Goal: Entertainment & Leisure: Browse casually

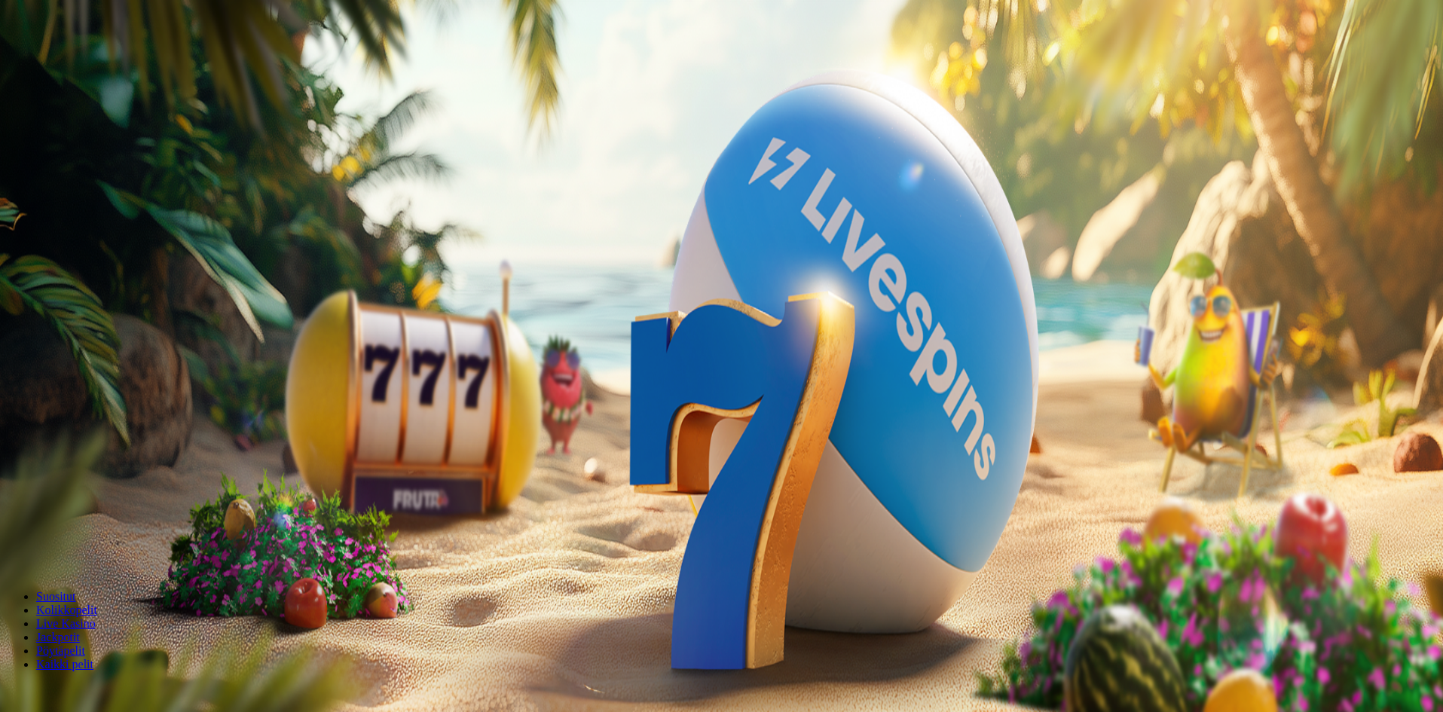
click at [115, 63] on button "Kirjaudu" at bounding box center [104, 55] width 49 height 16
click at [633, 260] on div "200 Ilmaiskierrosta 50 € 150 € 250 € *** € € Talleta ja pelaa 200 kierrätysvapa…" at bounding box center [723, 382] width 1435 height 244
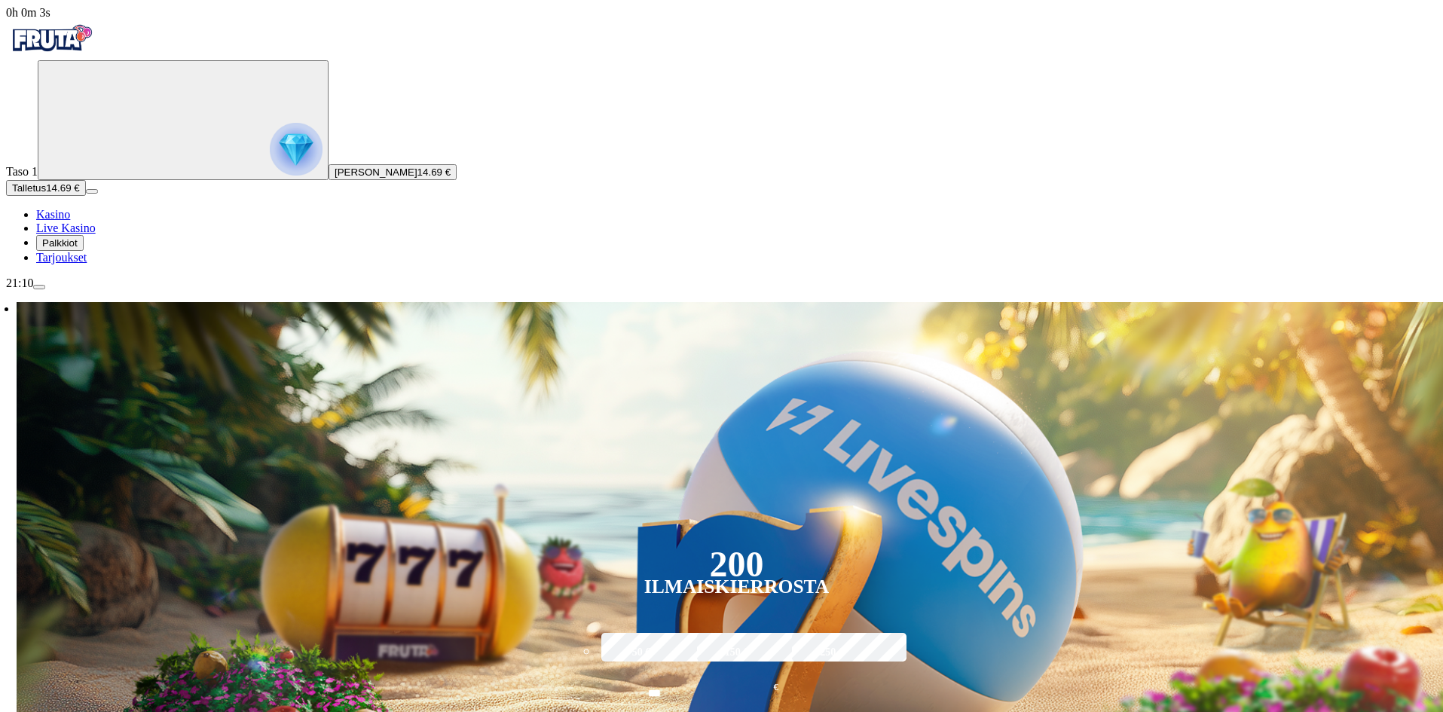
click at [78, 249] on span "Palkkiot" at bounding box center [59, 242] width 35 height 11
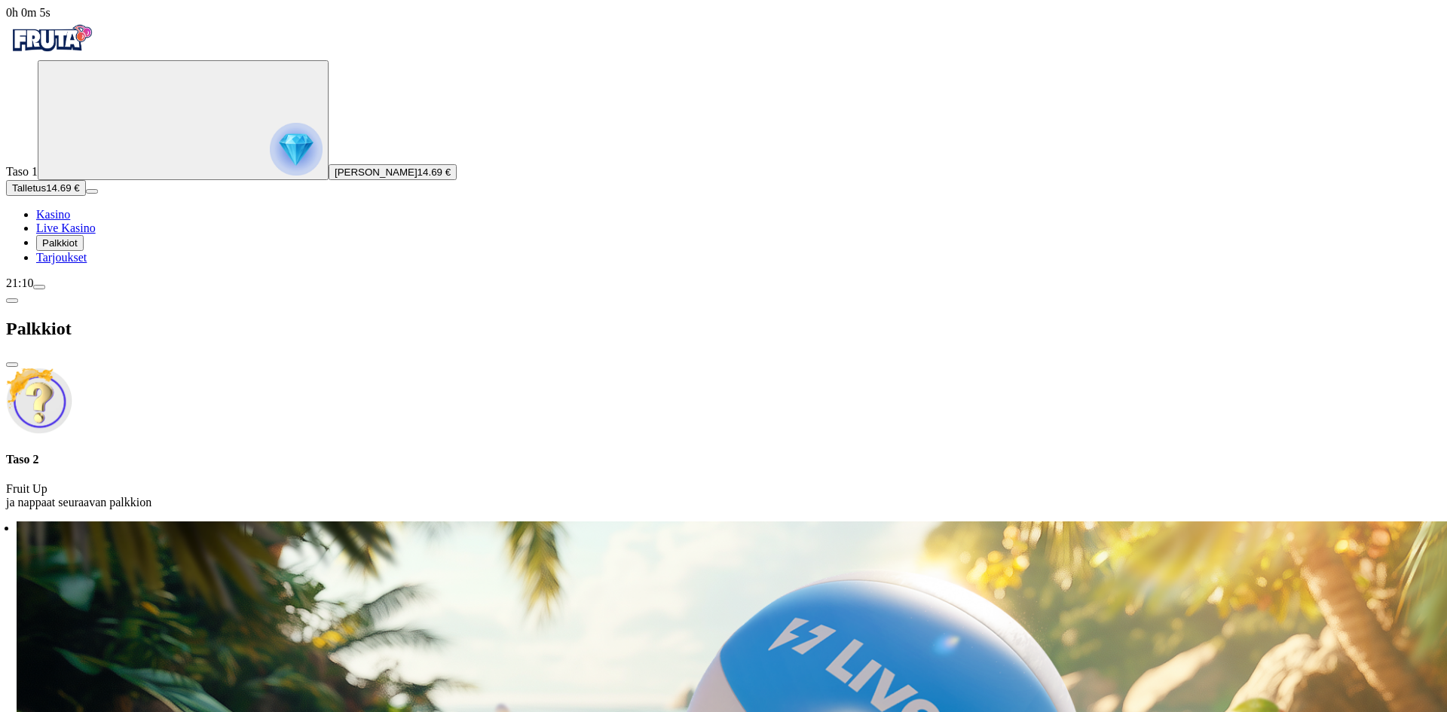
click at [332, 482] on p "Fruit Up ja nappaat seuraavan palkkion" at bounding box center [723, 495] width 1435 height 27
click at [482, 522] on div at bounding box center [723, 522] width 1435 height 0
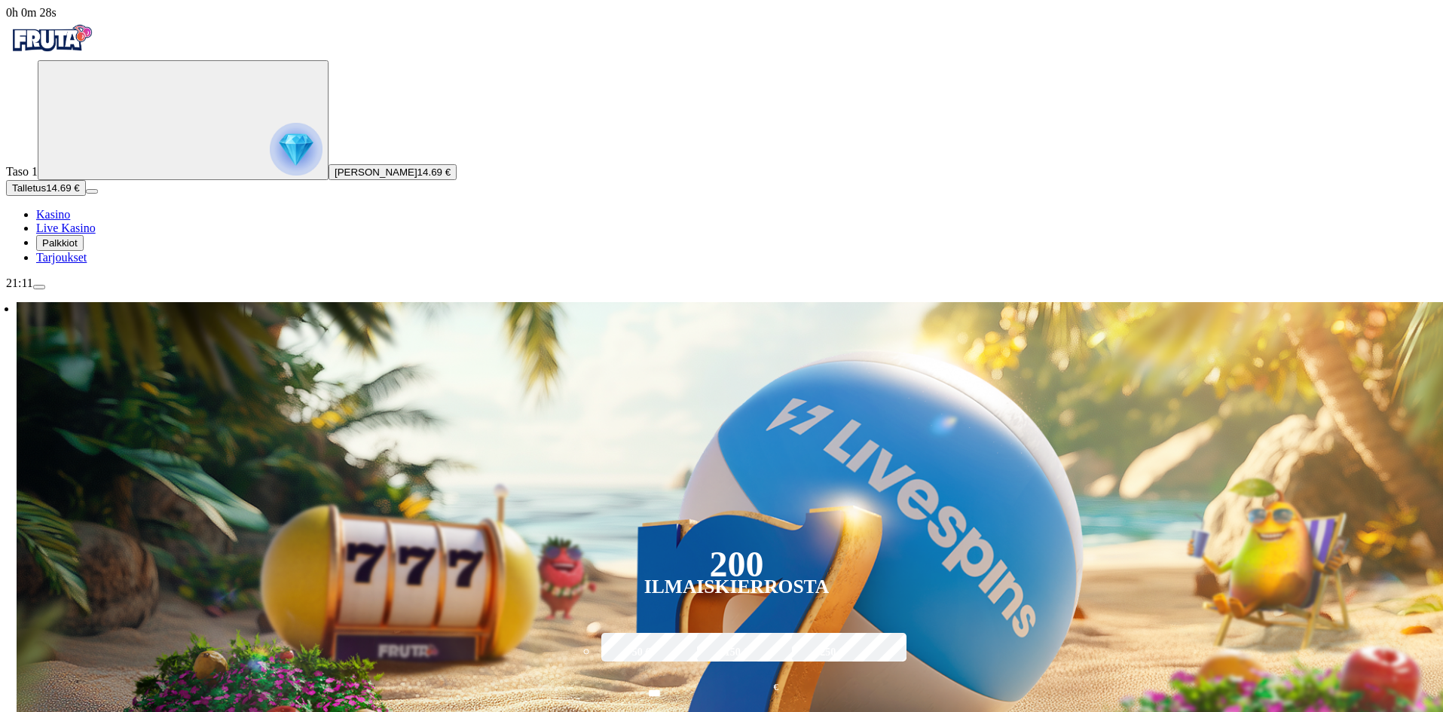
click at [39, 287] on span "menu icon" at bounding box center [39, 287] width 0 height 0
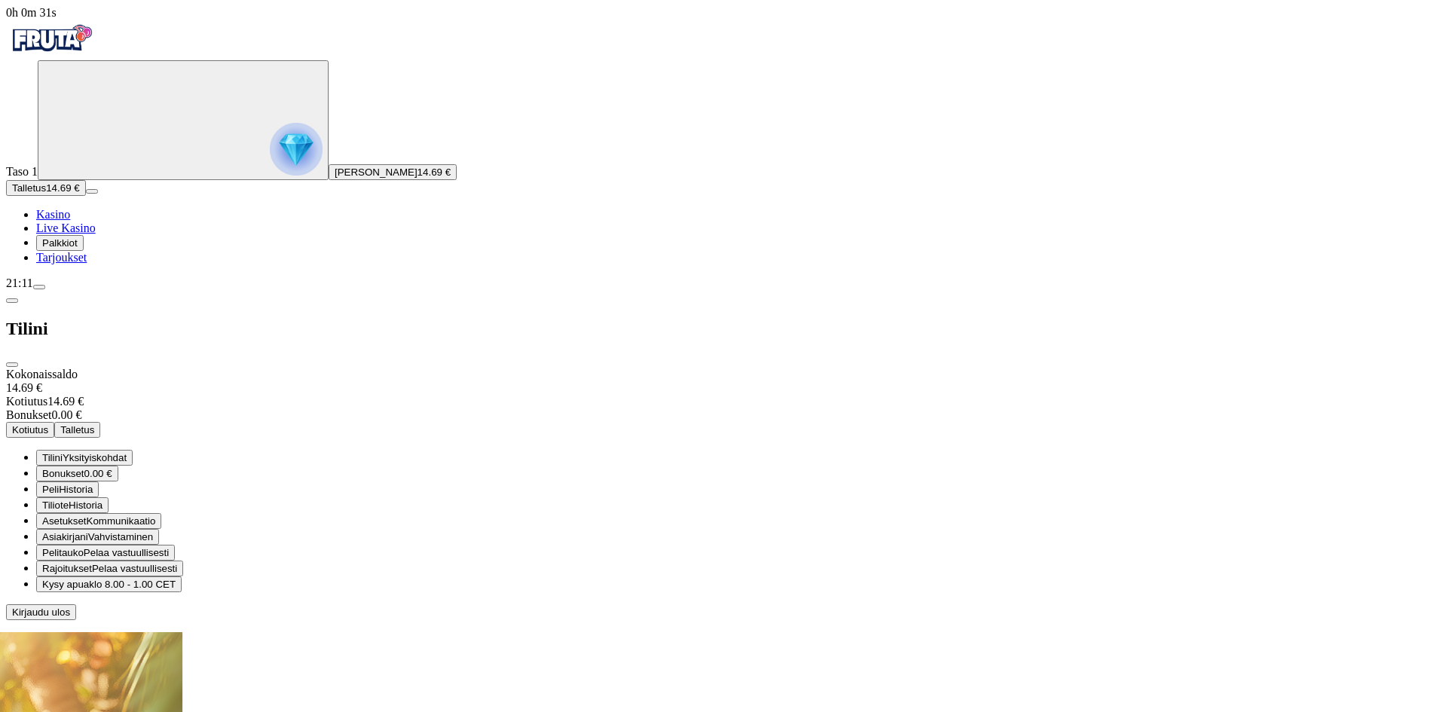
click at [78, 249] on span "Palkkiot" at bounding box center [59, 242] width 35 height 11
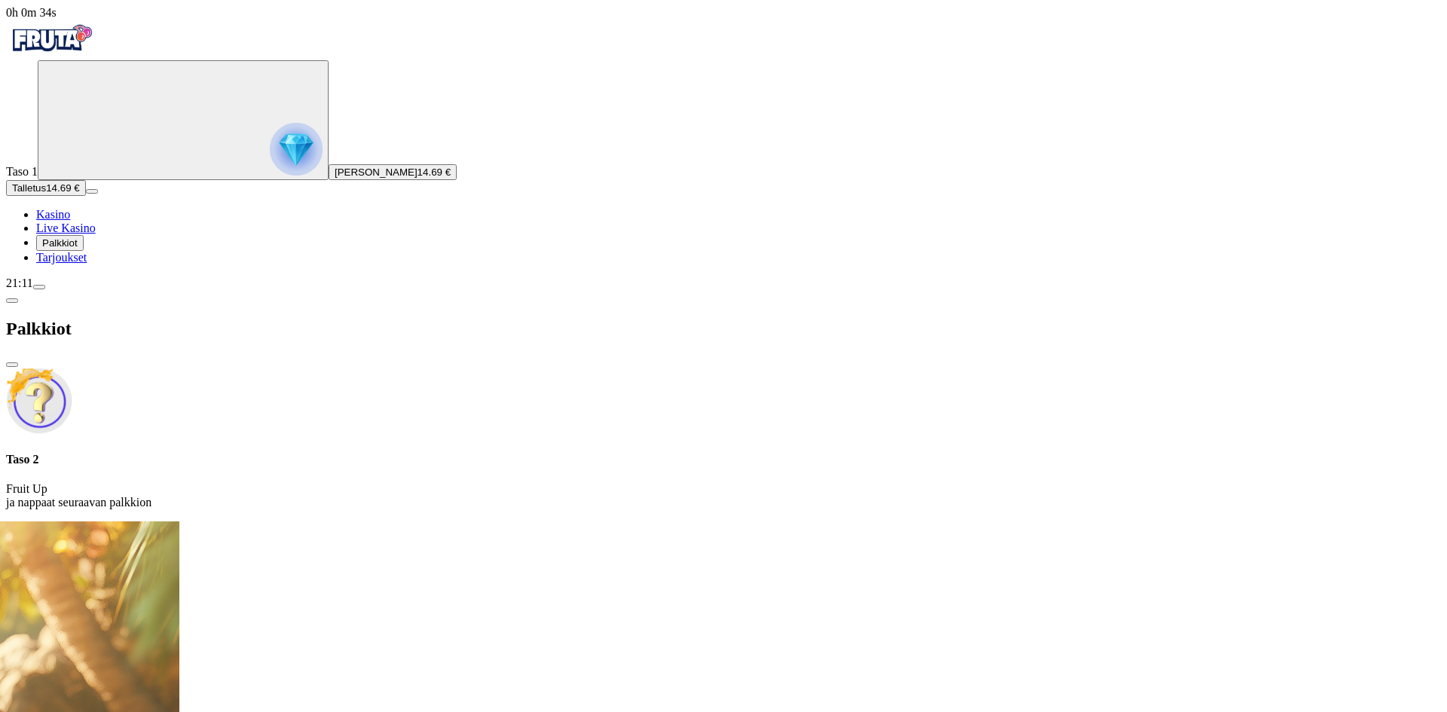
click at [72, 368] on img at bounding box center [39, 401] width 66 height 66
click at [318, 453] on h4 "Taso 2" at bounding box center [723, 460] width 1435 height 14
click at [332, 453] on div "Taso 2 Fruit Up ja nappaat seuraavan palkkion" at bounding box center [723, 481] width 1435 height 57
click at [310, 482] on p "Fruit Up ja nappaat seuraavan palkkion" at bounding box center [723, 495] width 1435 height 27
click at [275, 453] on h4 "Taso 2" at bounding box center [723, 460] width 1435 height 14
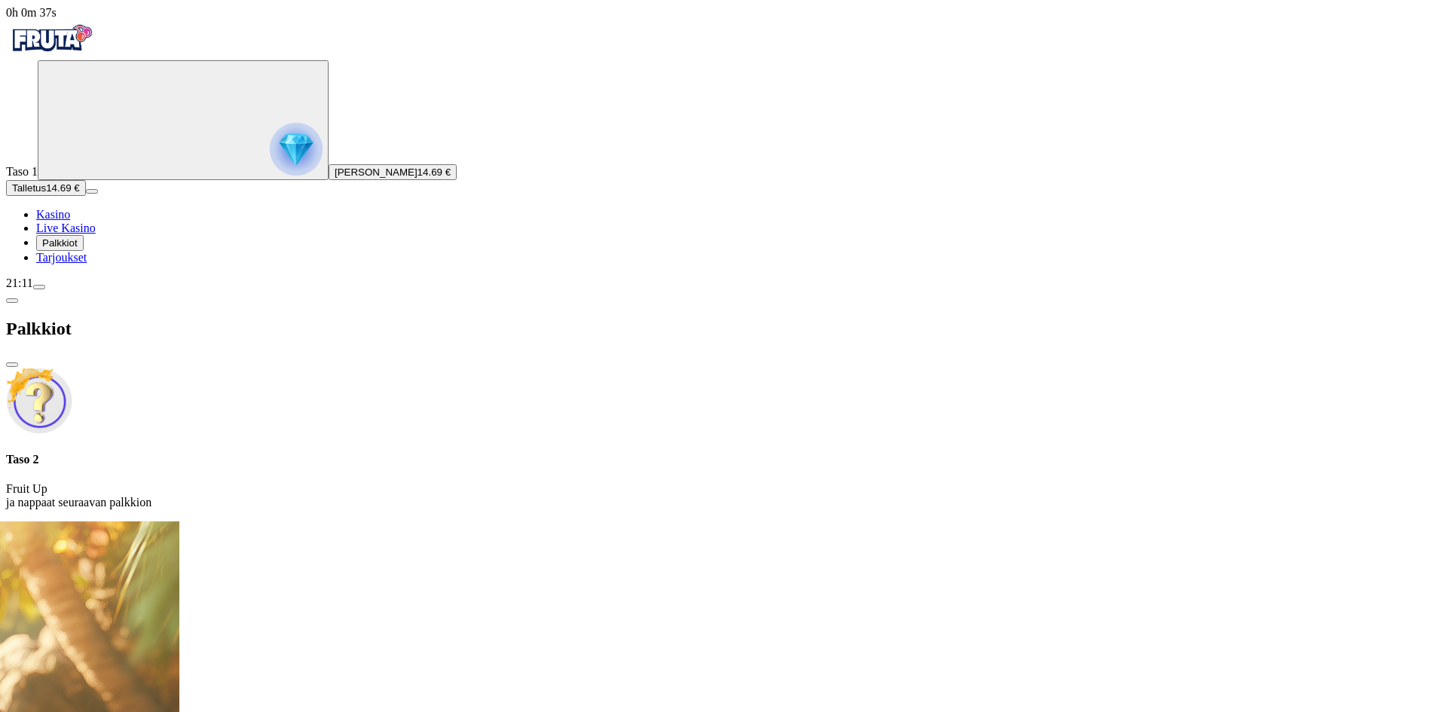
click at [265, 368] on div "Taso 2 Fruit Up ja nappaat seuraavan palkkion" at bounding box center [723, 439] width 1435 height 142
click at [72, 368] on img at bounding box center [39, 401] width 66 height 66
drag, startPoint x: 308, startPoint y: 130, endPoint x: 237, endPoint y: 122, distance: 71.2
click at [306, 482] on p "Fruit Up ja nappaat seuraavan palkkion" at bounding box center [723, 495] width 1435 height 27
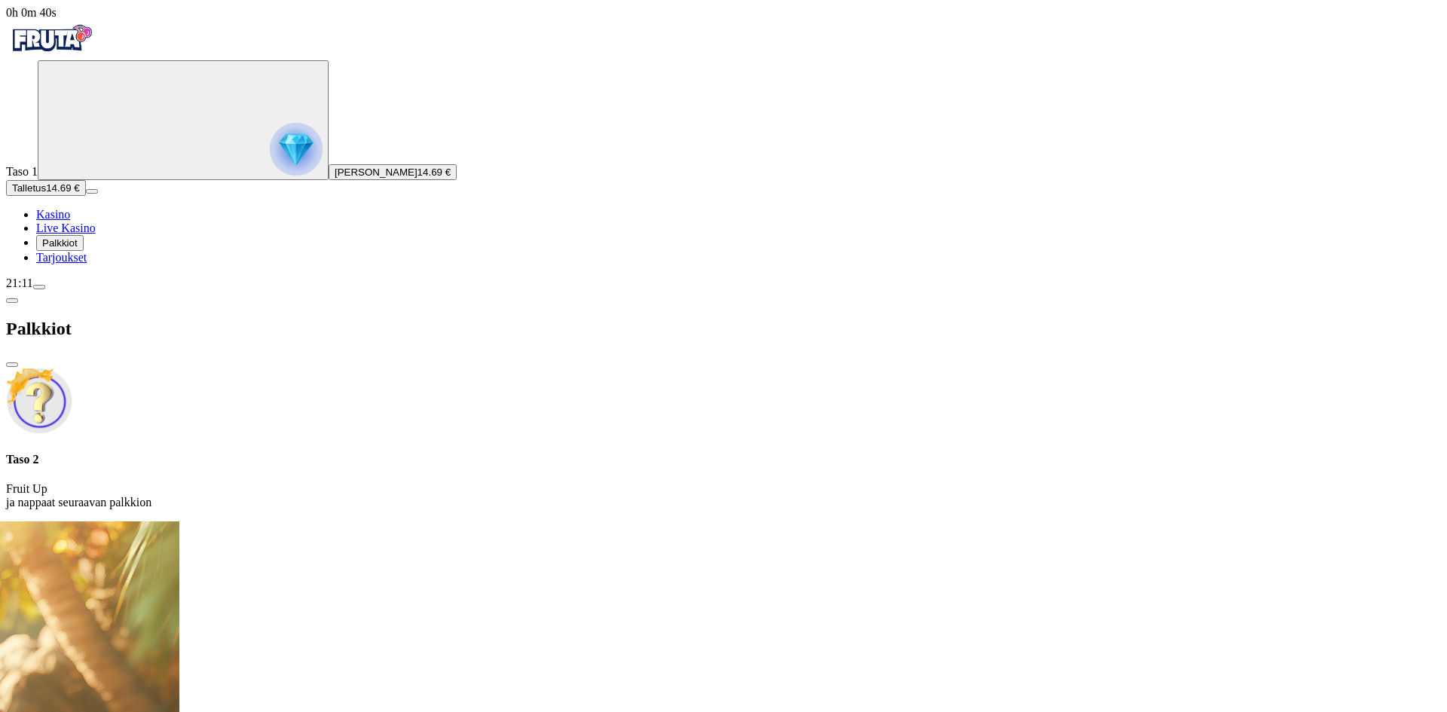
click at [269, 368] on div "Taso 2 Fruit Up ja nappaat seuraavan palkkion" at bounding box center [723, 439] width 1435 height 142
drag, startPoint x: 298, startPoint y: 126, endPoint x: 376, endPoint y: 135, distance: 78.9
click at [304, 482] on p "Fruit Up ja nappaat seuraavan palkkion" at bounding box center [723, 495] width 1435 height 27
drag, startPoint x: 376, startPoint y: 135, endPoint x: 378, endPoint y: 122, distance: 13.0
click at [379, 453] on div "Taso 2 Fruit Up ja nappaat seuraavan palkkion" at bounding box center [723, 481] width 1435 height 57
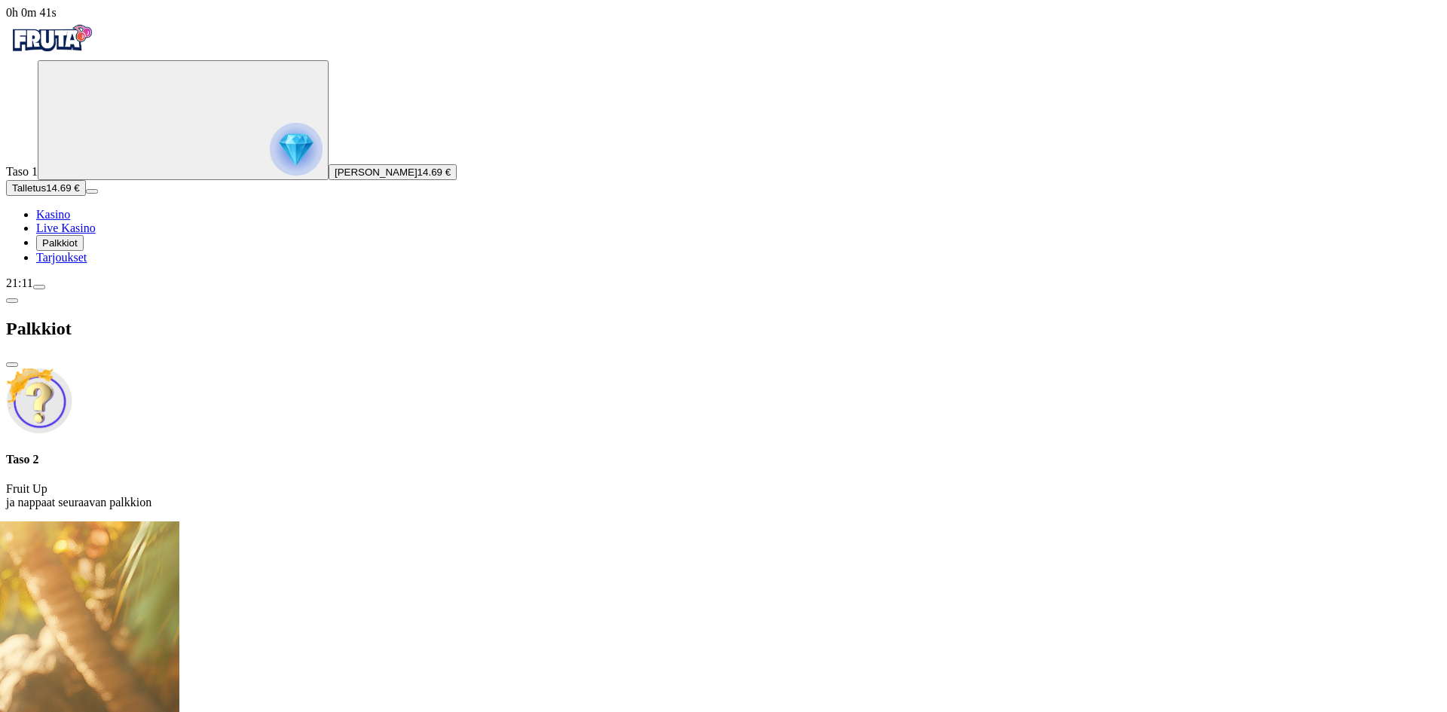
drag, startPoint x: 371, startPoint y: 118, endPoint x: 327, endPoint y: 110, distance: 44.4
click at [367, 482] on p "Fruit Up ja nappaat seuraavan palkkion" at bounding box center [723, 495] width 1435 height 27
click at [326, 453] on div "Taso 2 Fruit Up ja nappaat seuraavan palkkion" at bounding box center [723, 481] width 1435 height 57
click at [12, 301] on span "chevron-left icon" at bounding box center [12, 301] width 0 height 0
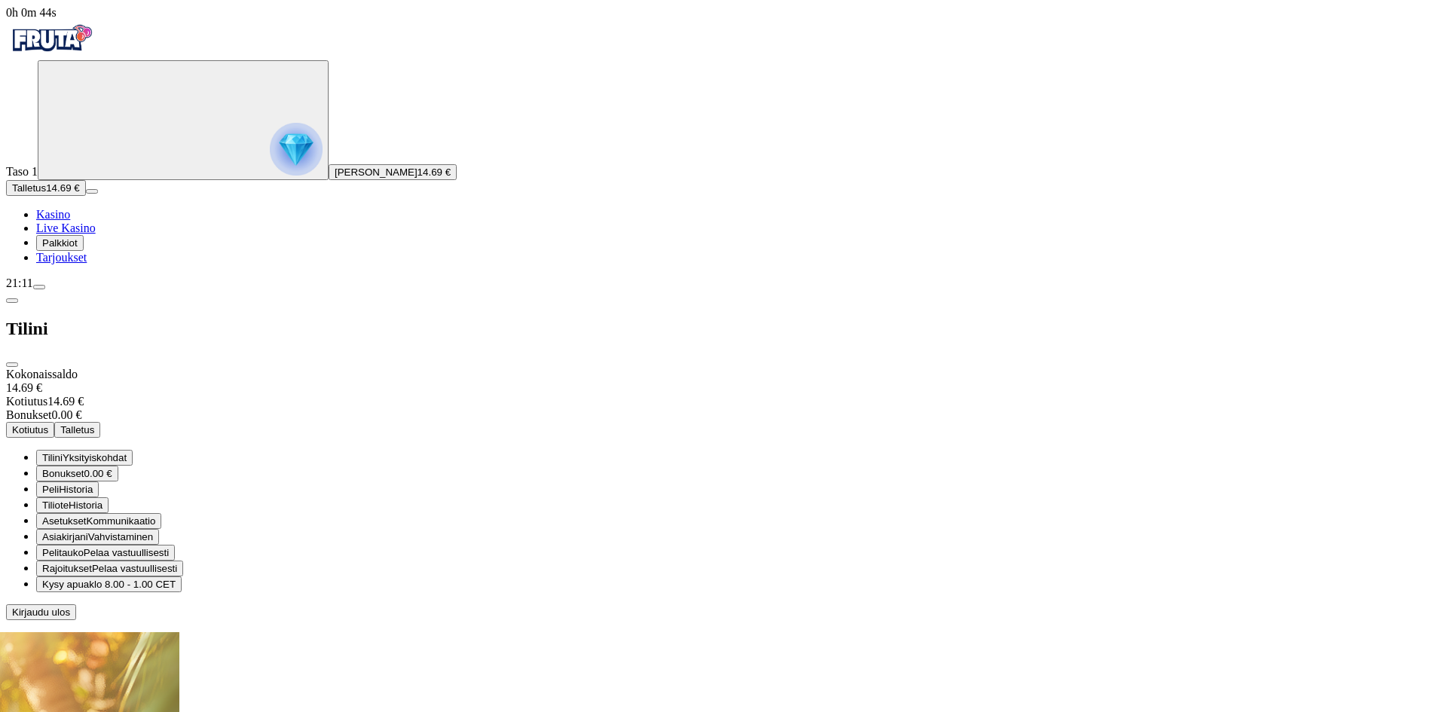
click at [598, 620] on div at bounding box center [723, 620] width 1435 height 0
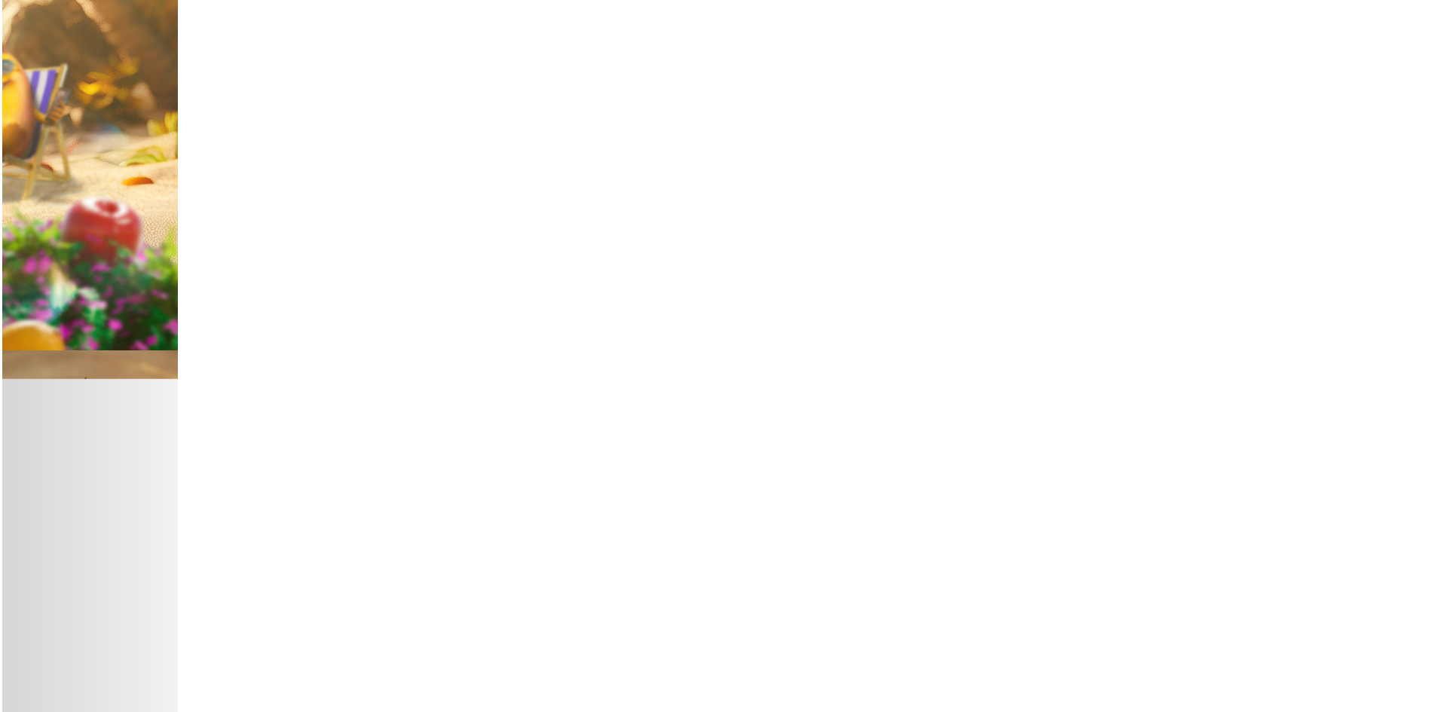
scroll to position [452, 0]
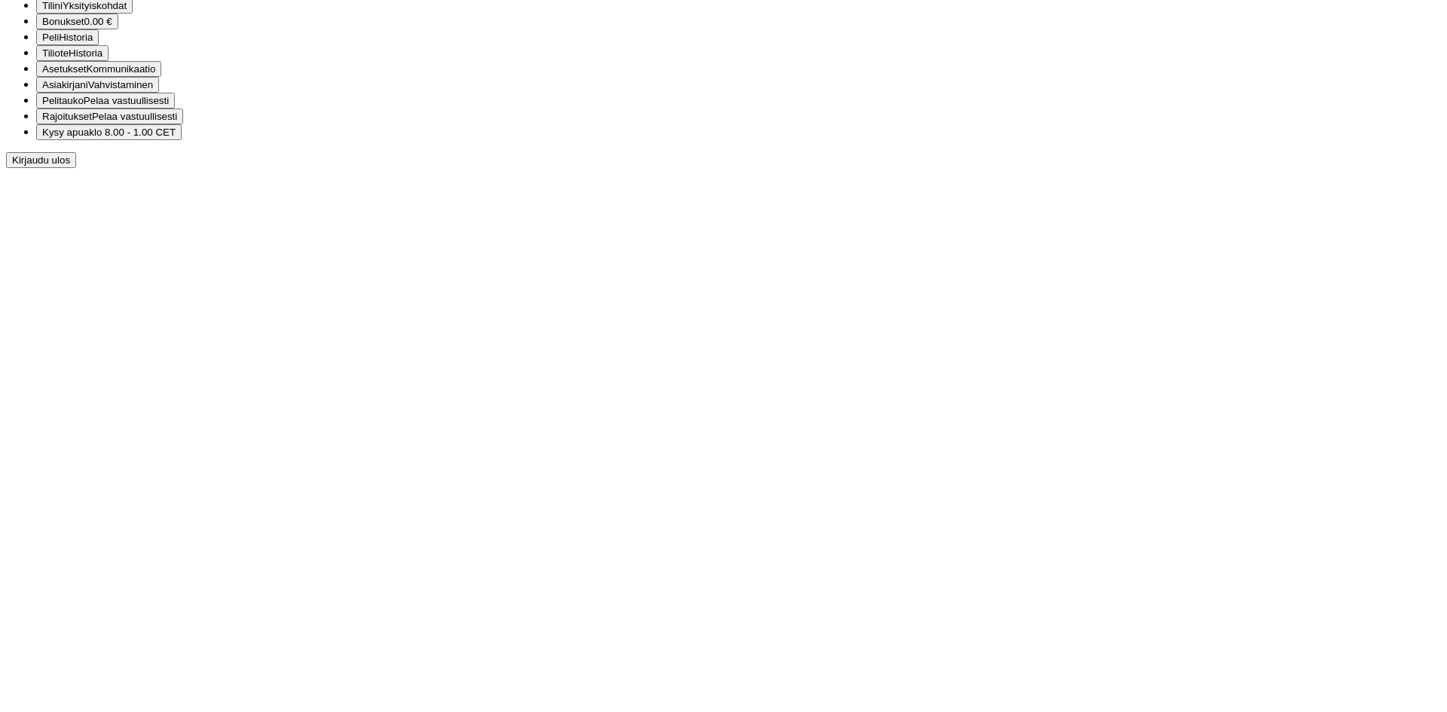
click at [89, 138] on span "Kysy apua" at bounding box center [65, 132] width 47 height 11
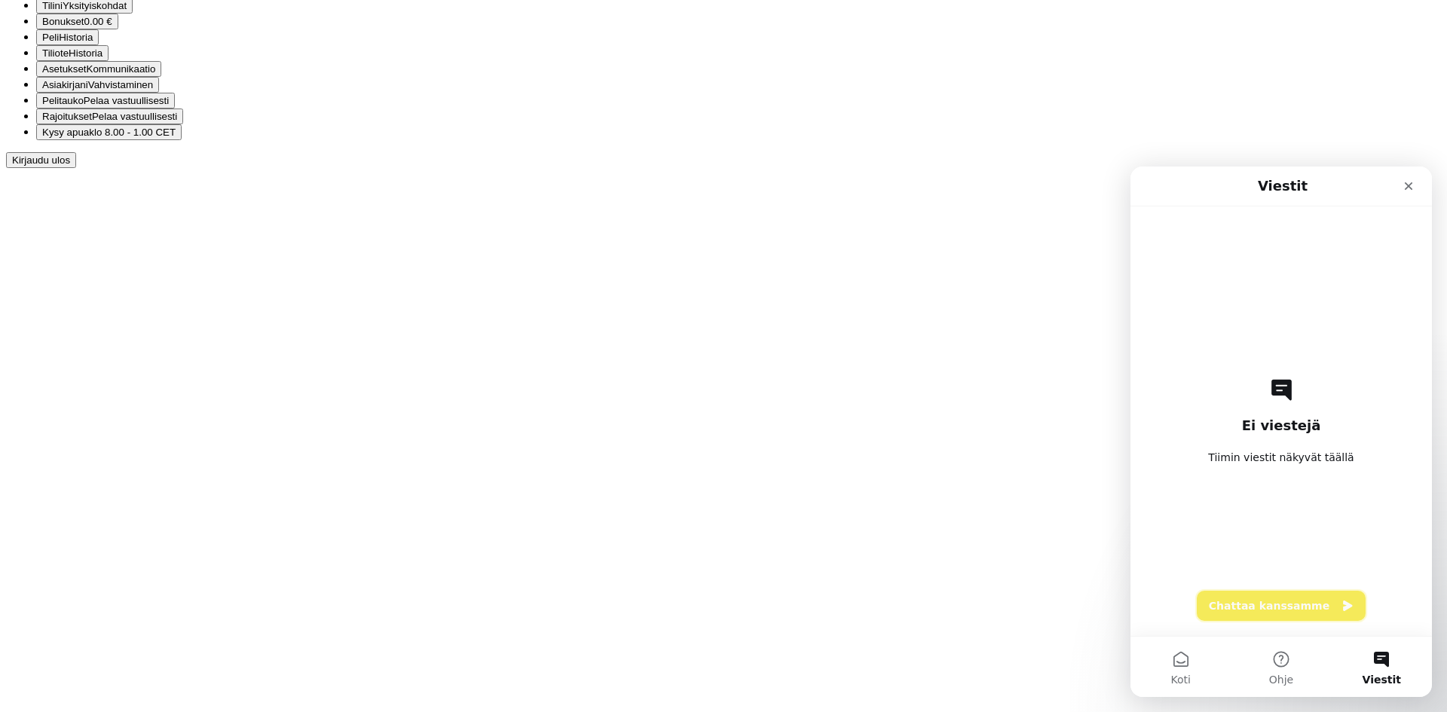
click at [1275, 609] on button "Chattaa kanssamme" at bounding box center [1281, 606] width 169 height 30
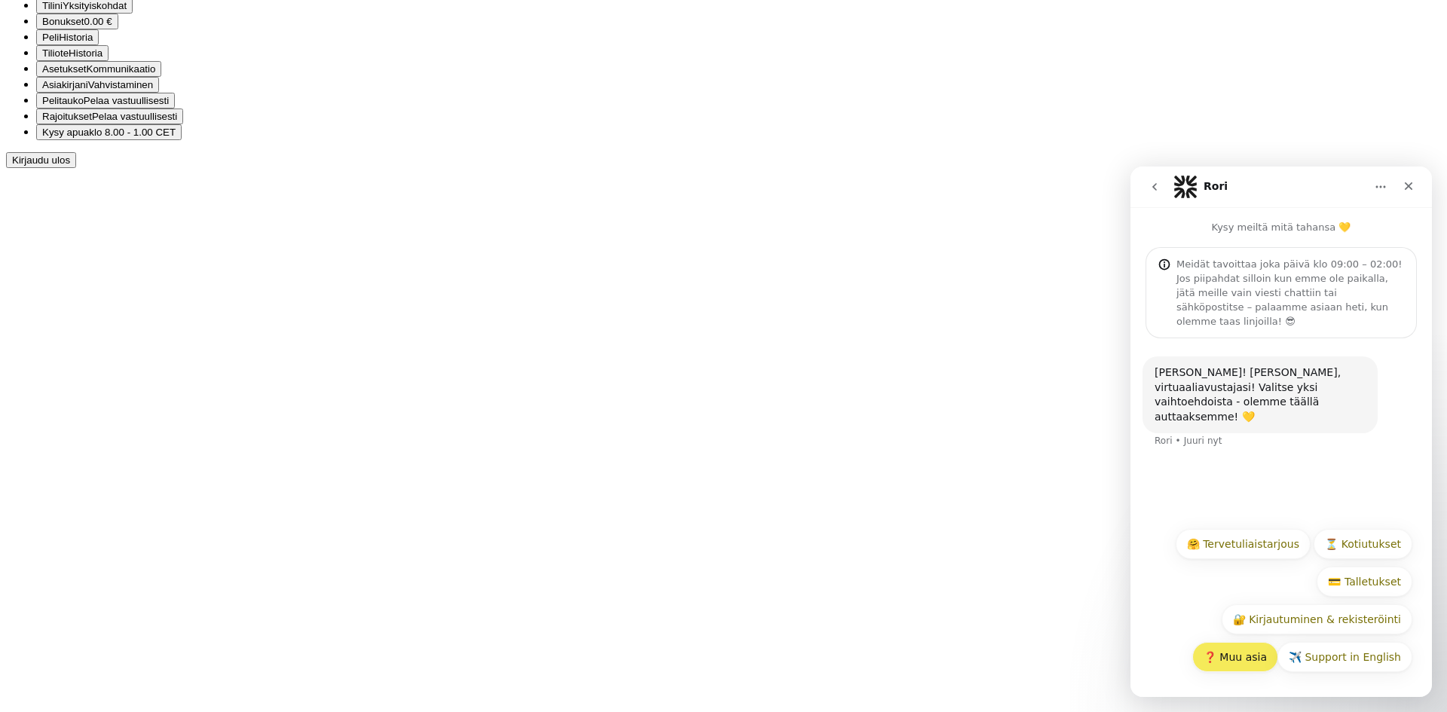
click at [1240, 658] on button "❓ Muu asia" at bounding box center [1235, 657] width 86 height 30
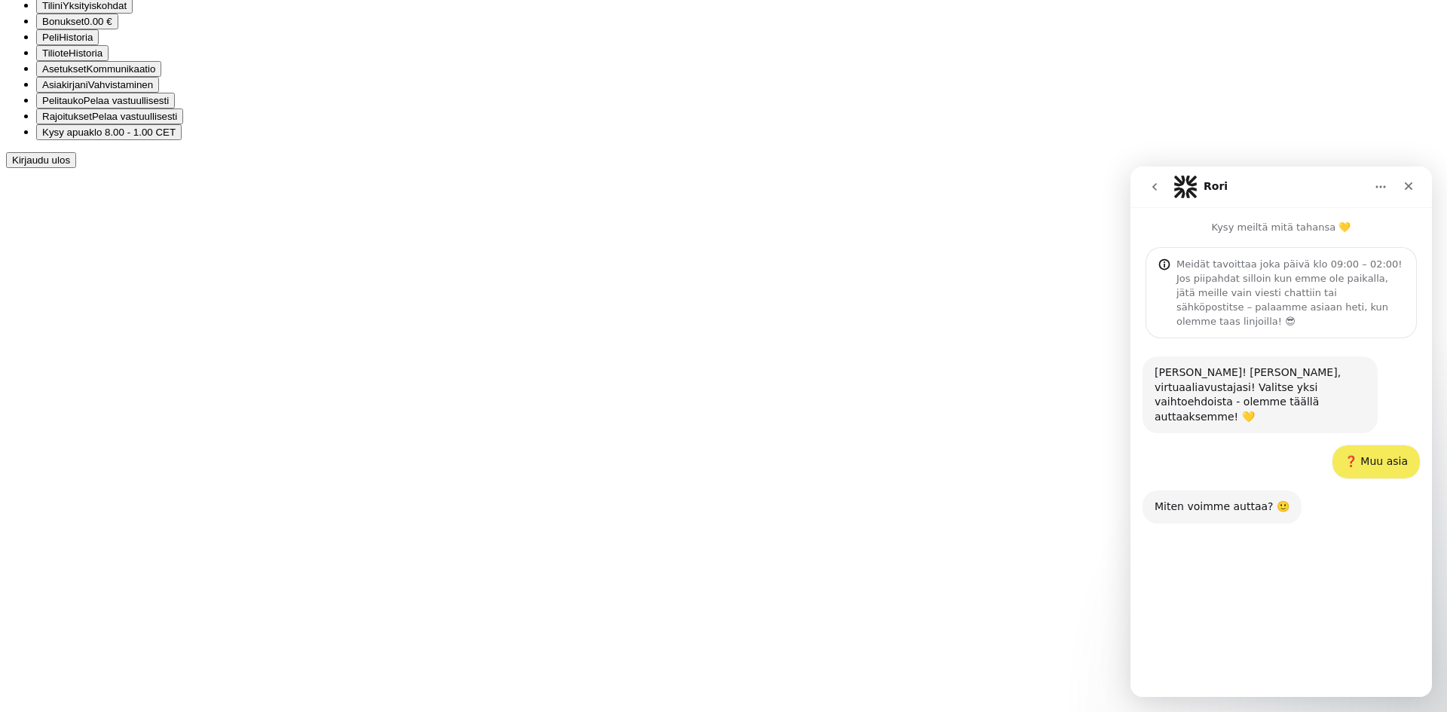
scroll to position [31, 0]
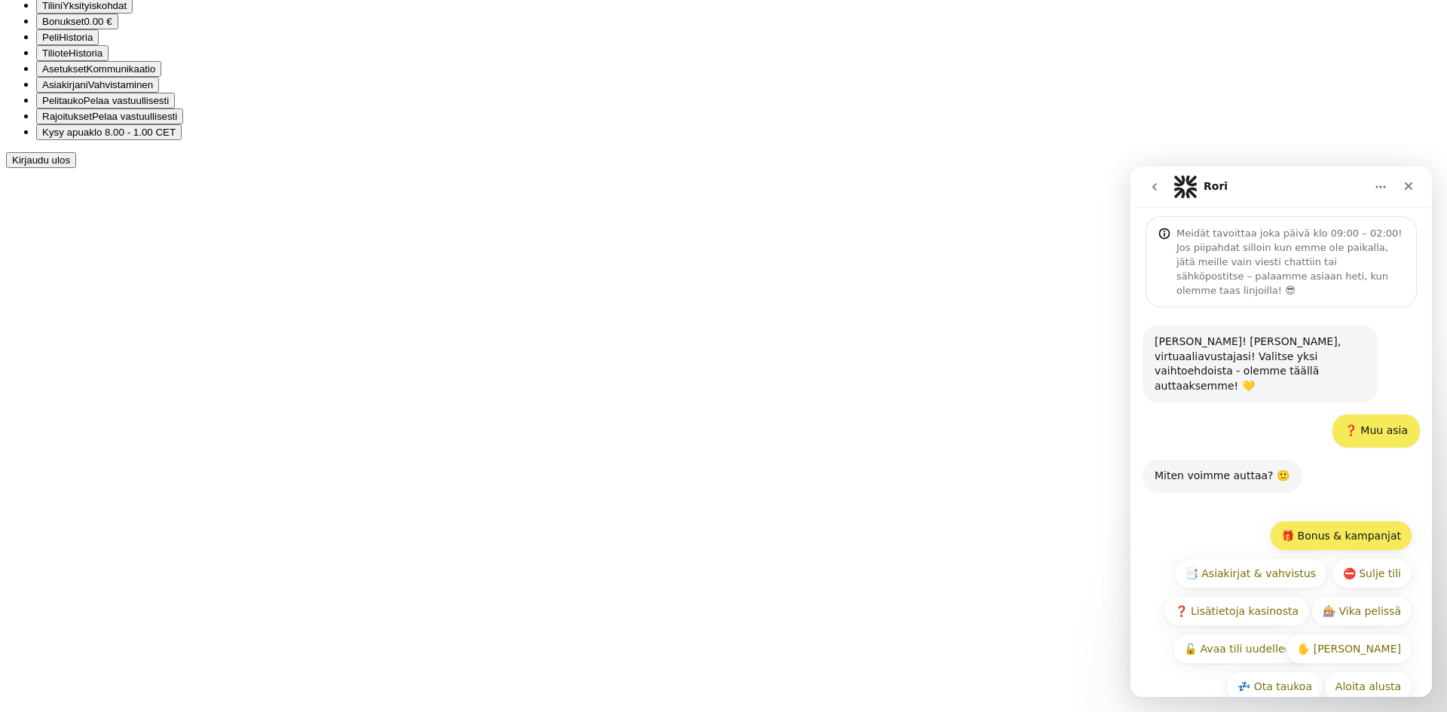
click at [1337, 521] on button "🎁 Bonus & kampanjat" at bounding box center [1341, 536] width 142 height 30
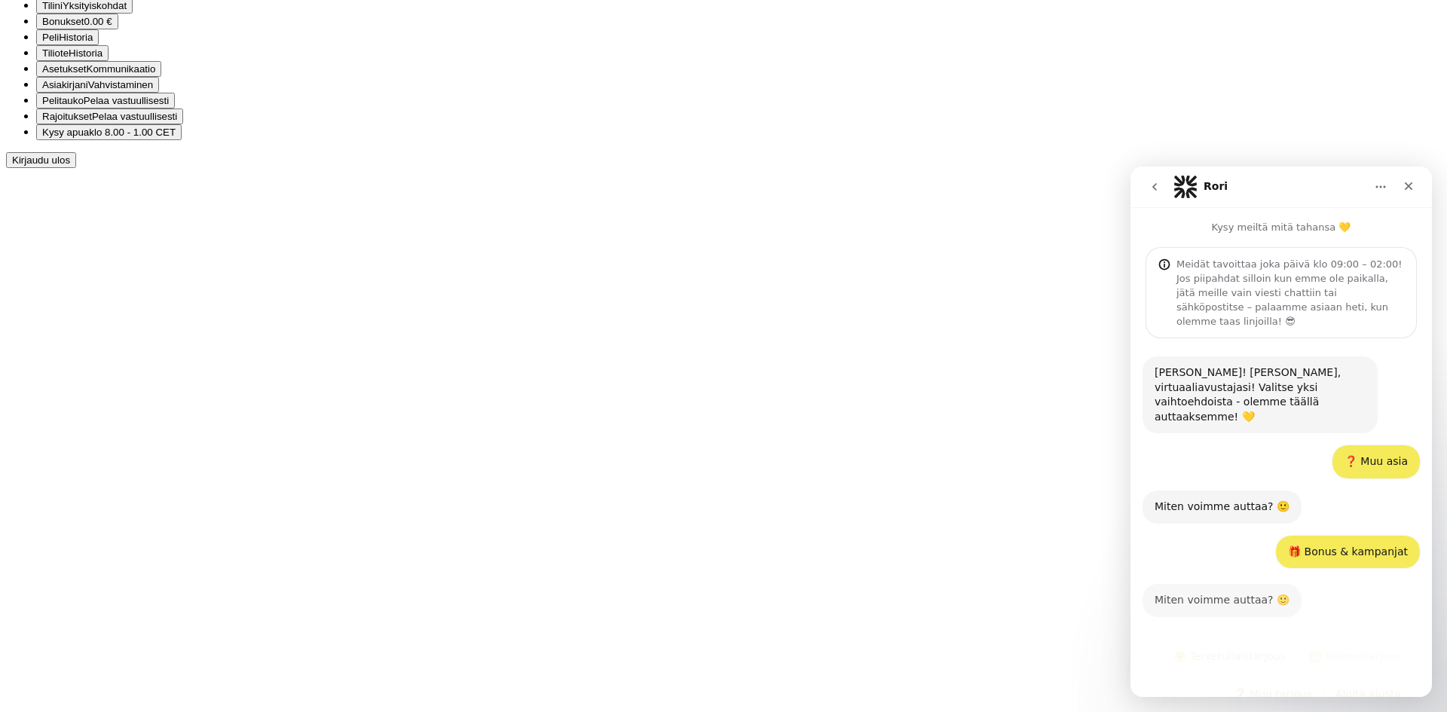
scroll to position [8, 0]
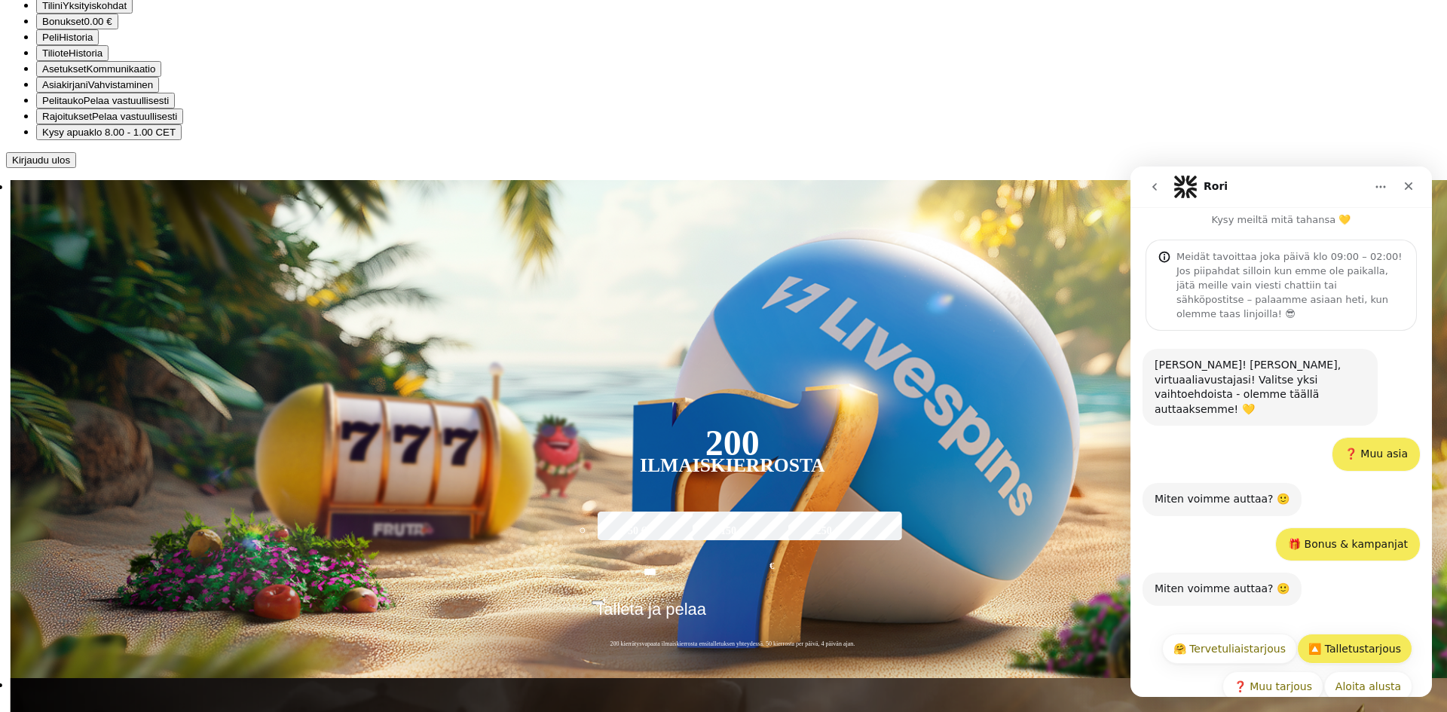
click at [1357, 634] on button "🔼 Talletustarjous" at bounding box center [1354, 649] width 115 height 30
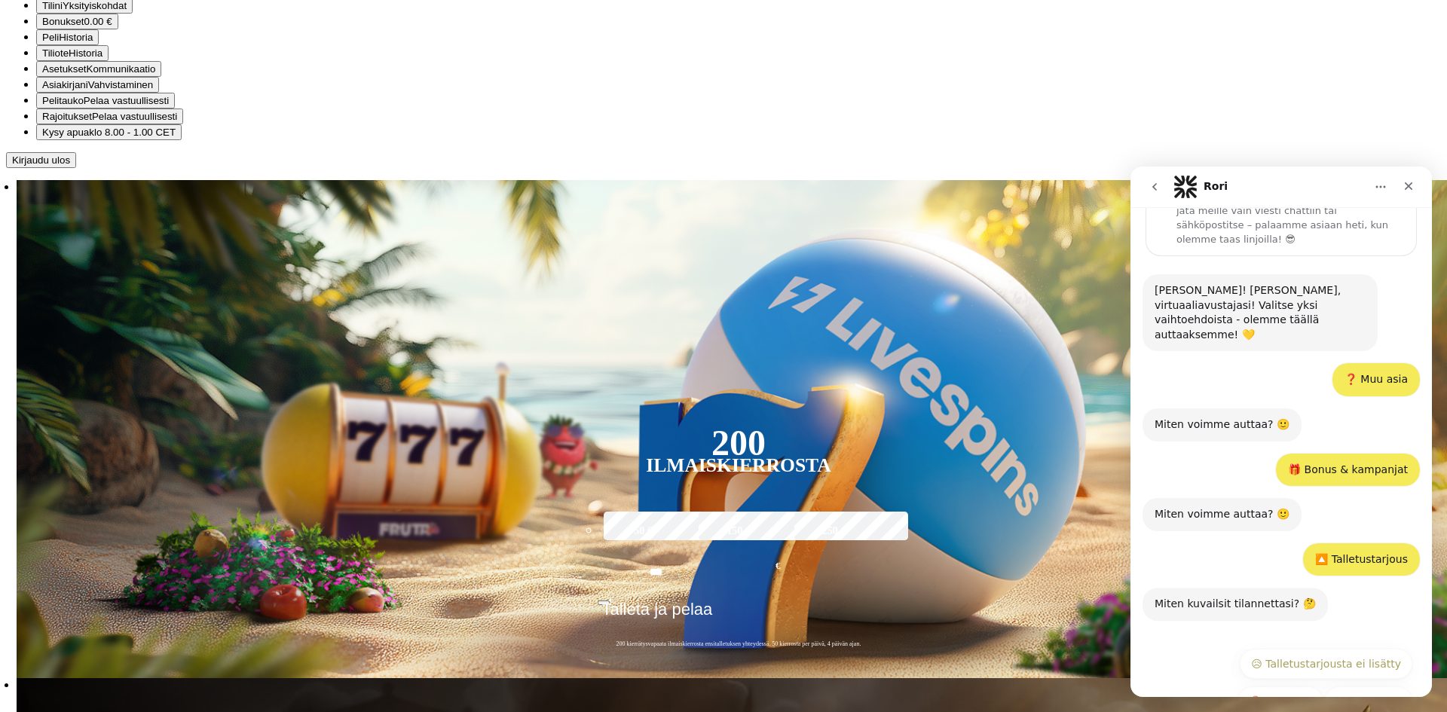
scroll to position [97, 0]
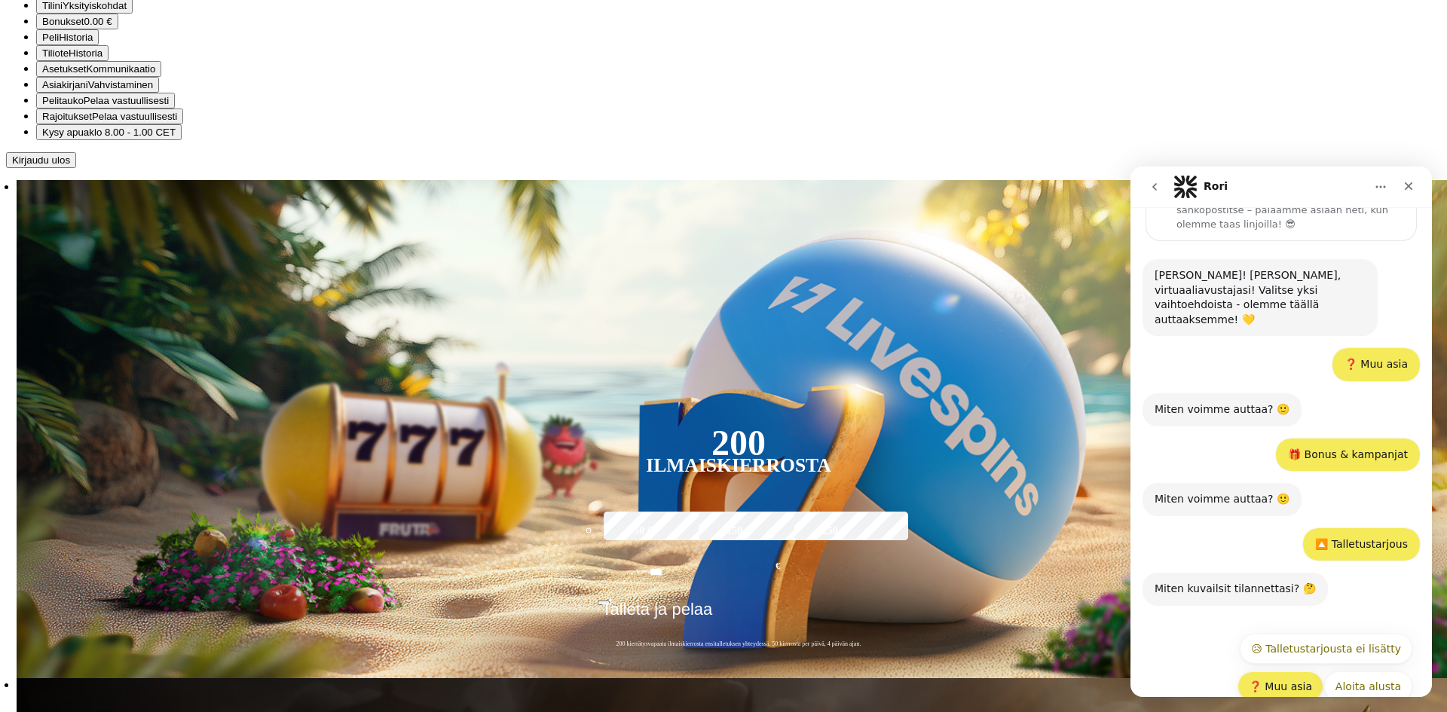
click at [1291, 671] on button "❓ Muu asia" at bounding box center [1280, 686] width 86 height 30
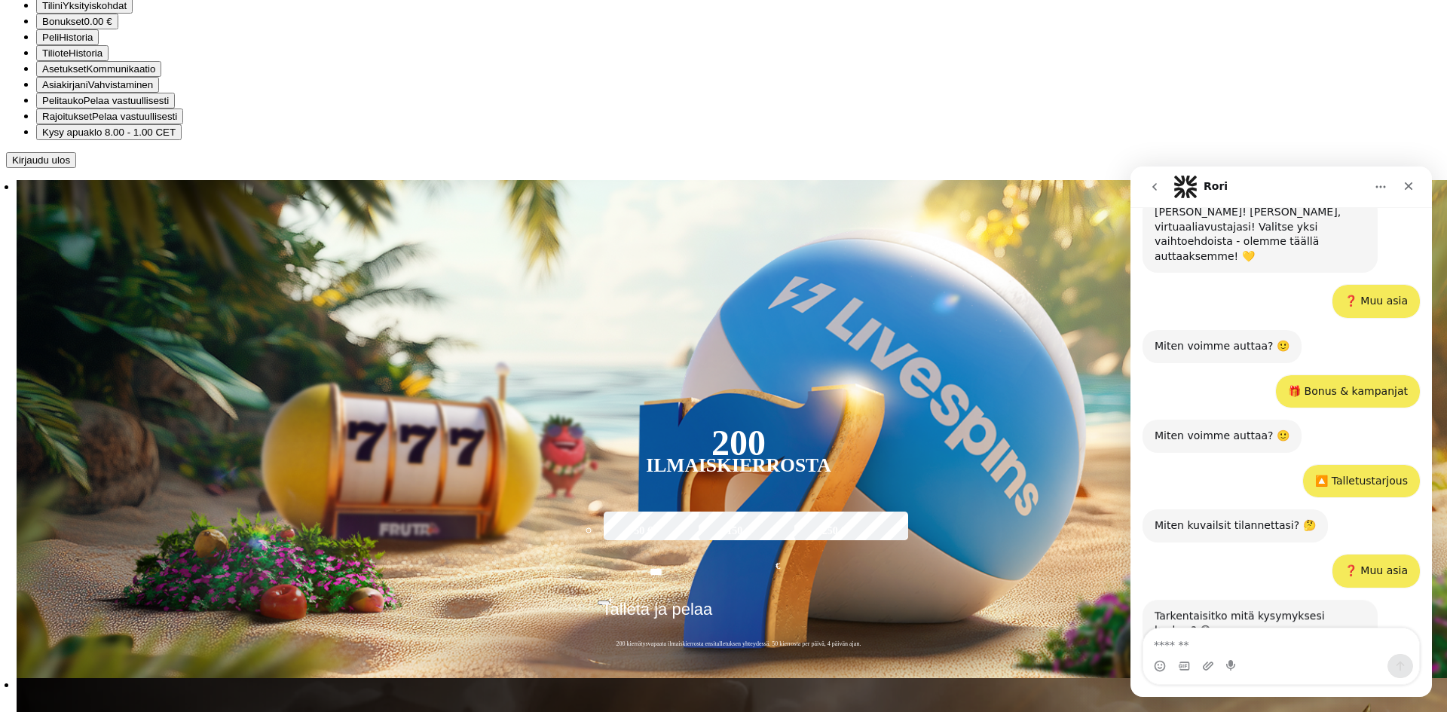
scroll to position [167, 0]
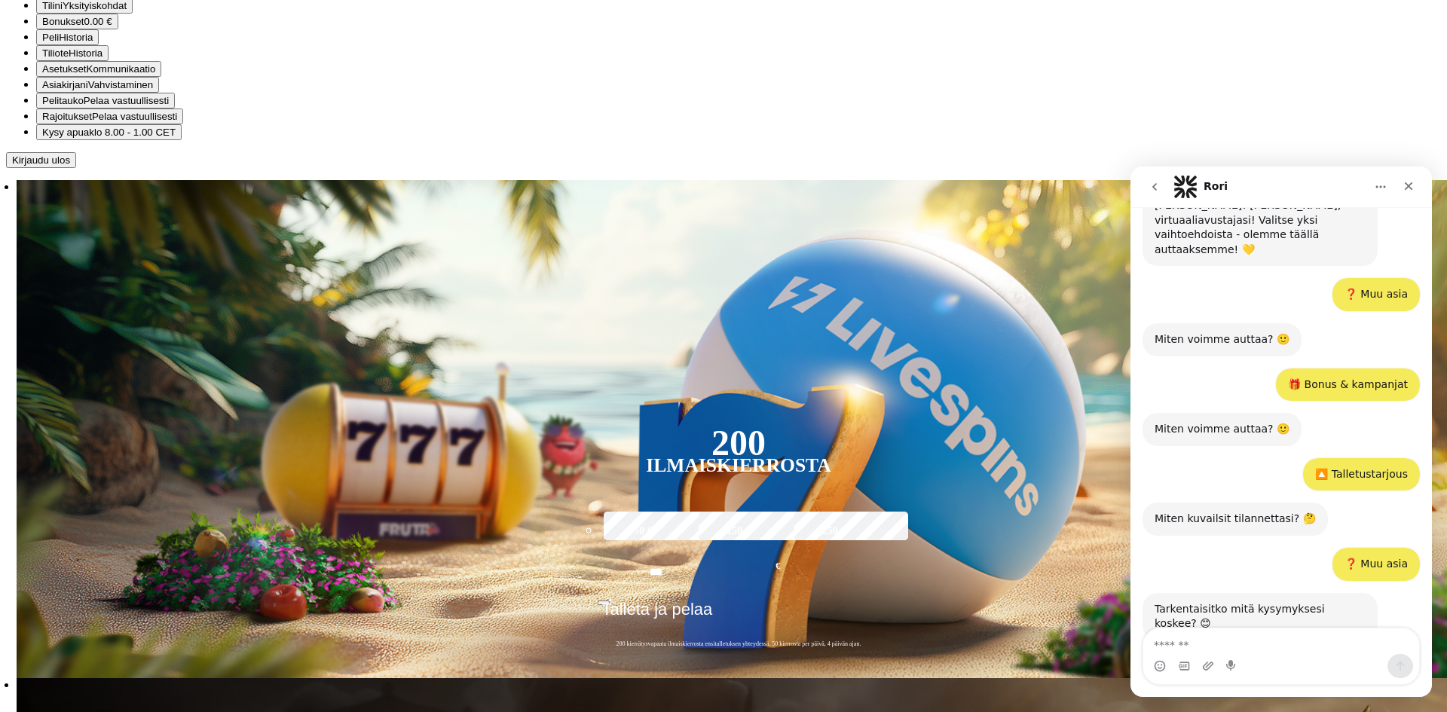
click at [1265, 645] on textarea "Viesti…" at bounding box center [1281, 642] width 276 height 26
type textarea "**********"
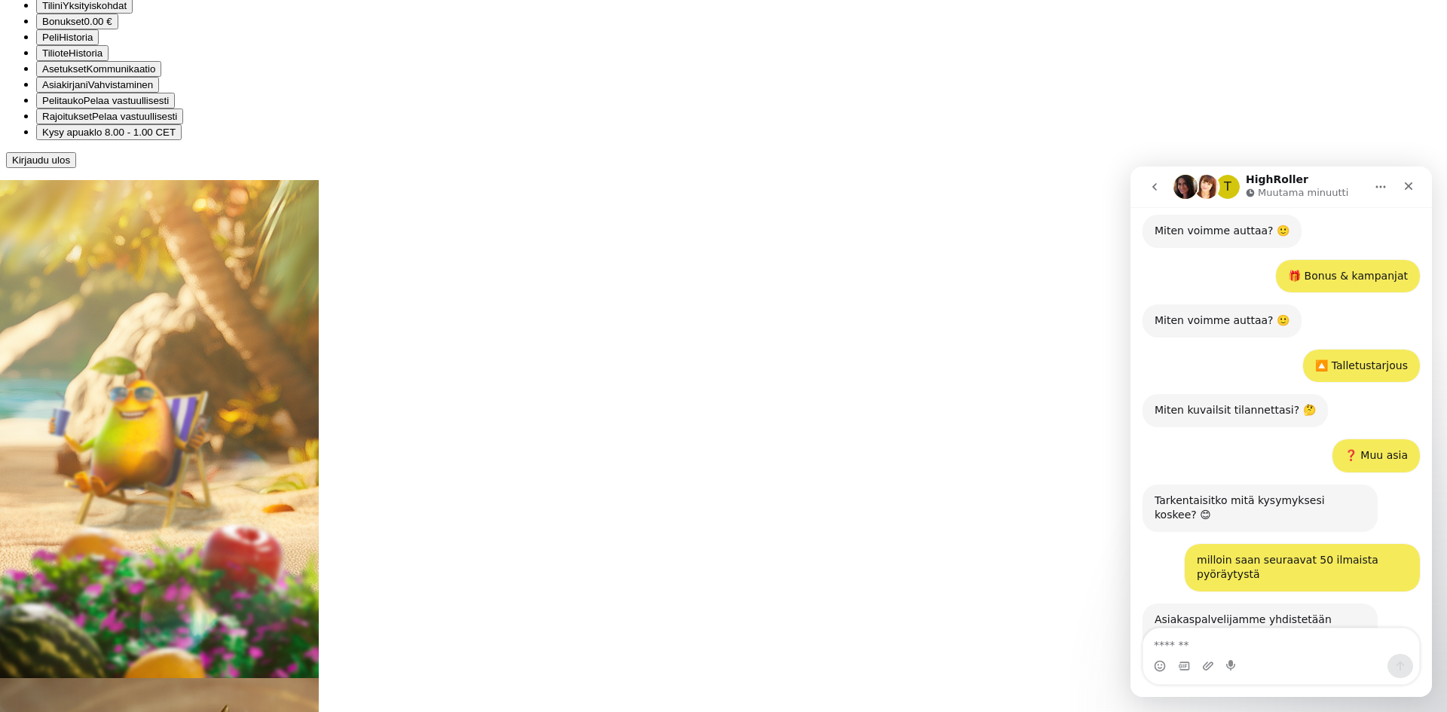
scroll to position [286, 0]
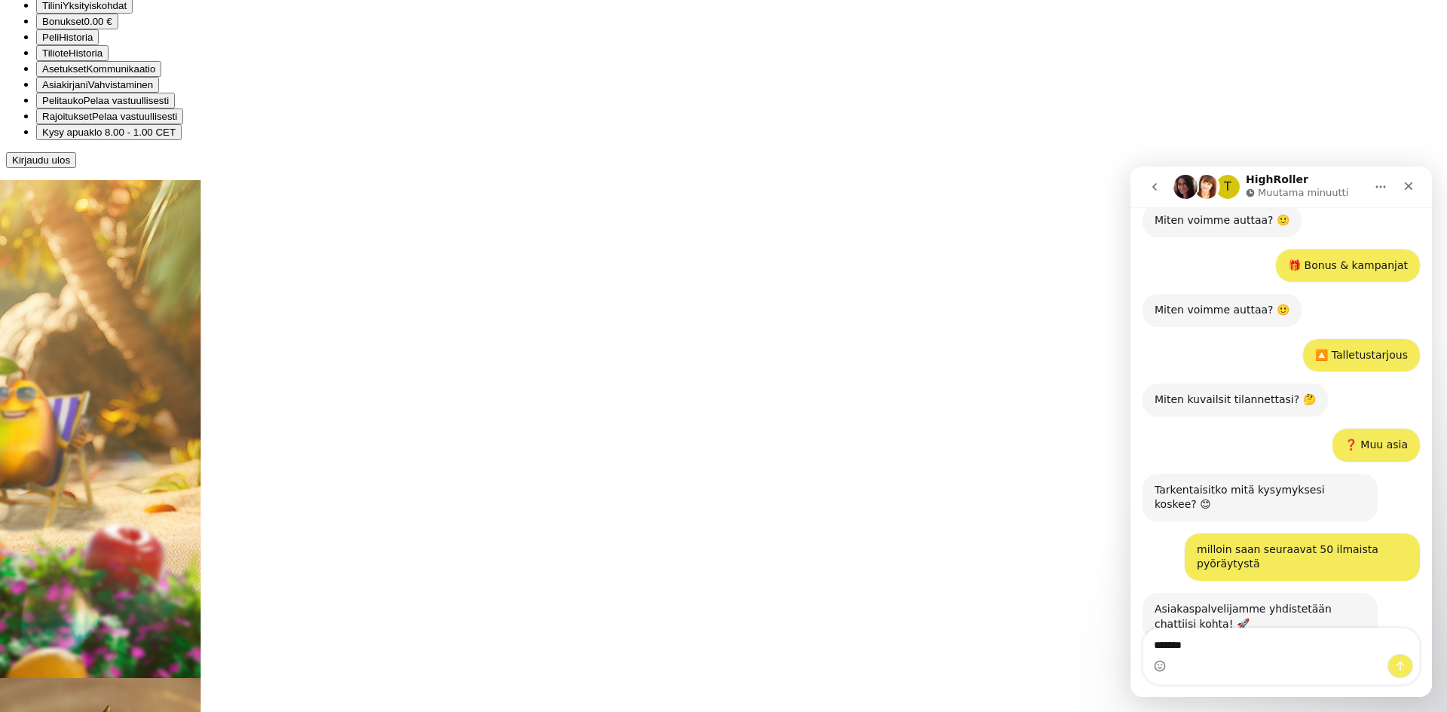
type textarea "********"
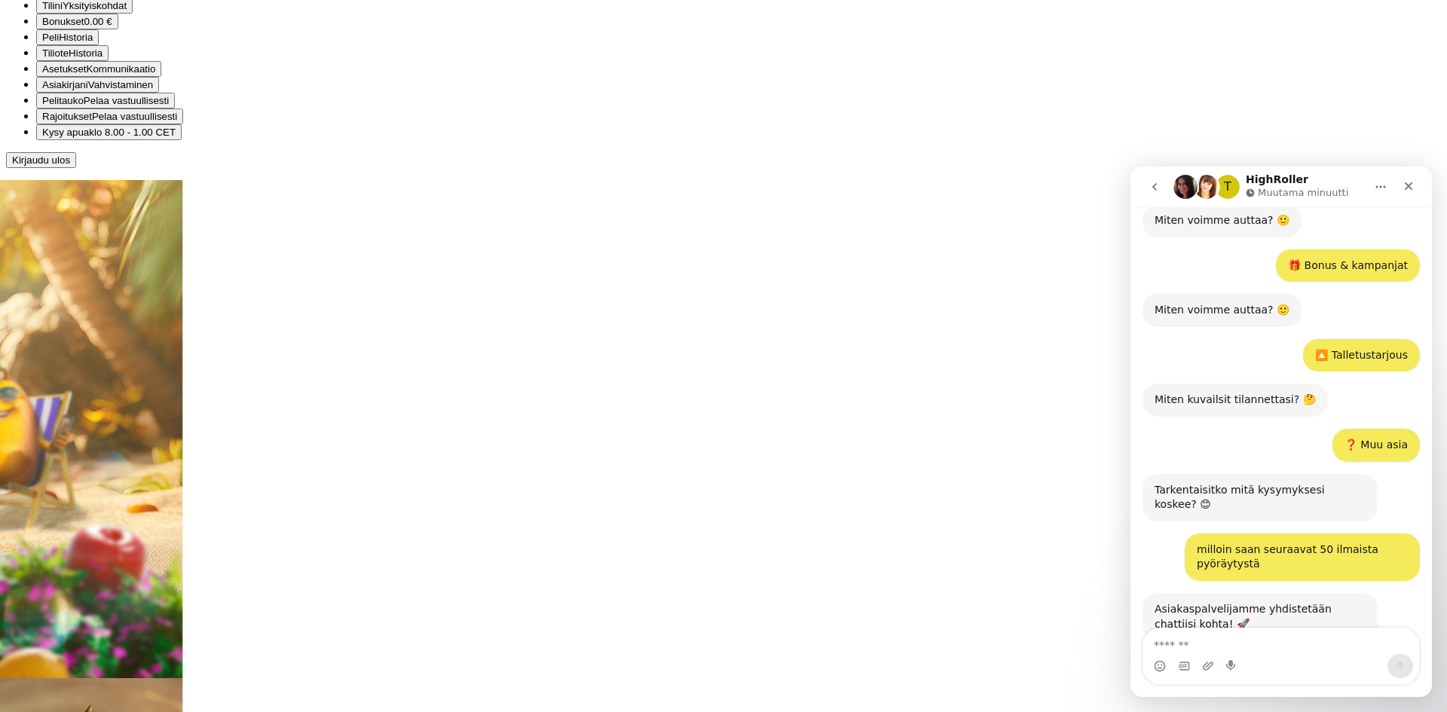
scroll to position [332, 0]
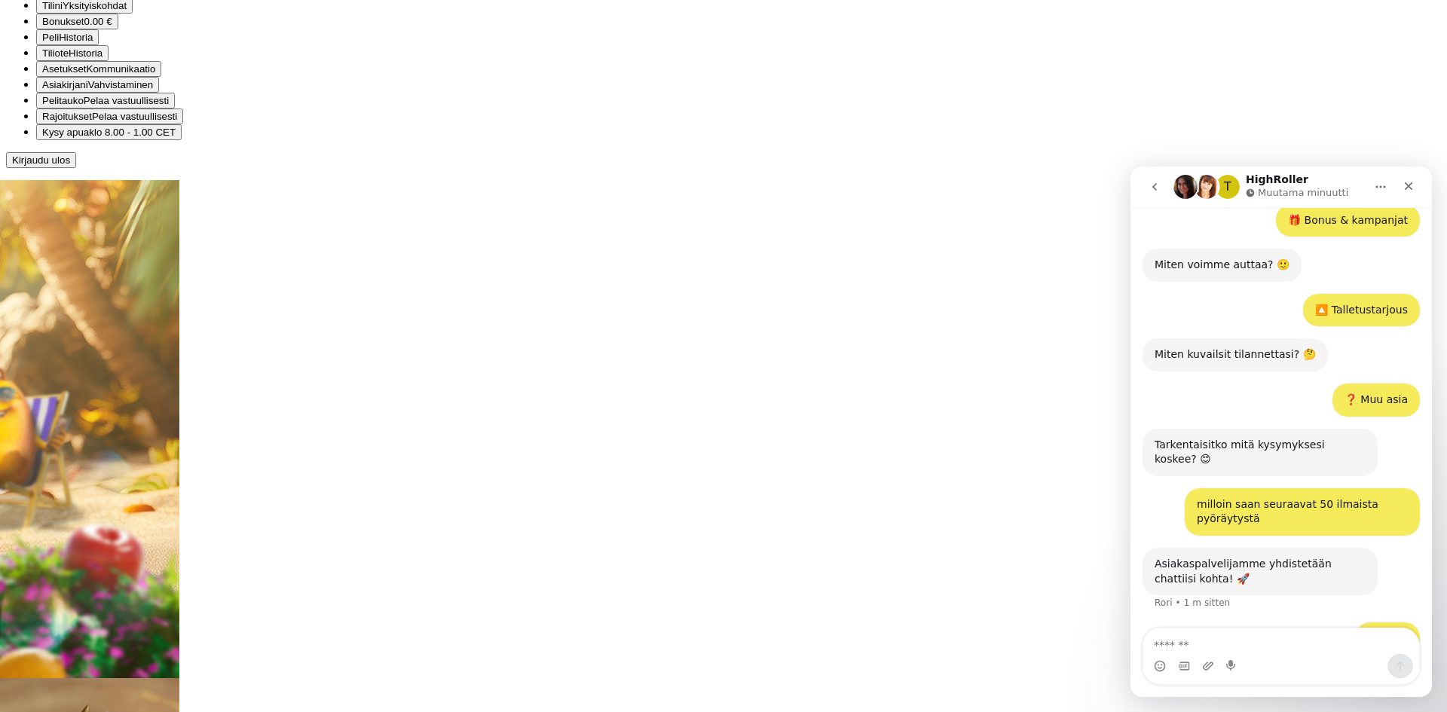
click at [1209, 191] on img "Intercom messenger" at bounding box center [1207, 187] width 24 height 24
click at [1259, 181] on h1 "HighRoller" at bounding box center [1277, 179] width 63 height 11
click at [1378, 186] on icon "Koti" at bounding box center [1381, 187] width 10 height 2
click at [1195, 294] on div "🔼 Talletustarjous [PERSON_NAME] • 2 m sitten" at bounding box center [1281, 316] width 277 height 45
click at [803, 168] on div at bounding box center [723, 168] width 1435 height 0
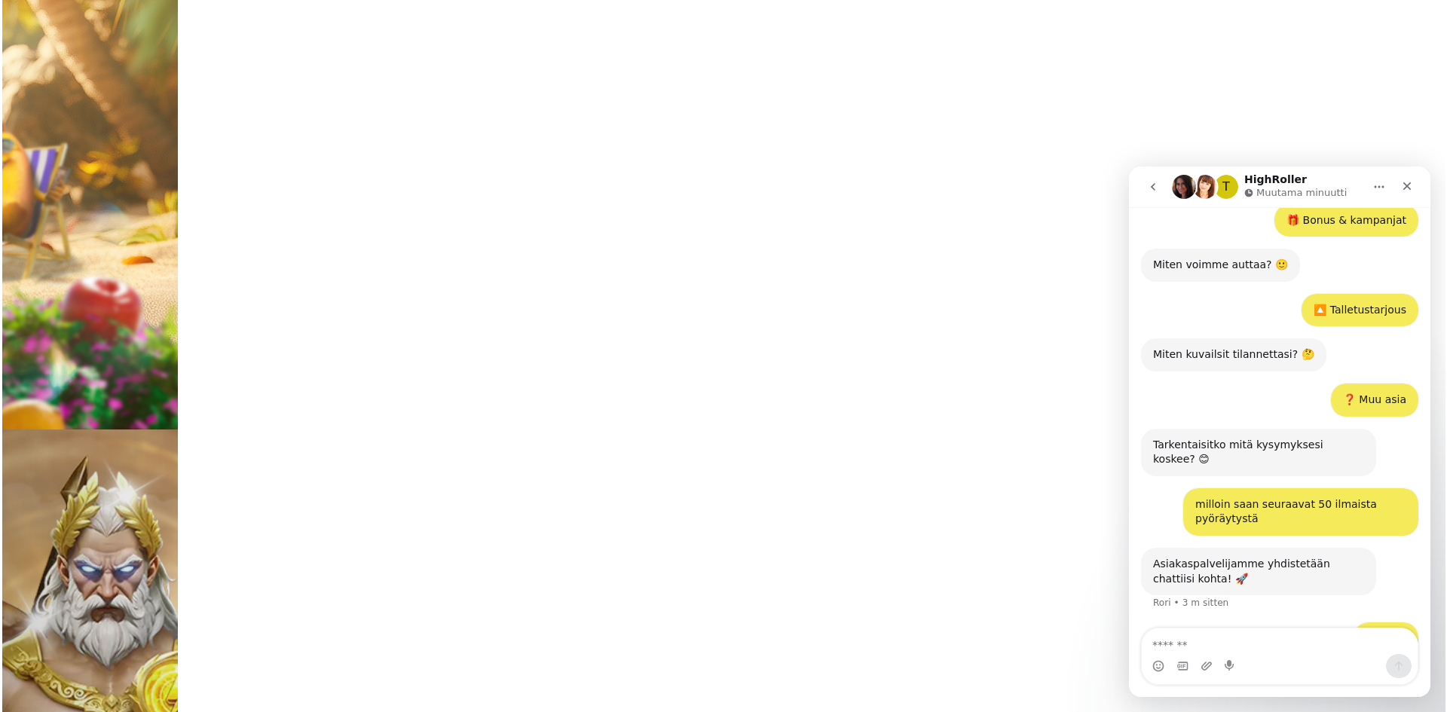
scroll to position [377, 0]
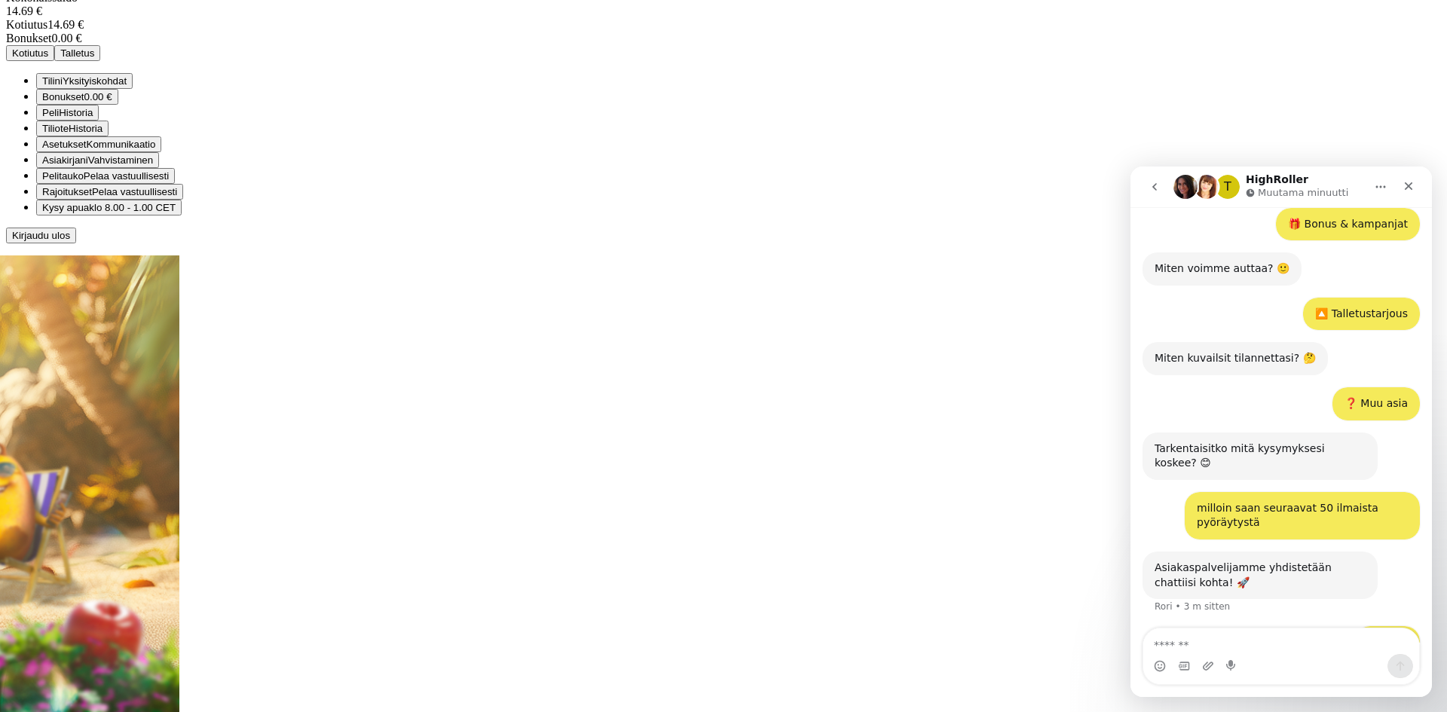
scroll to position [332, 0]
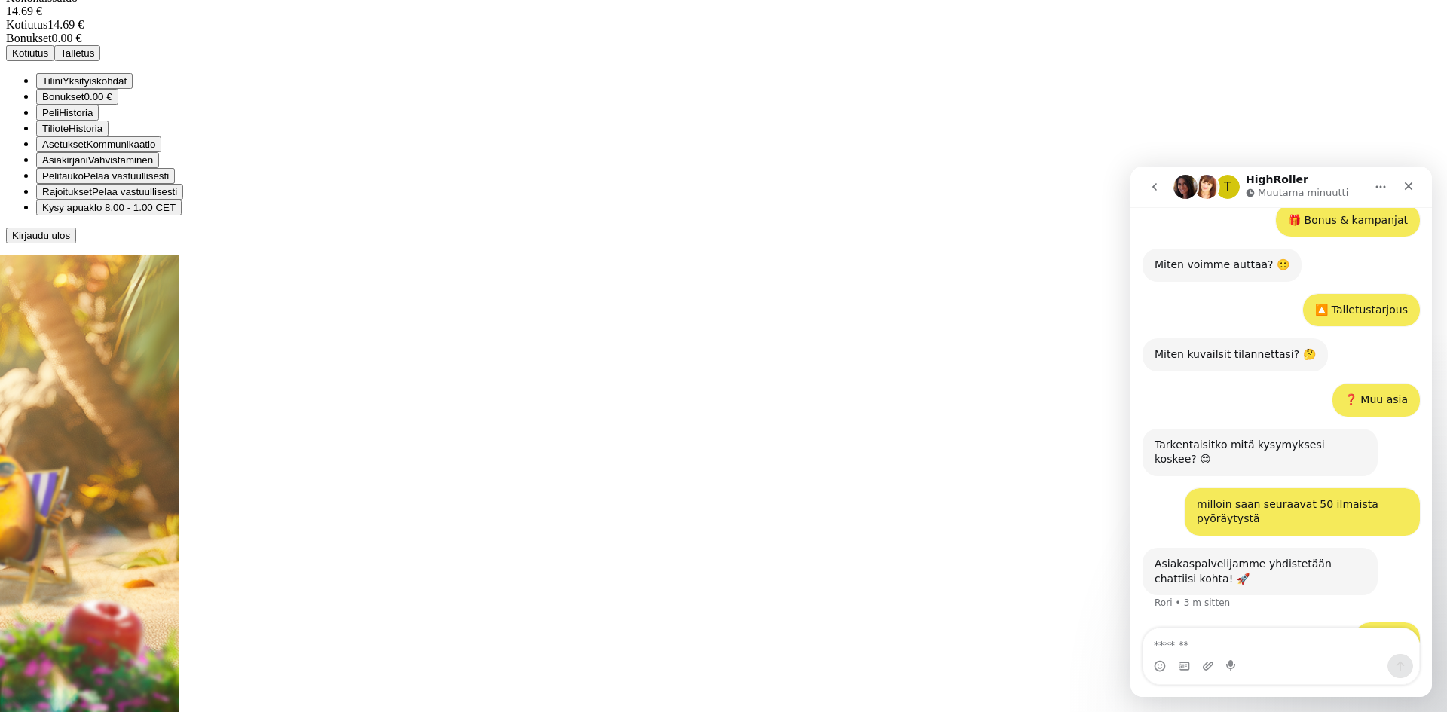
click at [63, 87] on span "Tilini" at bounding box center [52, 80] width 20 height 11
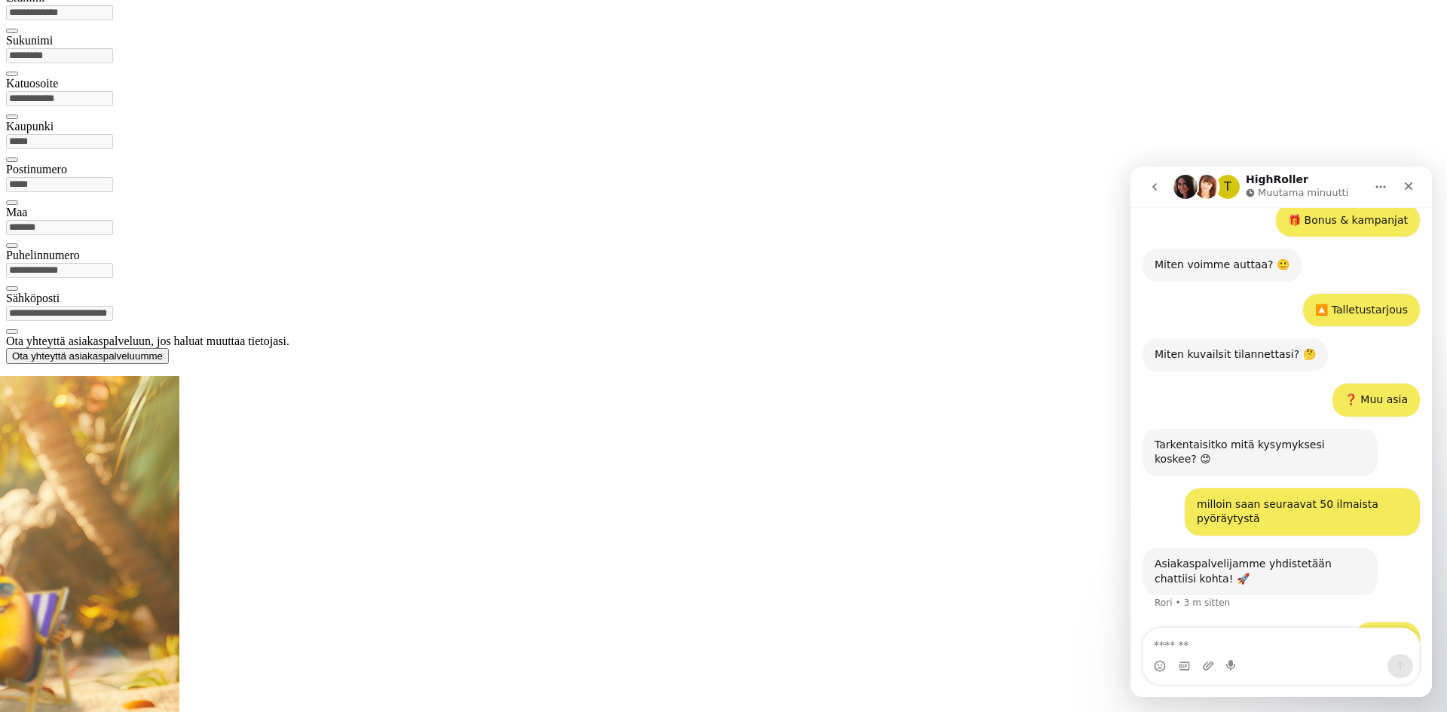
click at [464, 364] on div at bounding box center [723, 364] width 1435 height 0
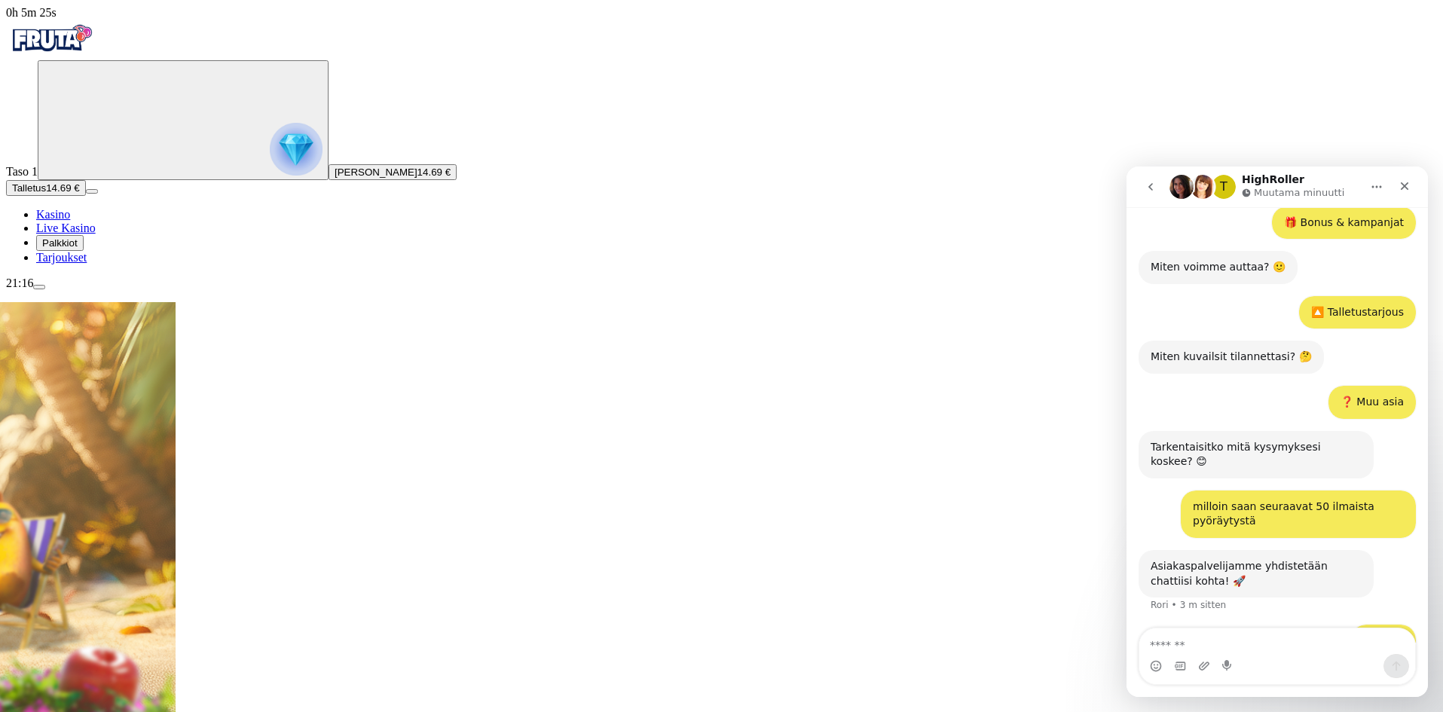
scroll to position [332, 0]
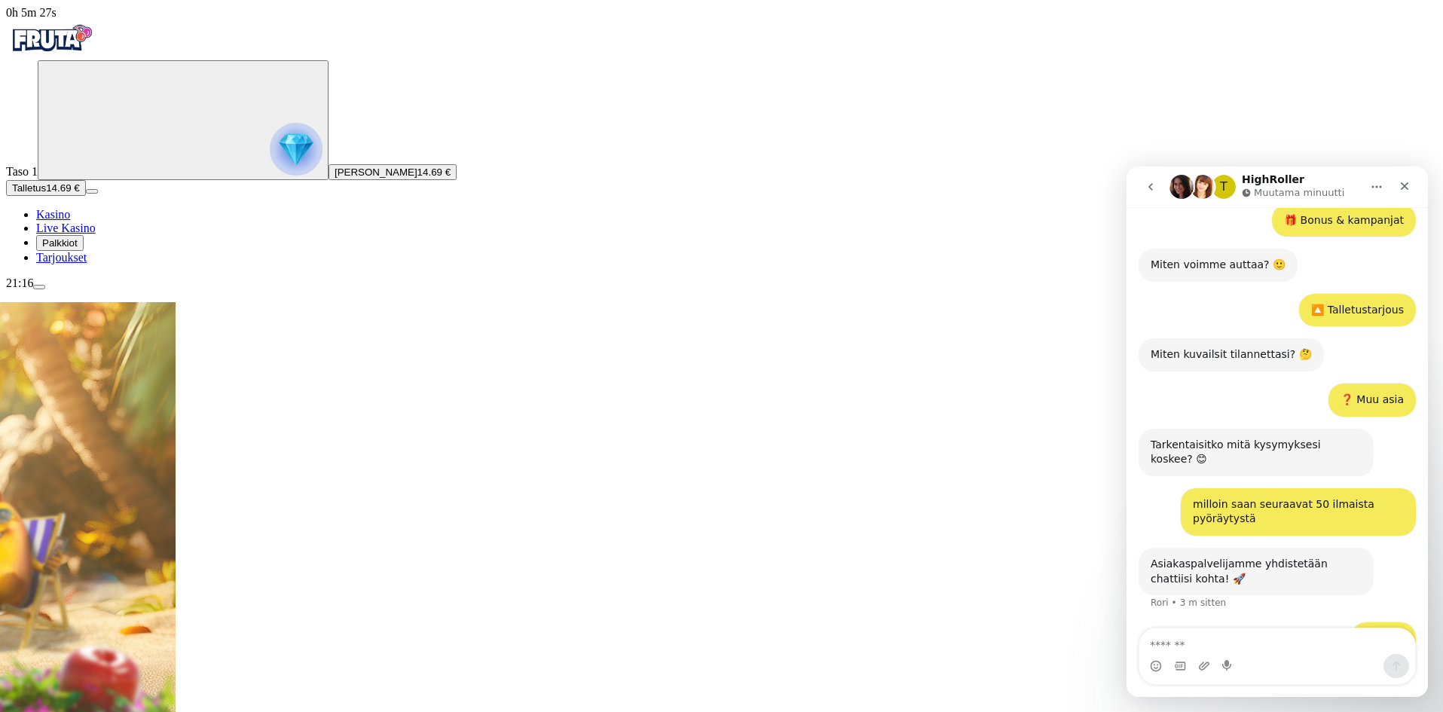
click at [75, 234] on span "Live Kasino" at bounding box center [66, 228] width 60 height 13
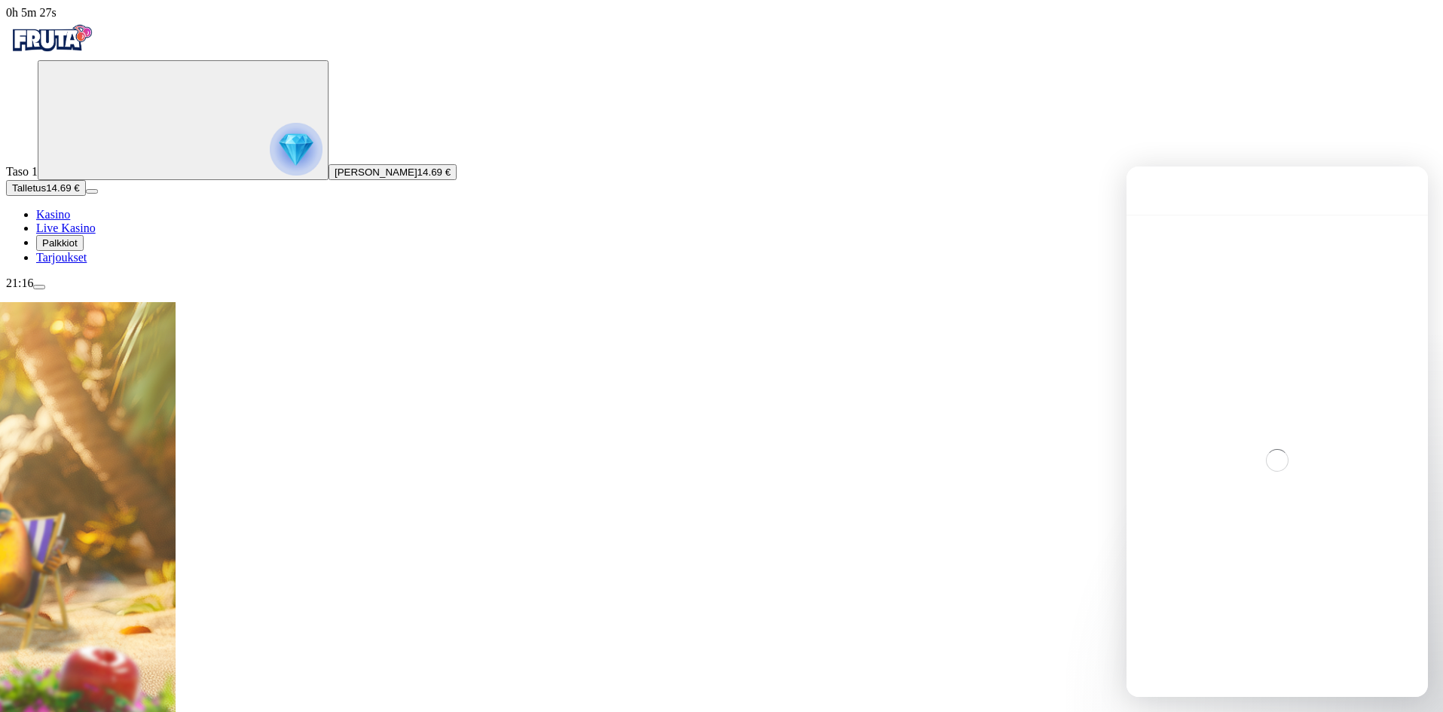
scroll to position [0, 0]
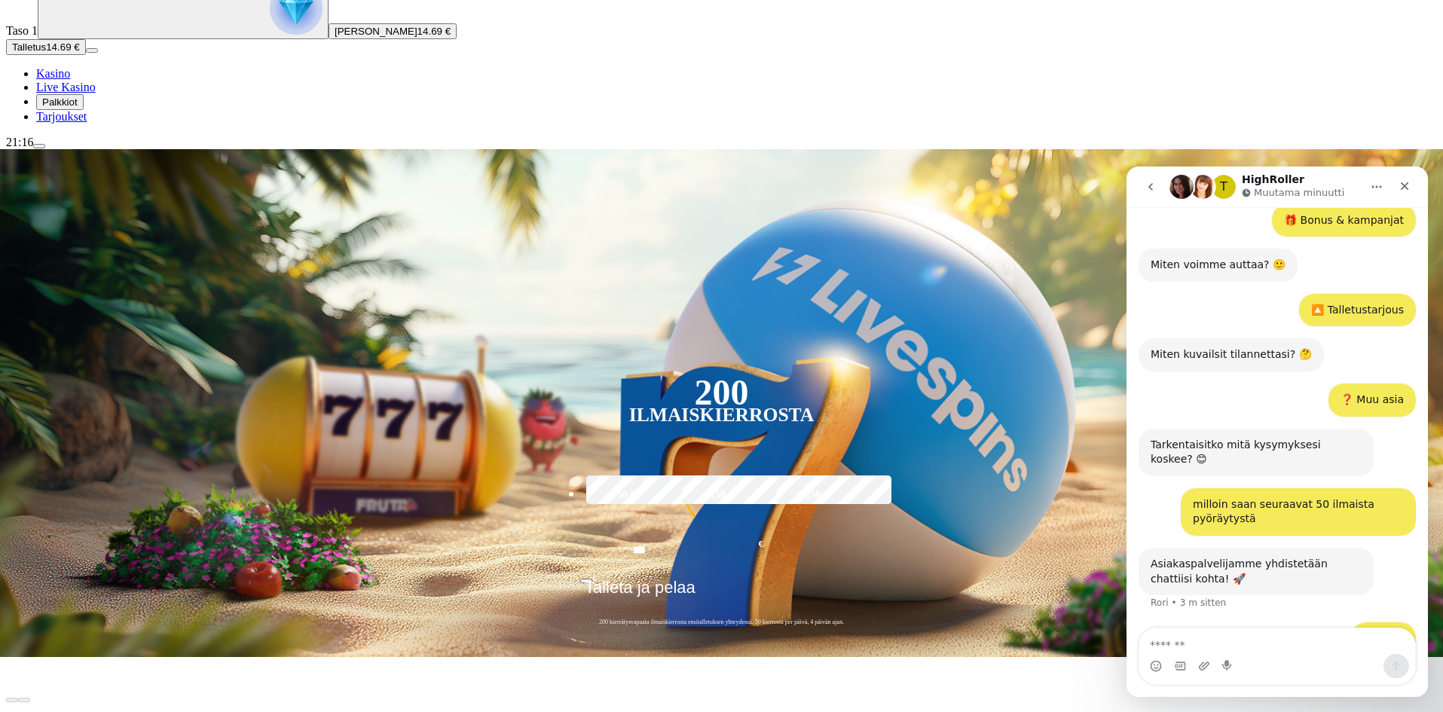
scroll to position [151, 0]
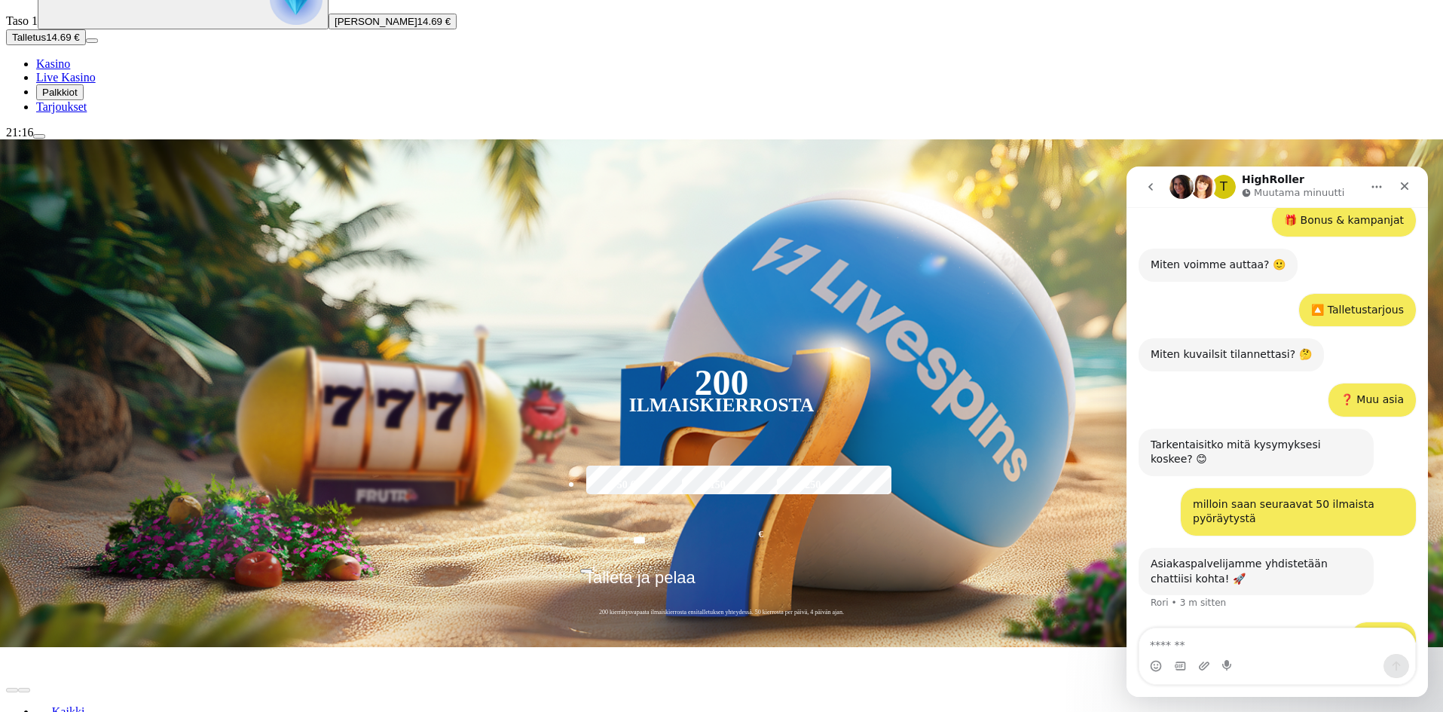
click at [70, 70] on link "Kasino" at bounding box center [53, 63] width 34 height 13
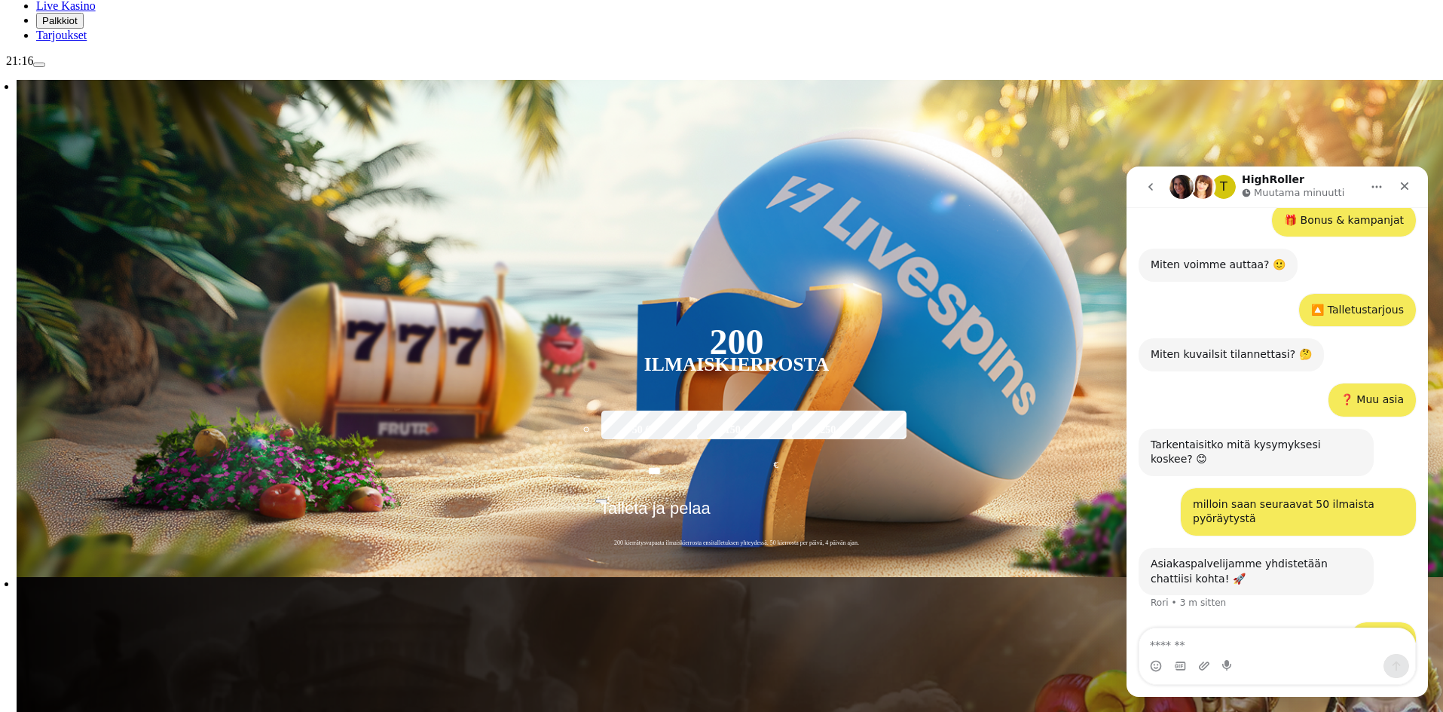
scroll to position [226, 0]
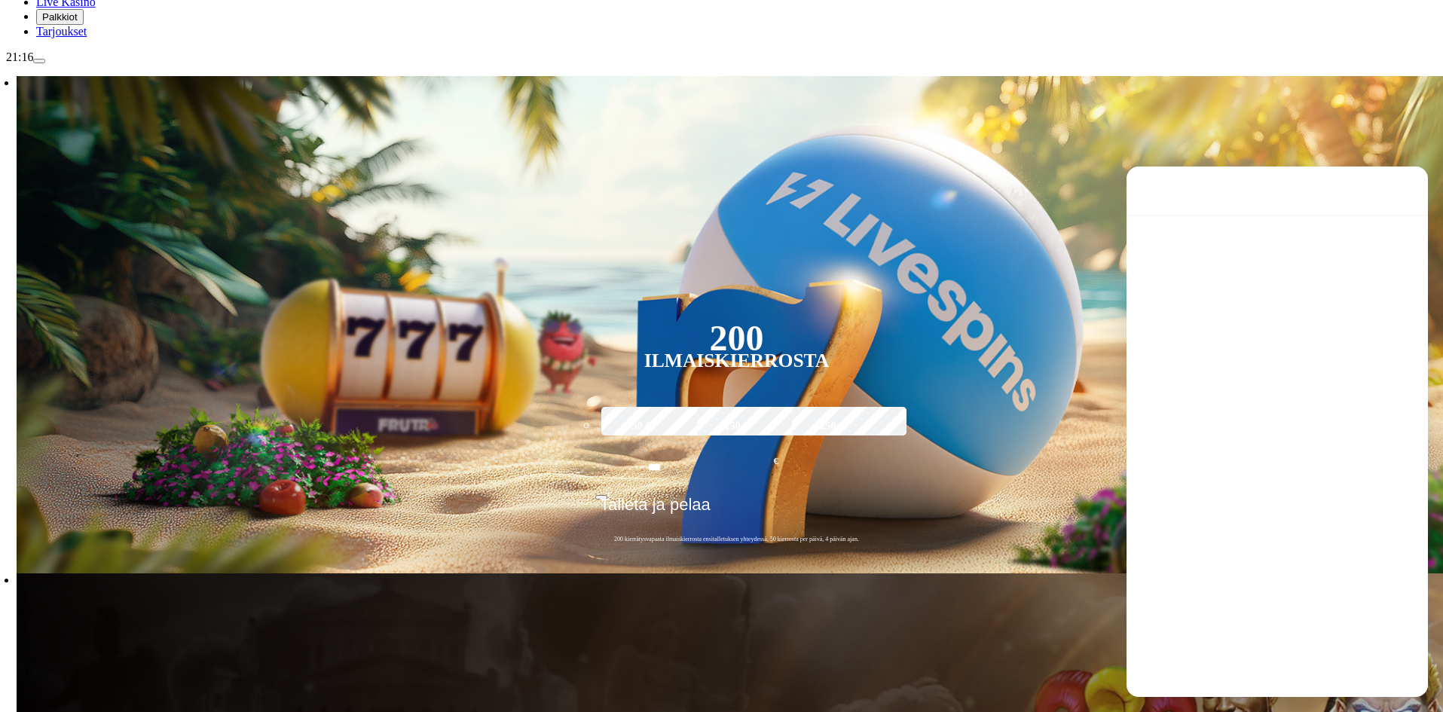
scroll to position [0, 0]
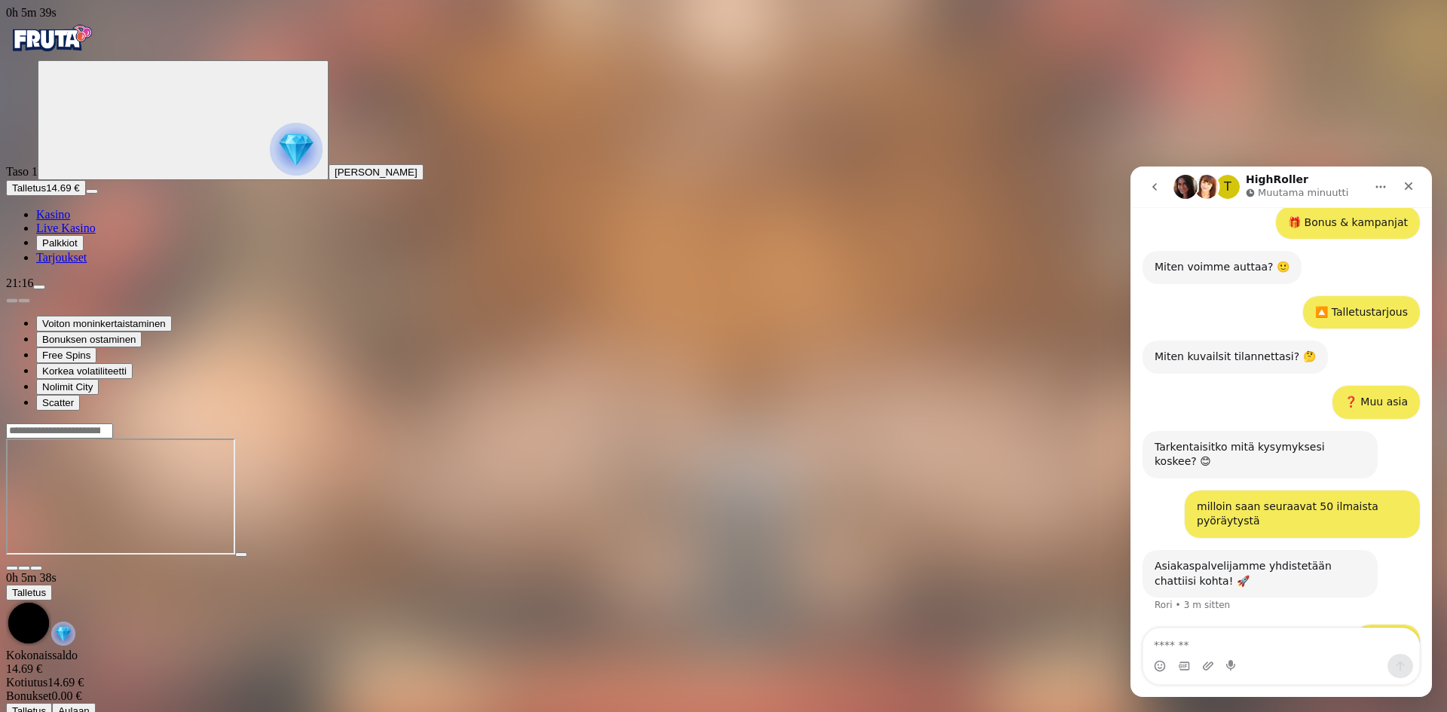
scroll to position [332, 0]
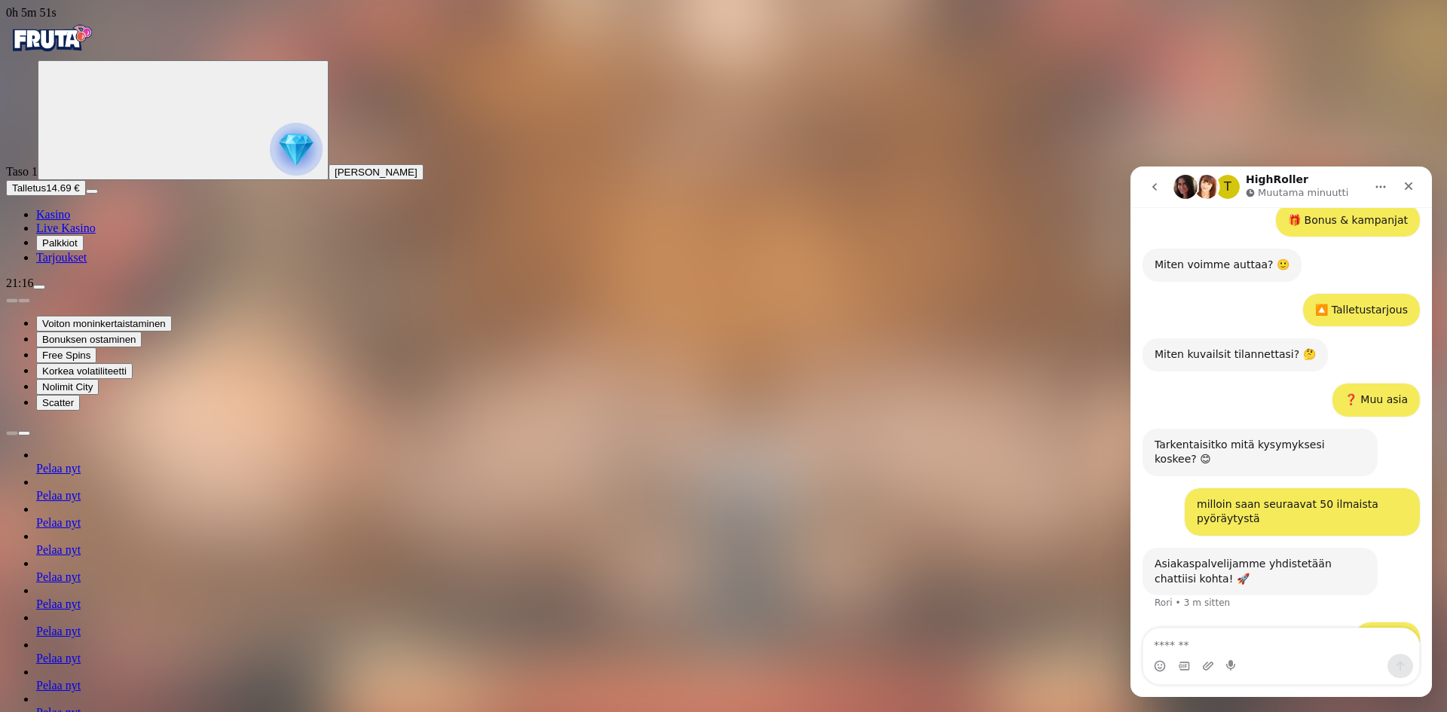
click at [90, 361] on span "Free Spins" at bounding box center [66, 355] width 48 height 11
click at [1410, 182] on icon "Sulje" at bounding box center [1409, 186] width 12 height 12
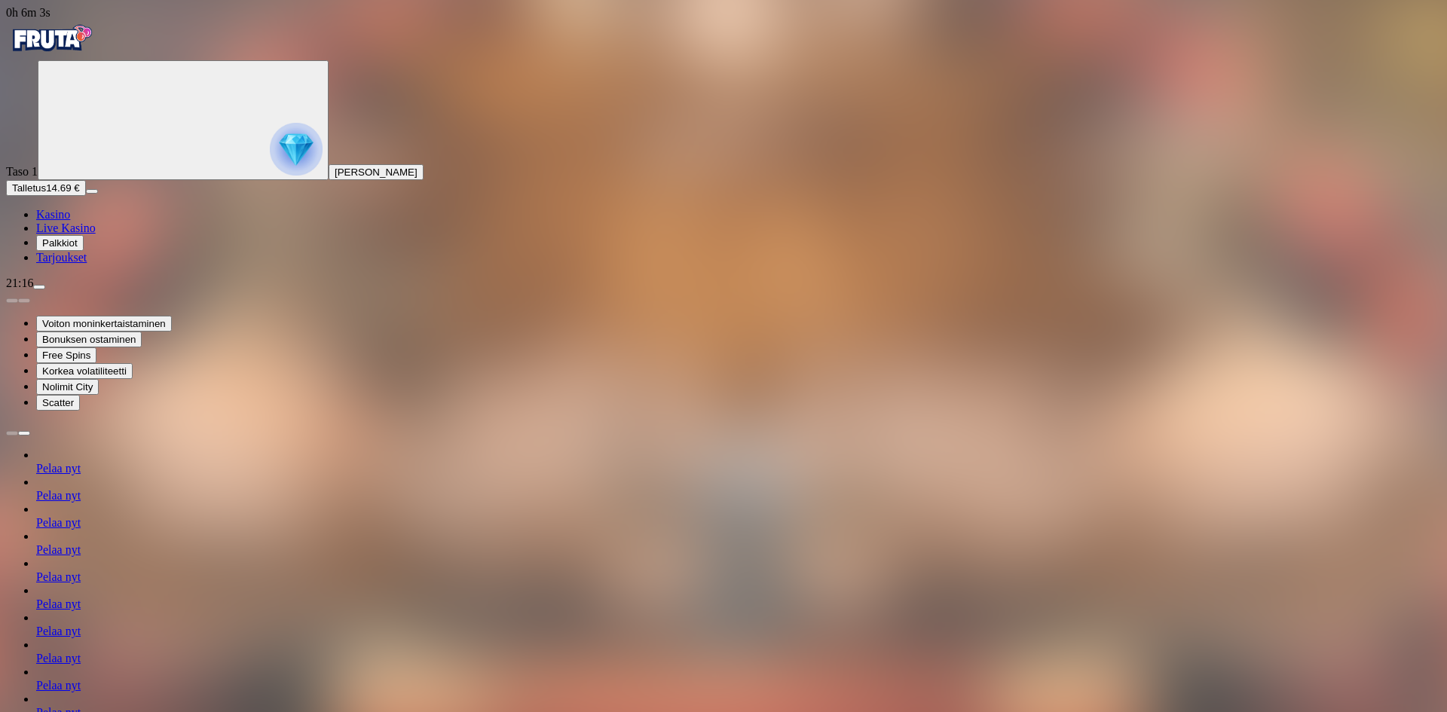
click at [81, 556] on span "Pelaa nyt" at bounding box center [58, 549] width 44 height 13
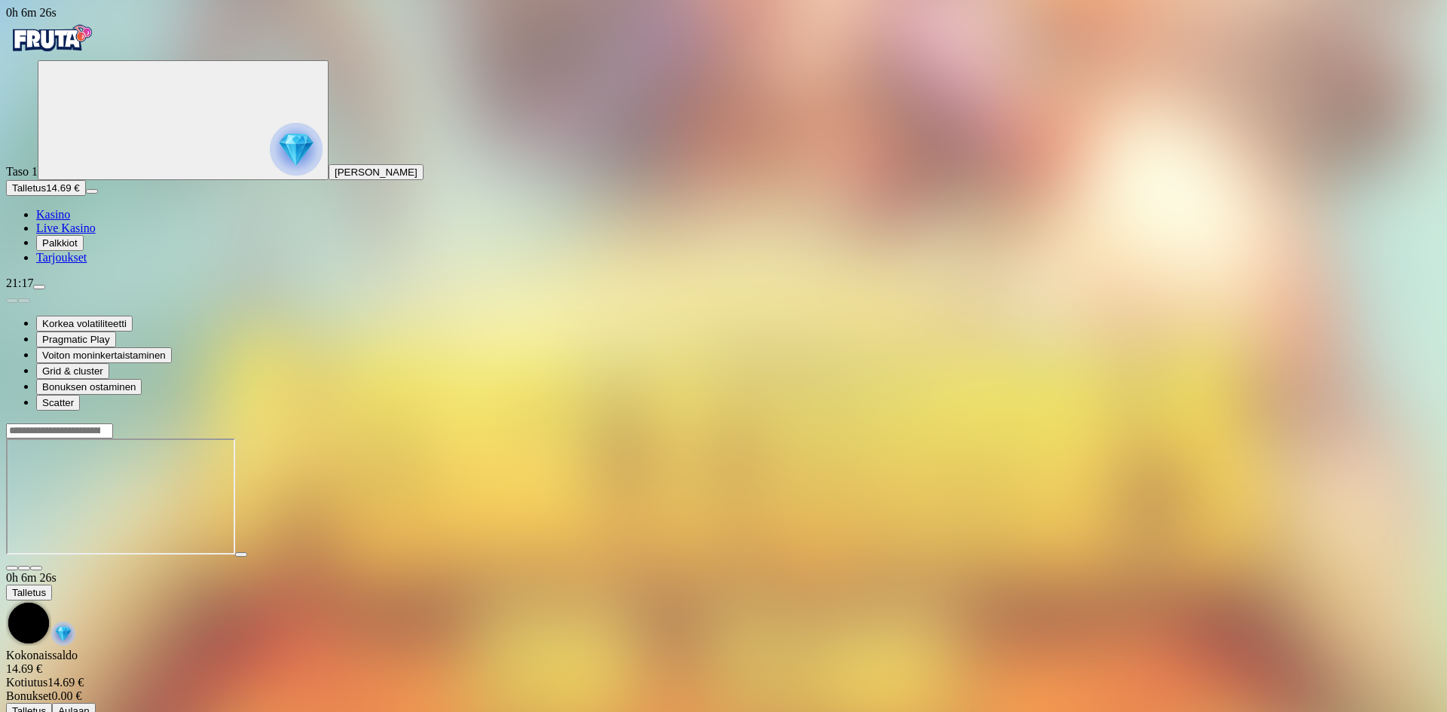
click at [12, 568] on span "close icon" at bounding box center [12, 568] width 0 height 0
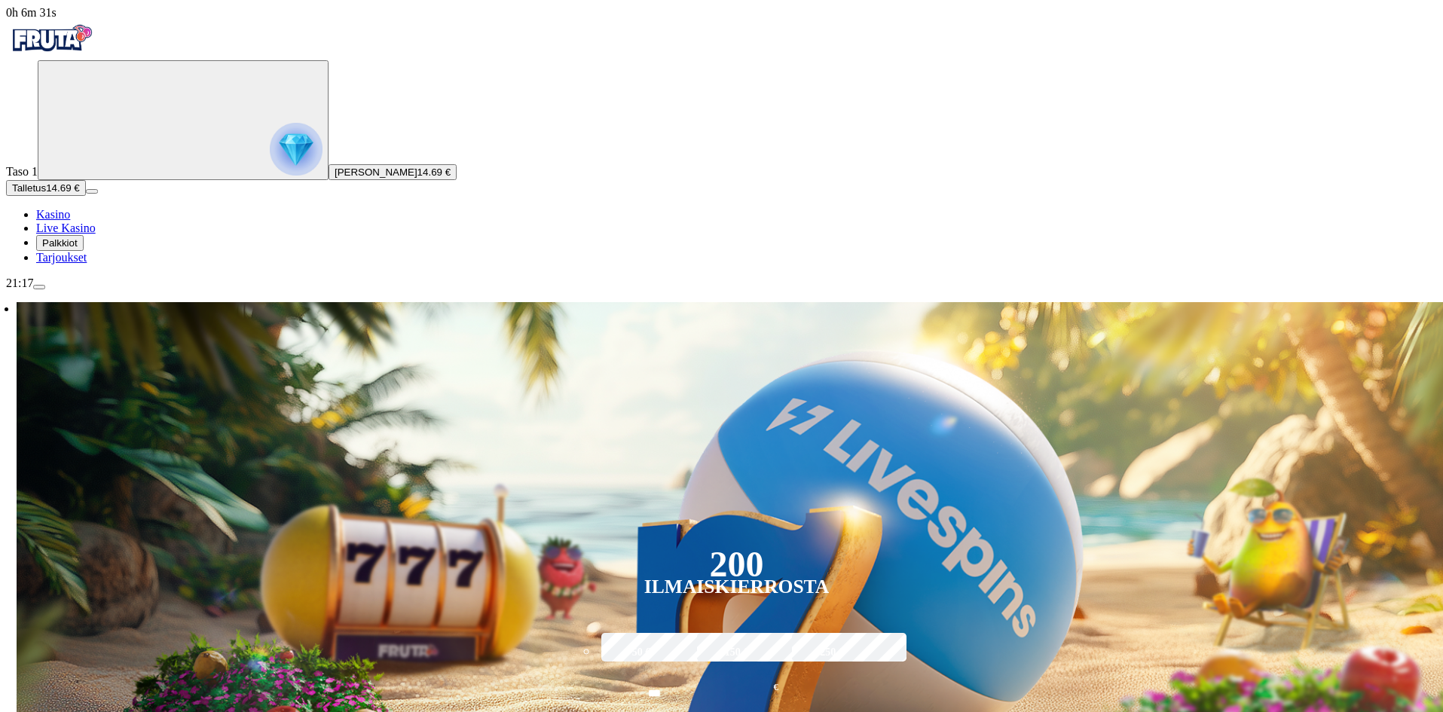
click at [84, 251] on button "Palkkiot" at bounding box center [59, 243] width 47 height 16
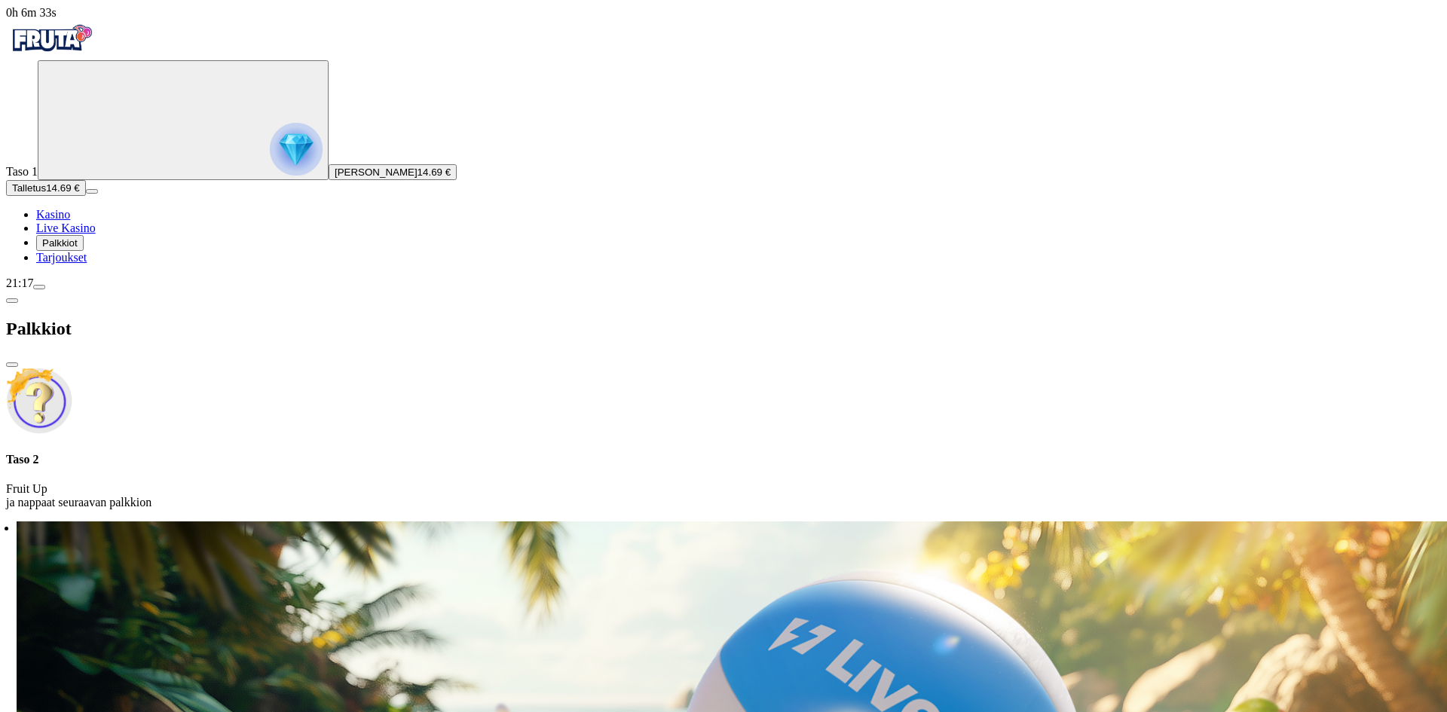
click at [72, 368] on img at bounding box center [39, 401] width 66 height 66
click at [304, 453] on h4 "Taso 2" at bounding box center [723, 460] width 1435 height 14
click at [12, 301] on span "chevron-left icon" at bounding box center [12, 301] width 0 height 0
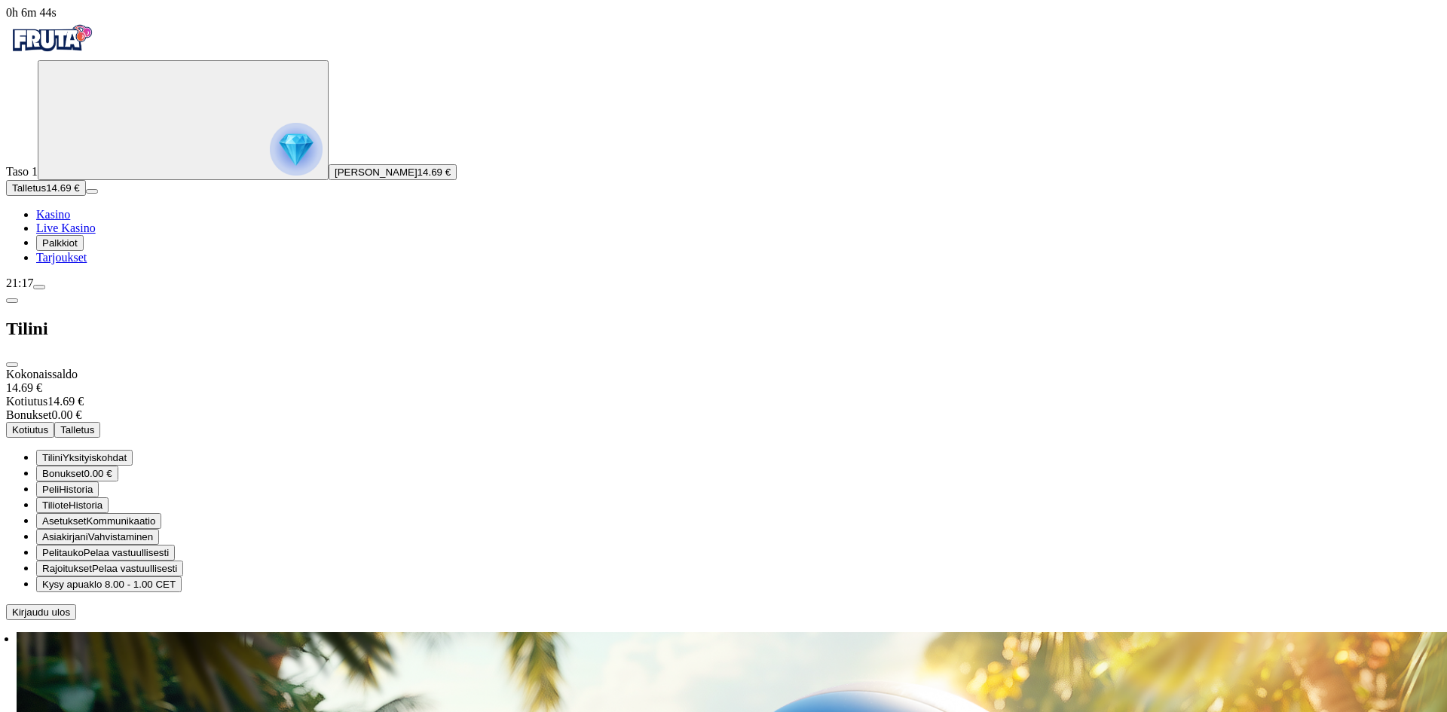
click at [96, 234] on link "Live Kasino" at bounding box center [66, 228] width 60 height 13
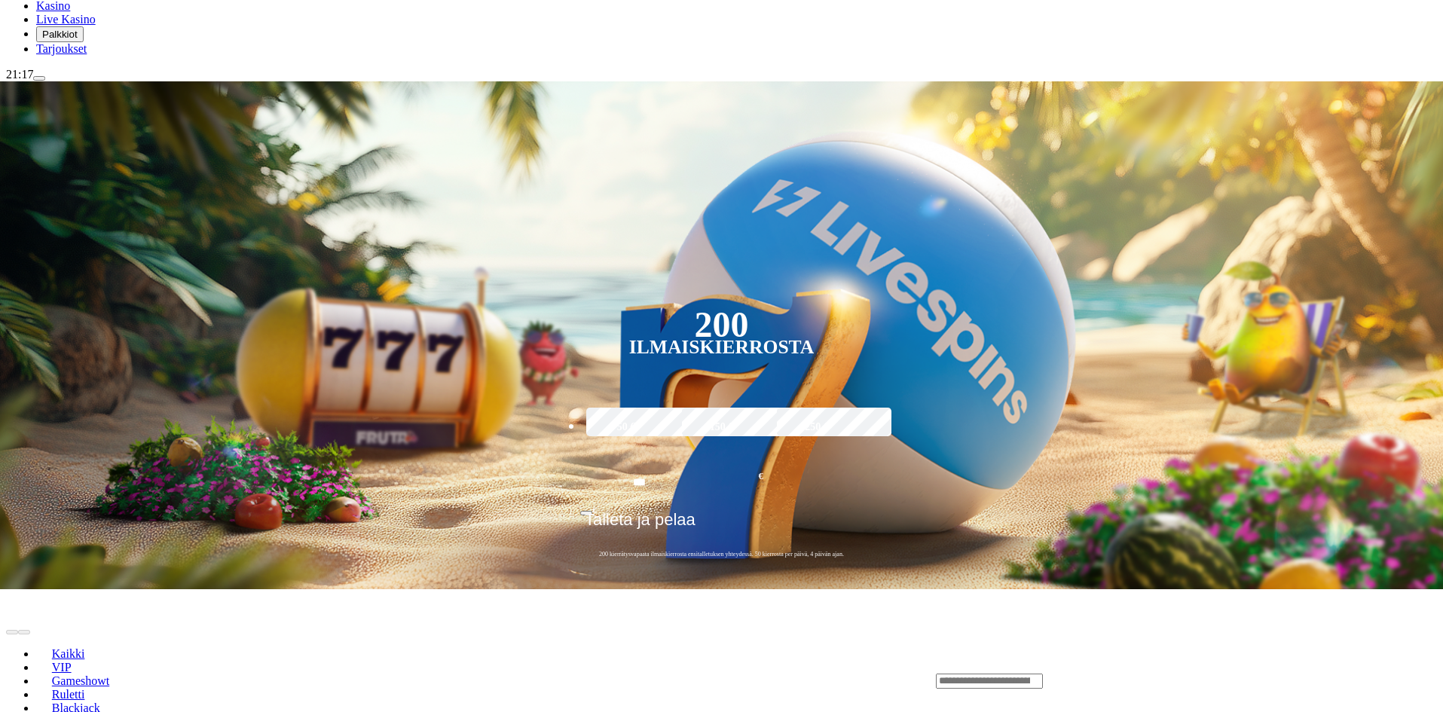
scroll to position [226, 0]
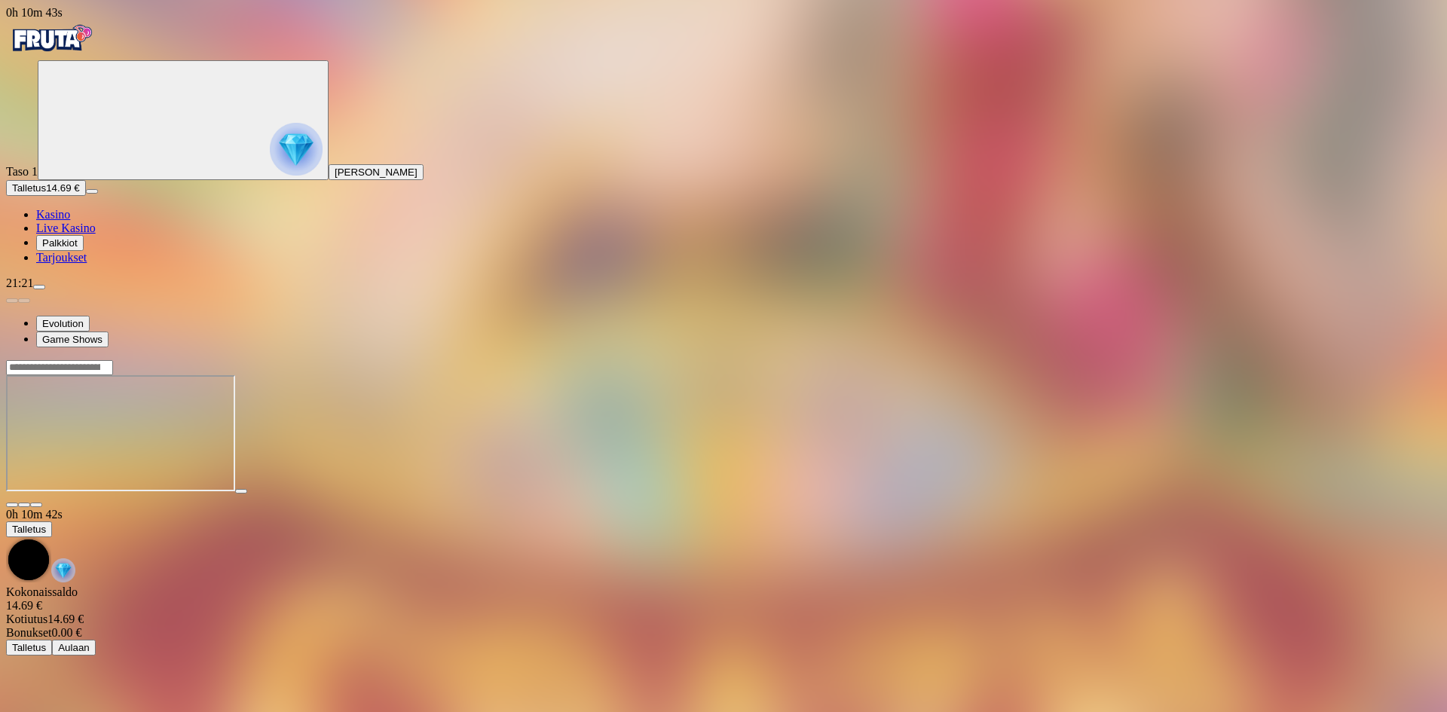
click at [78, 249] on span "Palkkiot" at bounding box center [59, 242] width 35 height 11
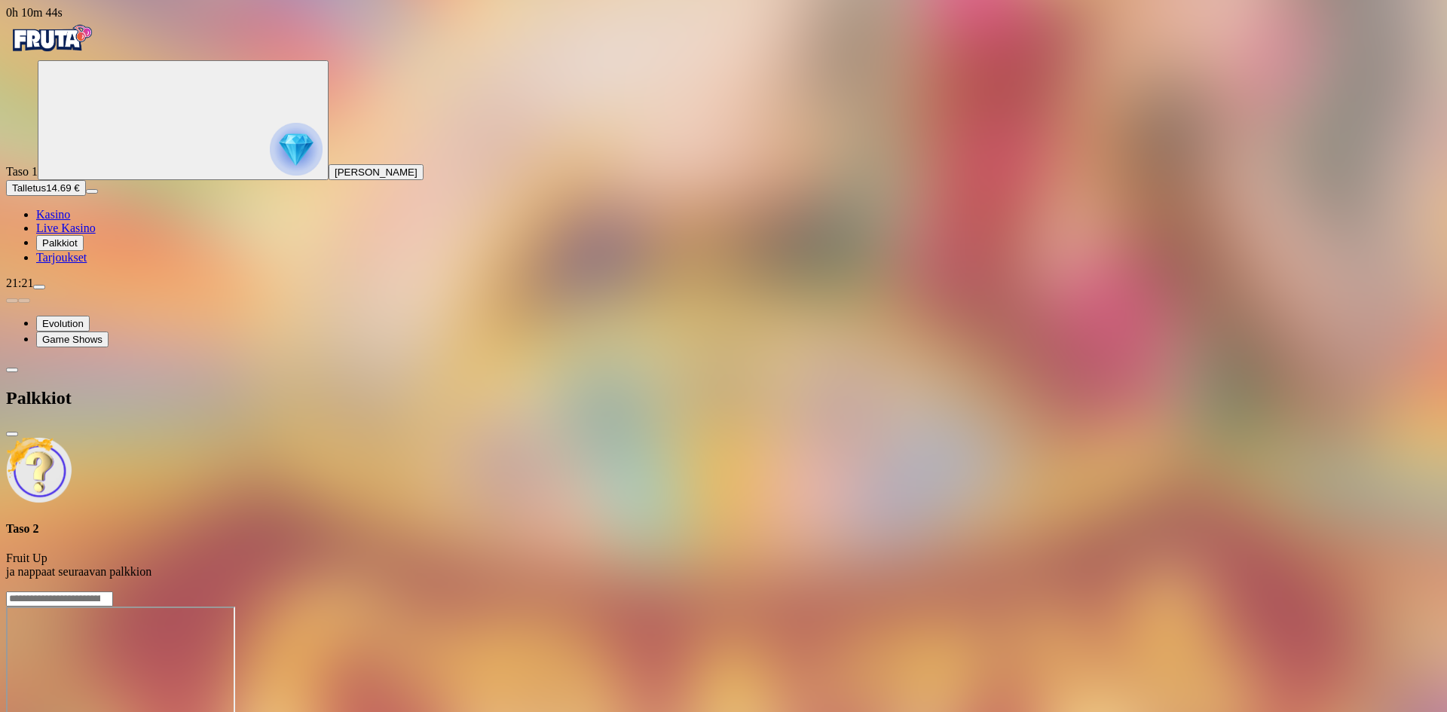
click at [295, 522] on div "Taso 2 Fruit Up ja nappaat seuraavan palkkion" at bounding box center [723, 550] width 1435 height 57
click at [70, 221] on span "Kasino" at bounding box center [53, 214] width 34 height 13
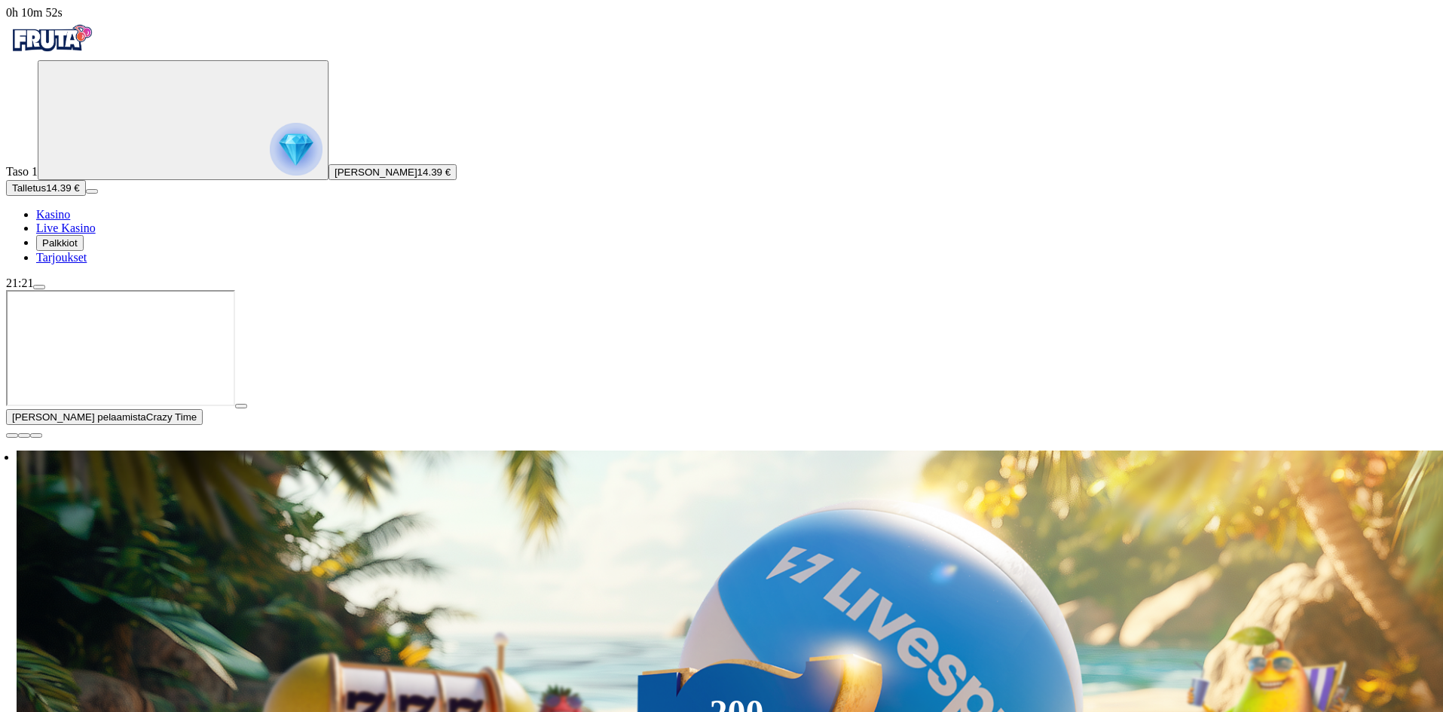
click at [12, 436] on span "close icon" at bounding box center [12, 436] width 0 height 0
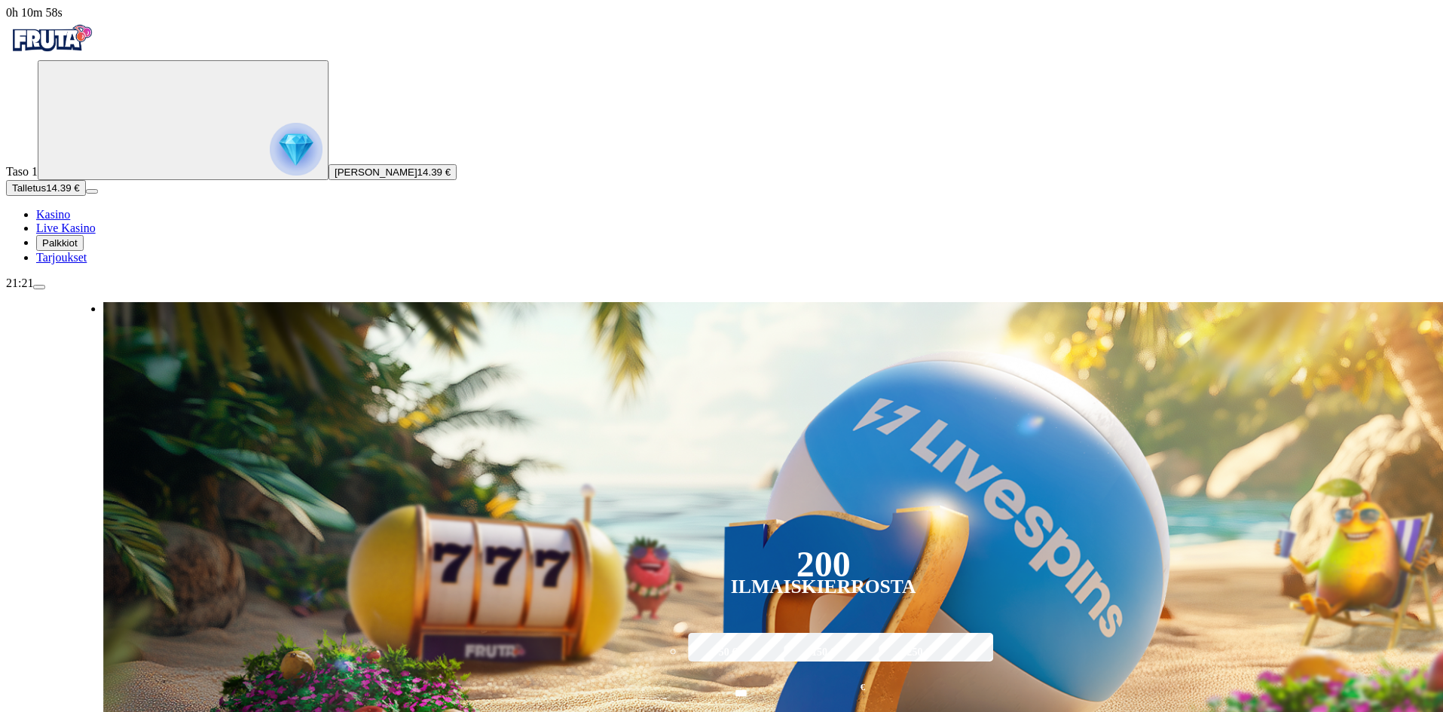
drag, startPoint x: 740, startPoint y: 400, endPoint x: 806, endPoint y: 394, distance: 65.8
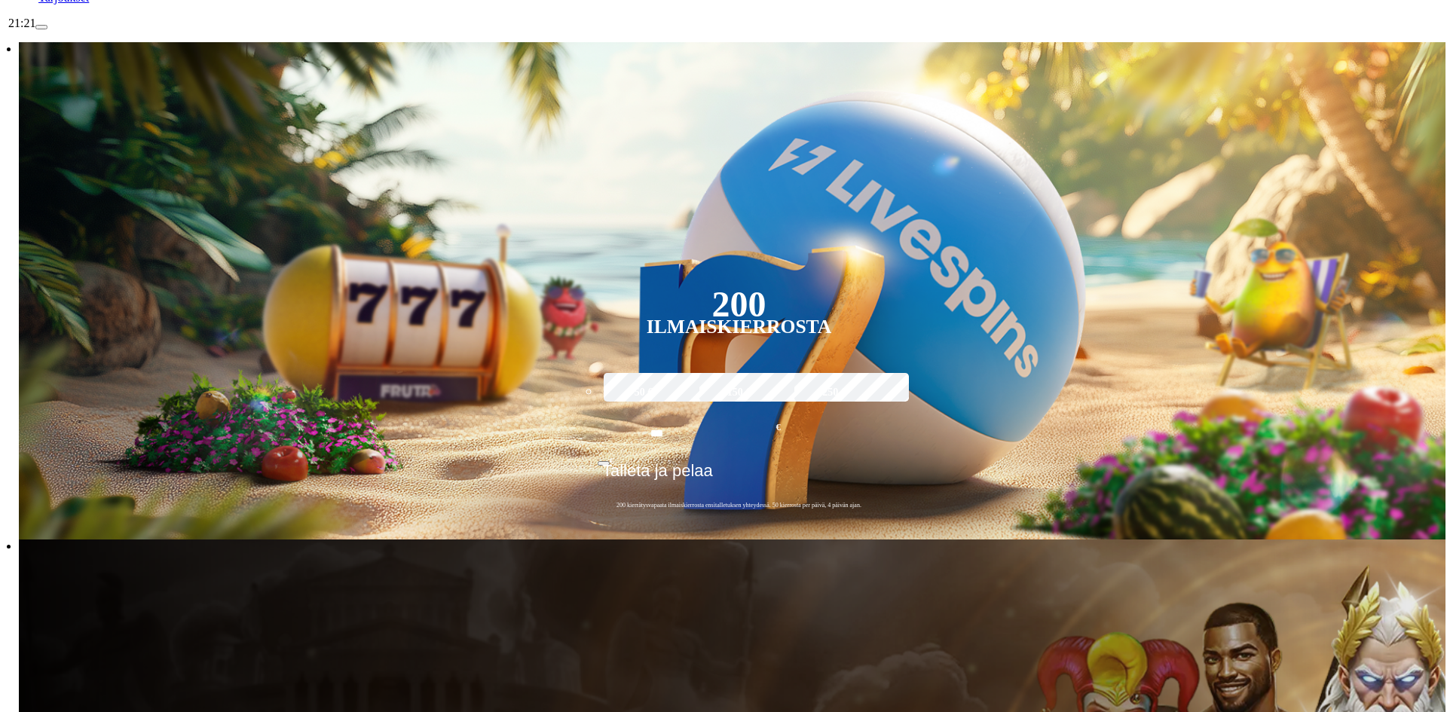
scroll to position [301, 0]
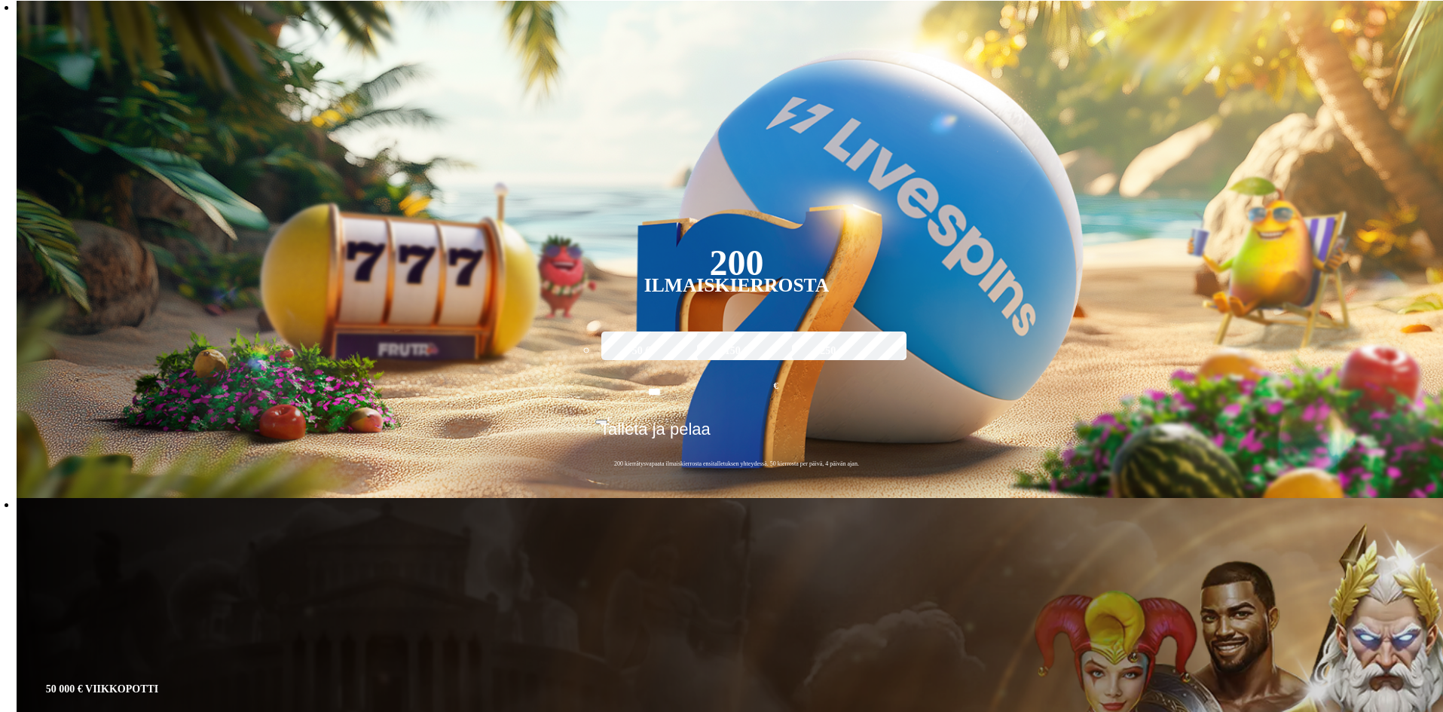
drag, startPoint x: 65, startPoint y: 237, endPoint x: 94, endPoint y: 240, distance: 29.6
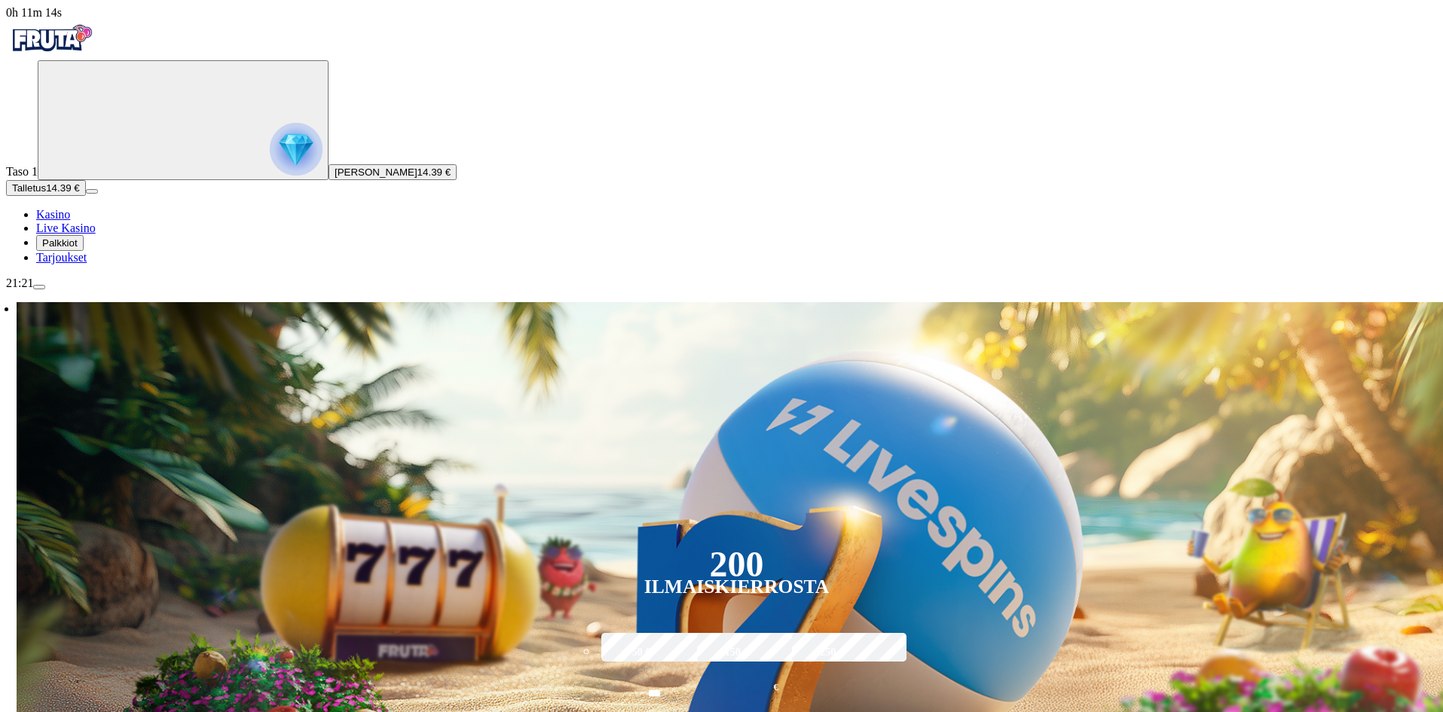
click at [39, 287] on span "menu icon" at bounding box center [39, 287] width 0 height 0
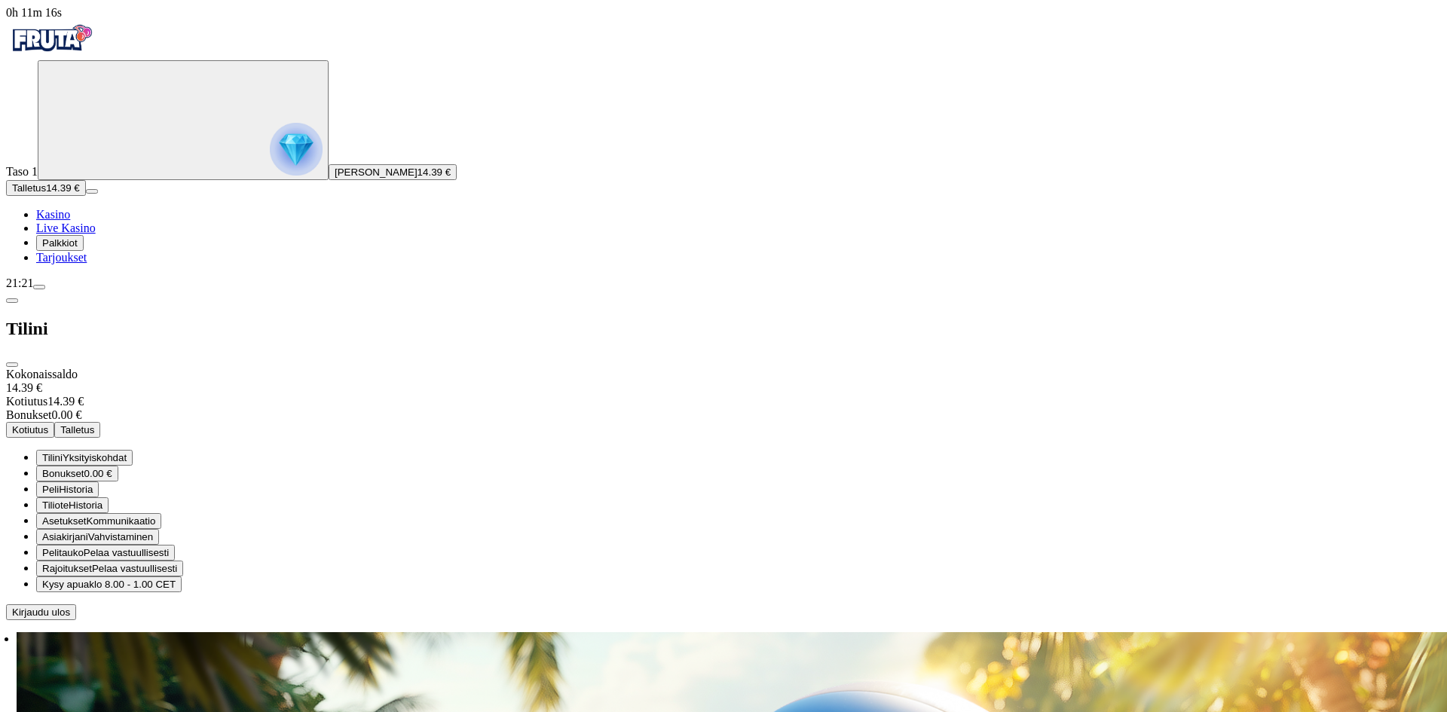
click at [93, 484] on span "Historia" at bounding box center [76, 489] width 34 height 11
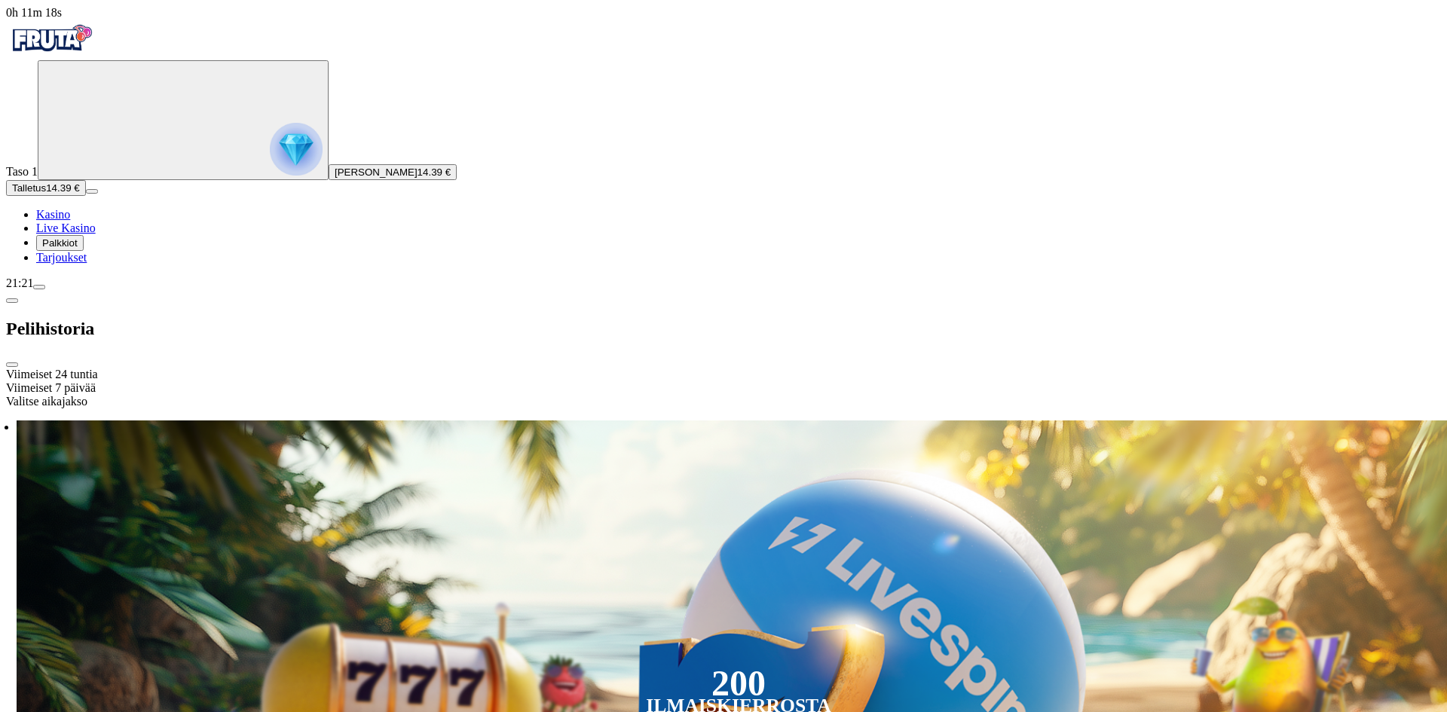
click at [321, 368] on div "Viimeiset 24 tuntia" at bounding box center [723, 375] width 1435 height 14
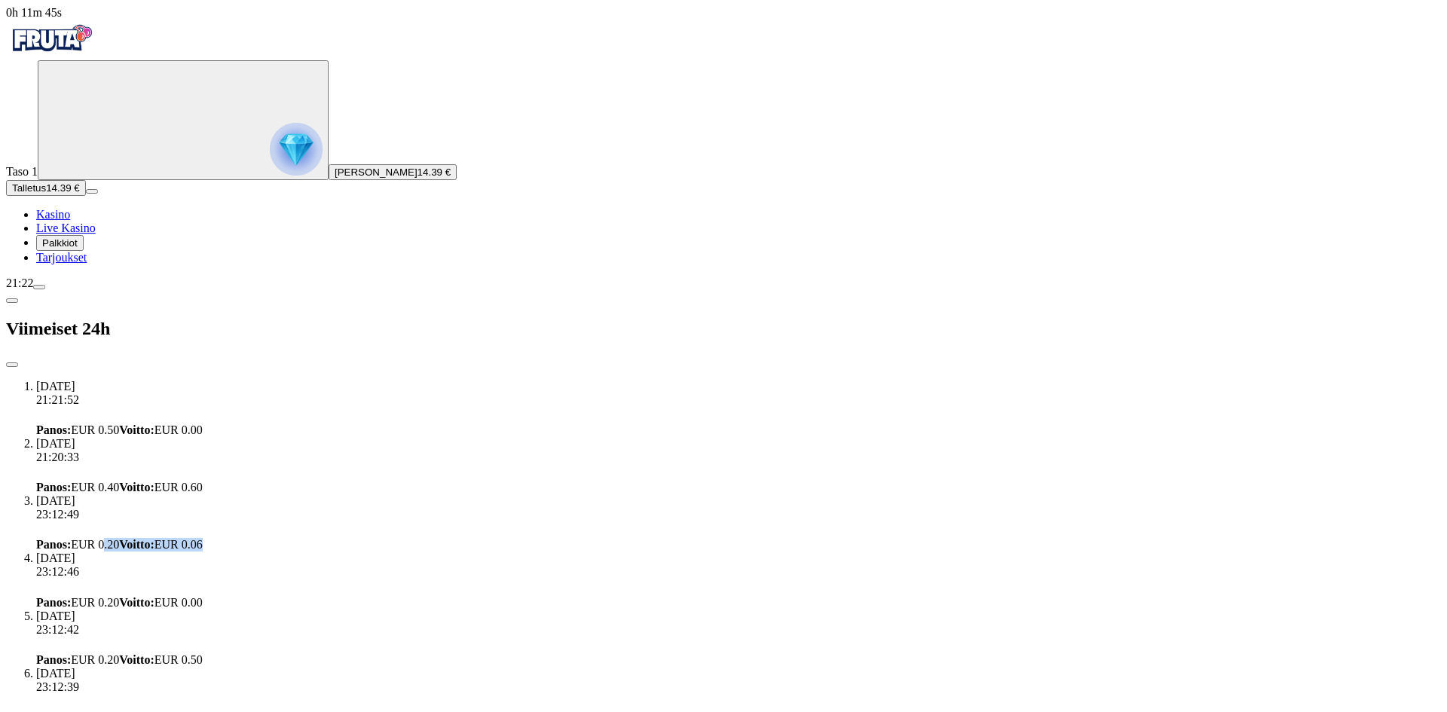
drag, startPoint x: 277, startPoint y: 189, endPoint x: 432, endPoint y: 190, distance: 155.3
click at [431, 538] on div "Panos : EUR 0.20 Voitto : EUR 0.06" at bounding box center [738, 545] width 1405 height 14
click at [12, 365] on span "close icon" at bounding box center [12, 365] width 0 height 0
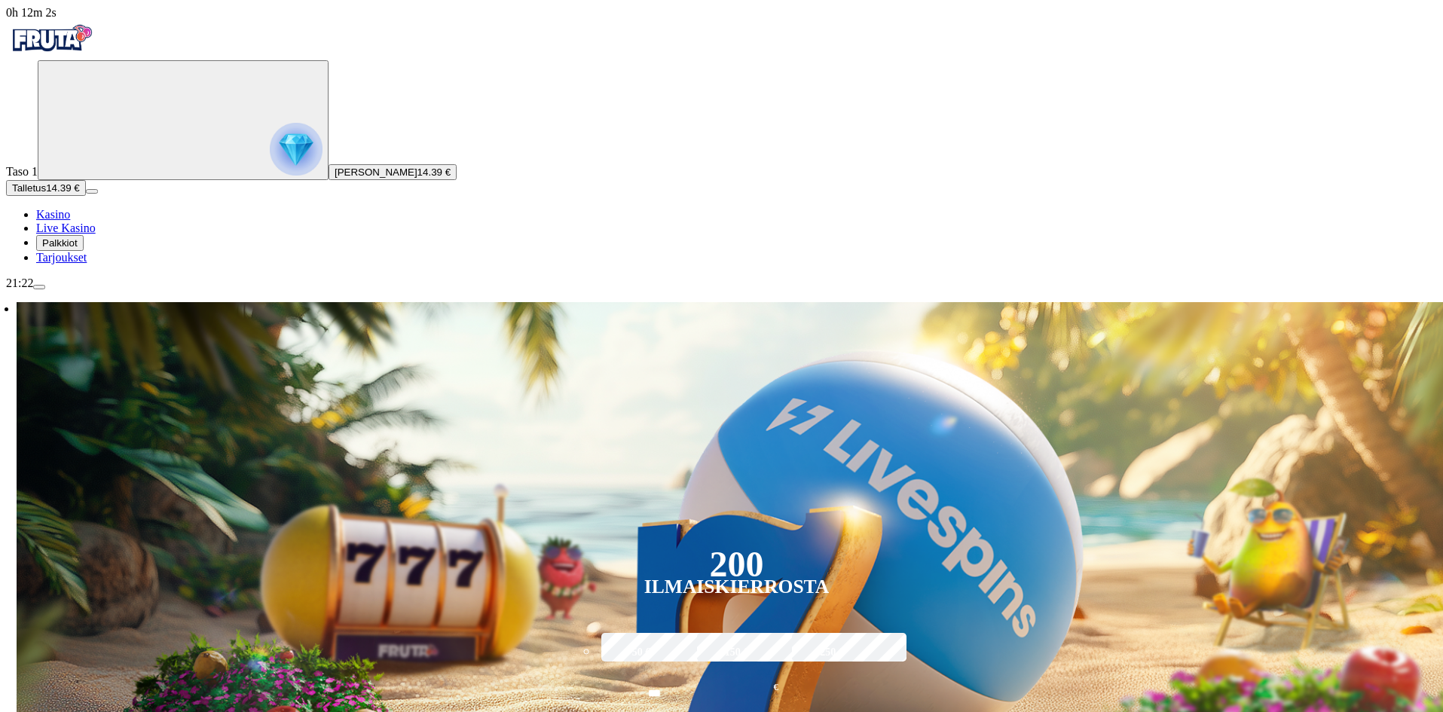
click at [77, 249] on span "Palkkiot" at bounding box center [59, 242] width 35 height 11
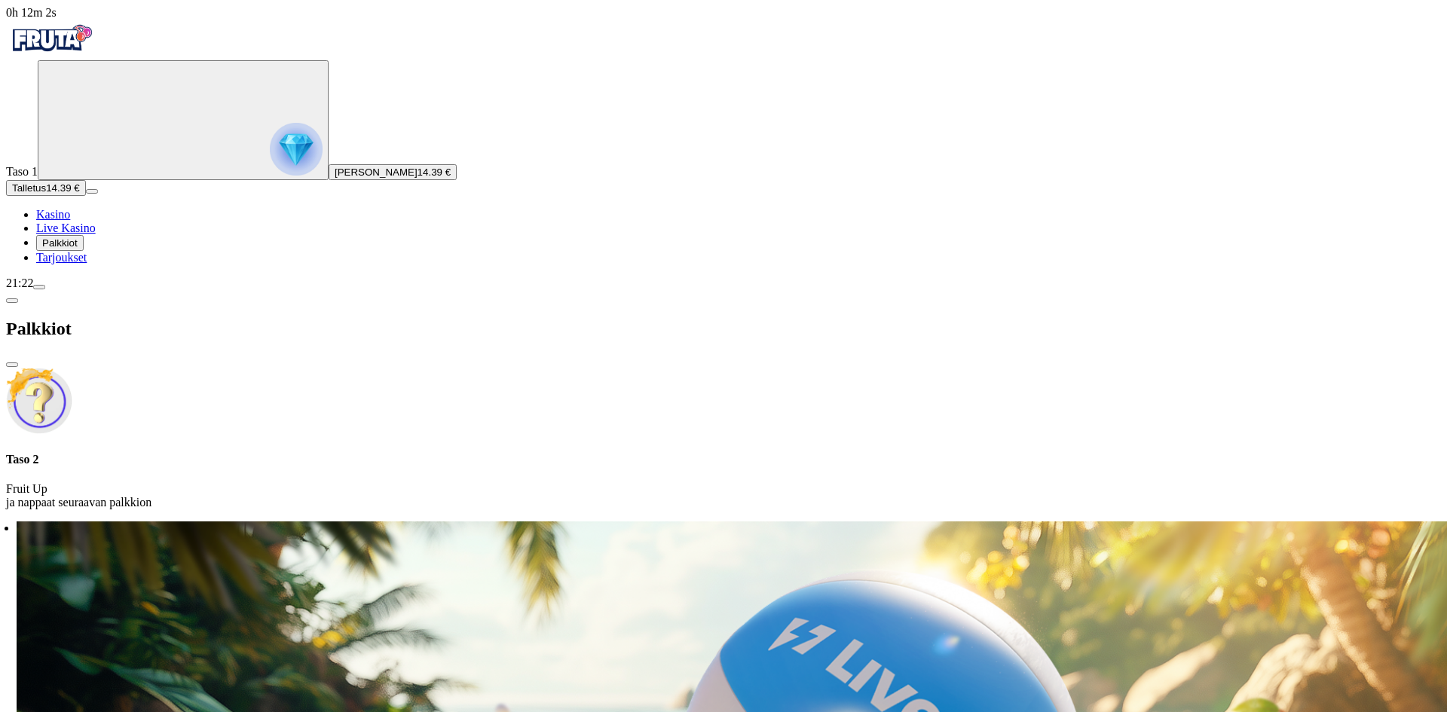
click at [78, 249] on span "Palkkiot" at bounding box center [59, 242] width 35 height 11
click at [87, 264] on span "Tarjoukset" at bounding box center [61, 257] width 50 height 13
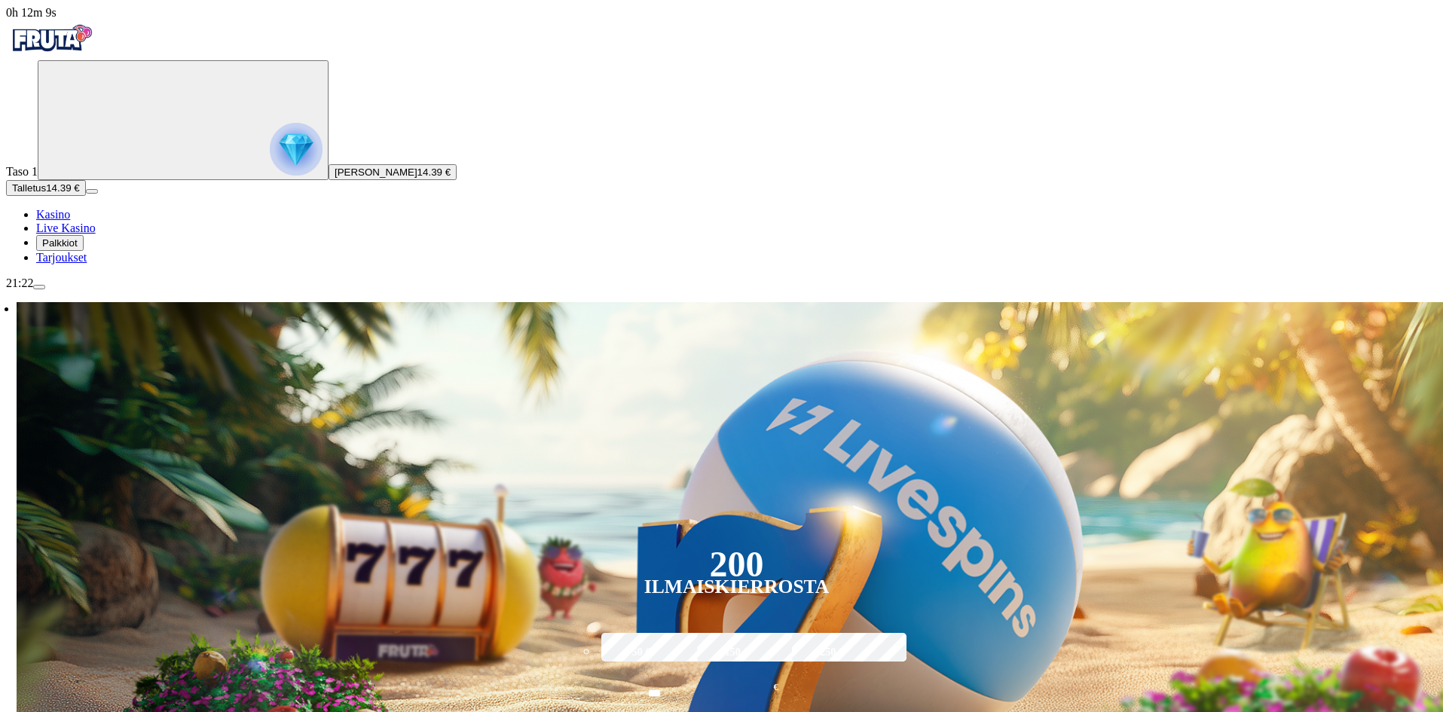
click at [84, 251] on button "Palkkiot" at bounding box center [59, 243] width 47 height 16
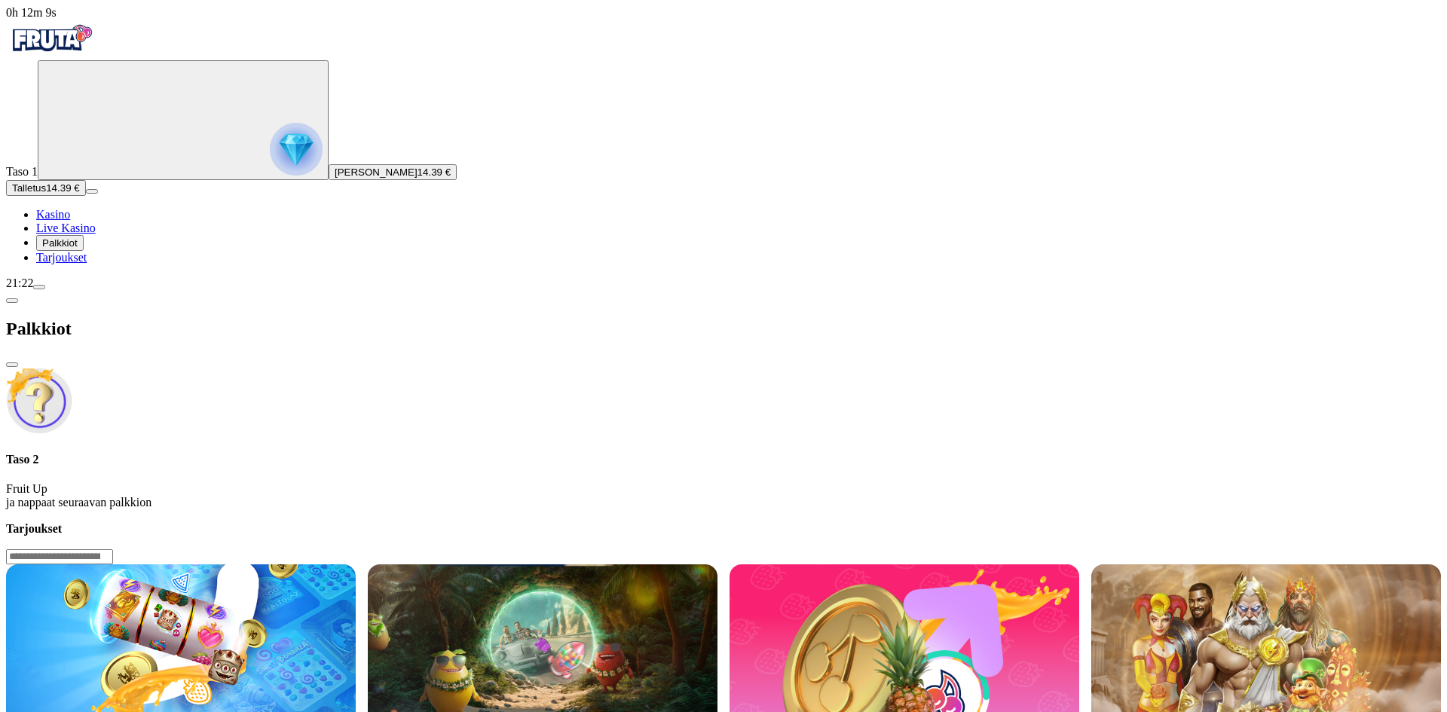
click at [96, 234] on span "Live Kasino" at bounding box center [66, 228] width 60 height 13
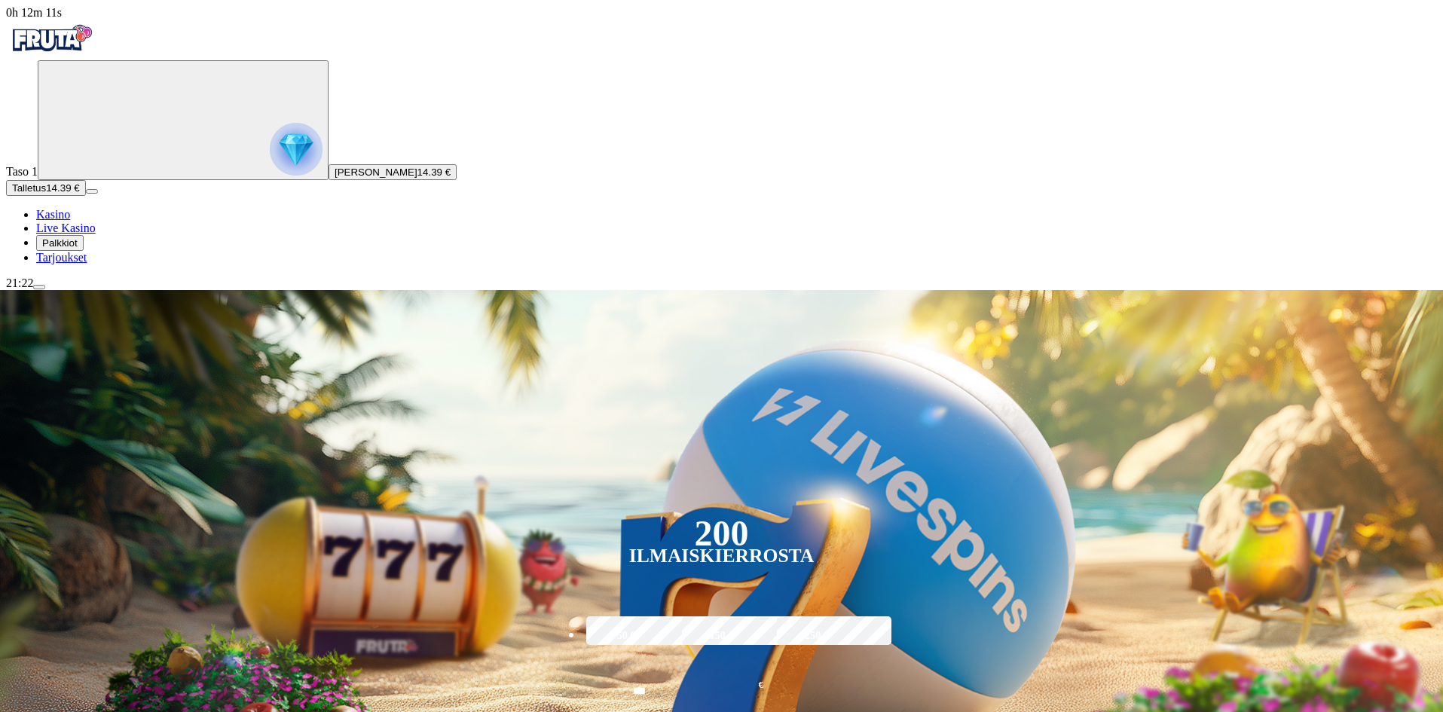
click at [39, 287] on span "menu icon" at bounding box center [39, 287] width 0 height 0
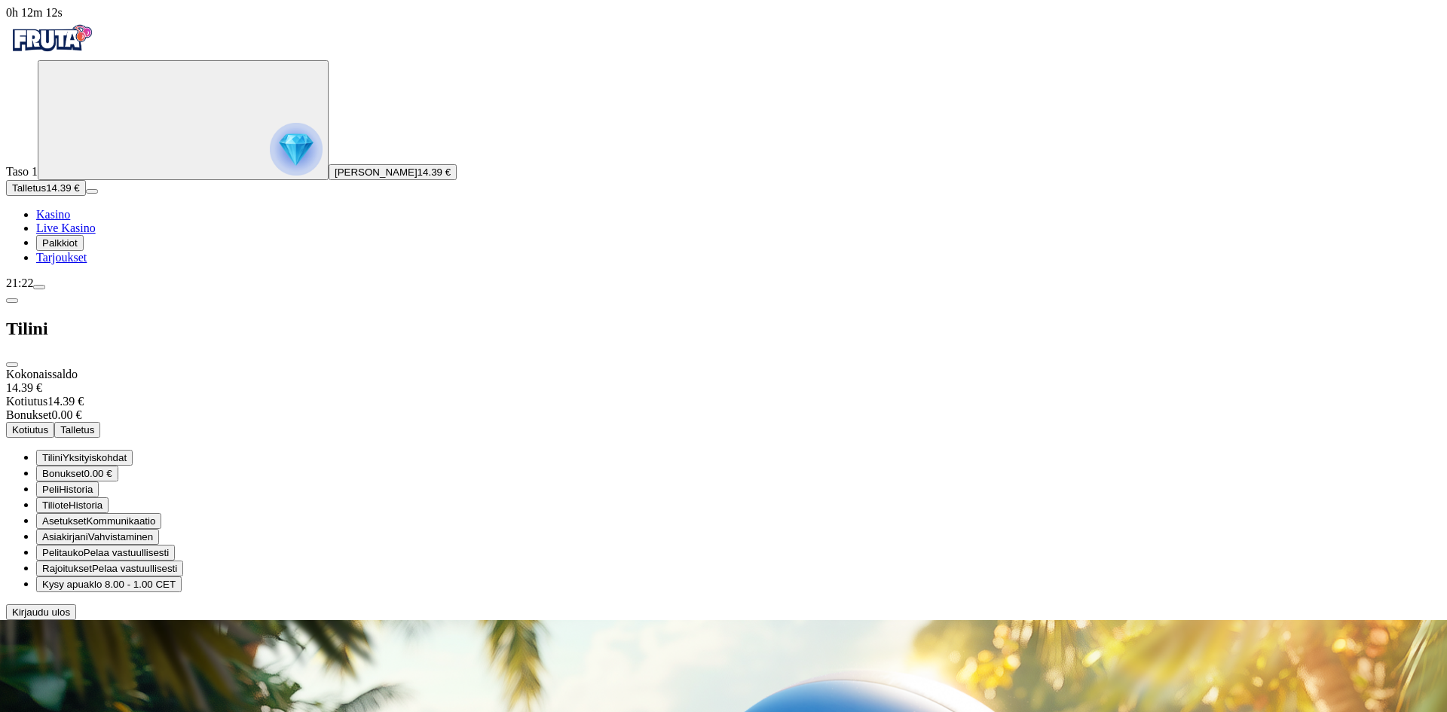
click at [99, 482] on button "Peli Historia" at bounding box center [67, 490] width 63 height 16
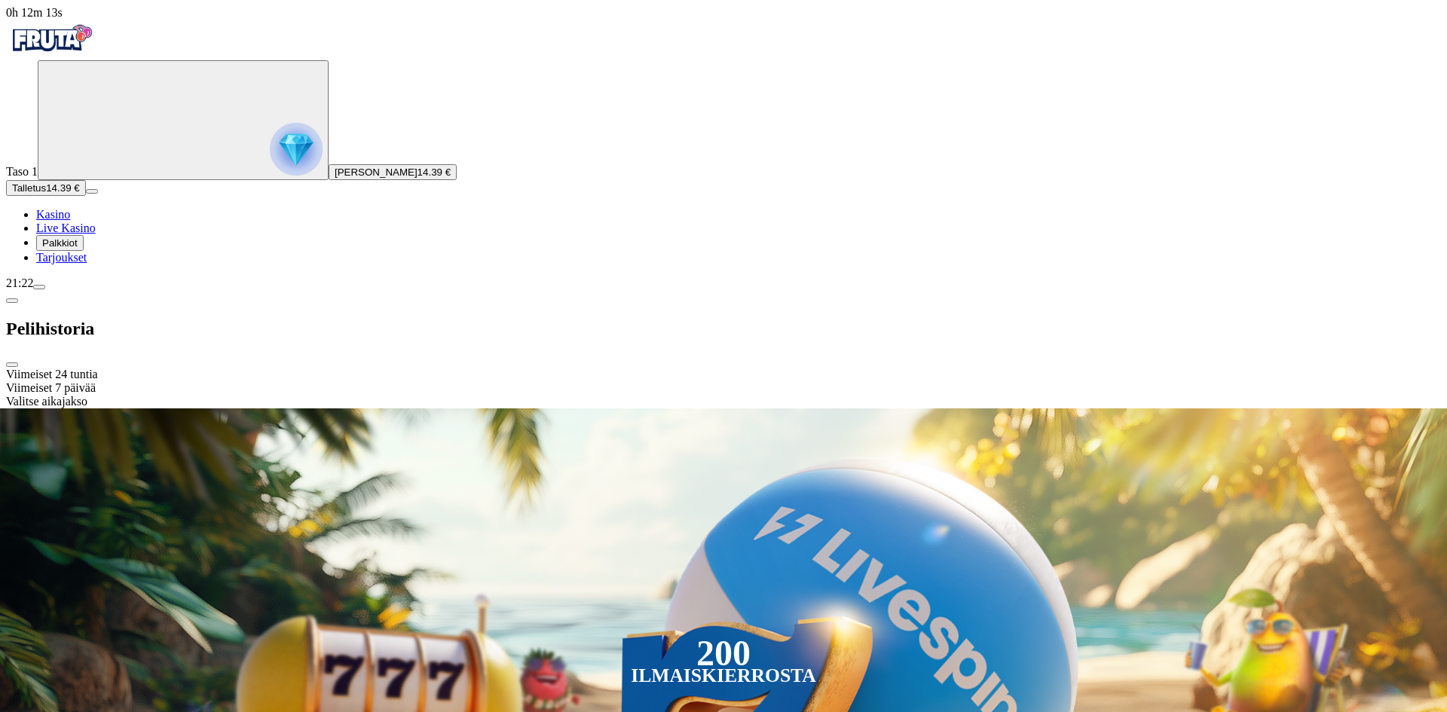
click at [295, 368] on div "Viimeiset 24 tuntia" at bounding box center [723, 375] width 1435 height 14
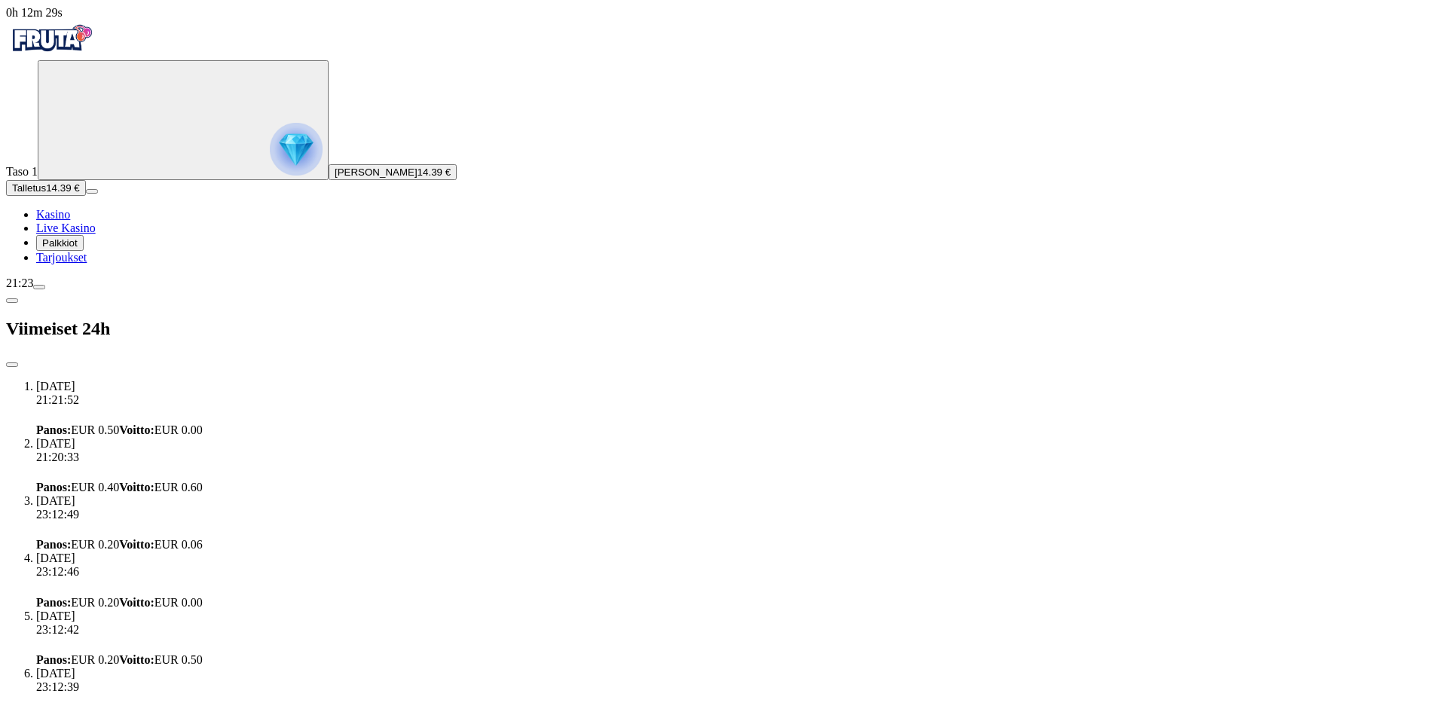
click at [12, 301] on span "chevron-left icon" at bounding box center [12, 301] width 0 height 0
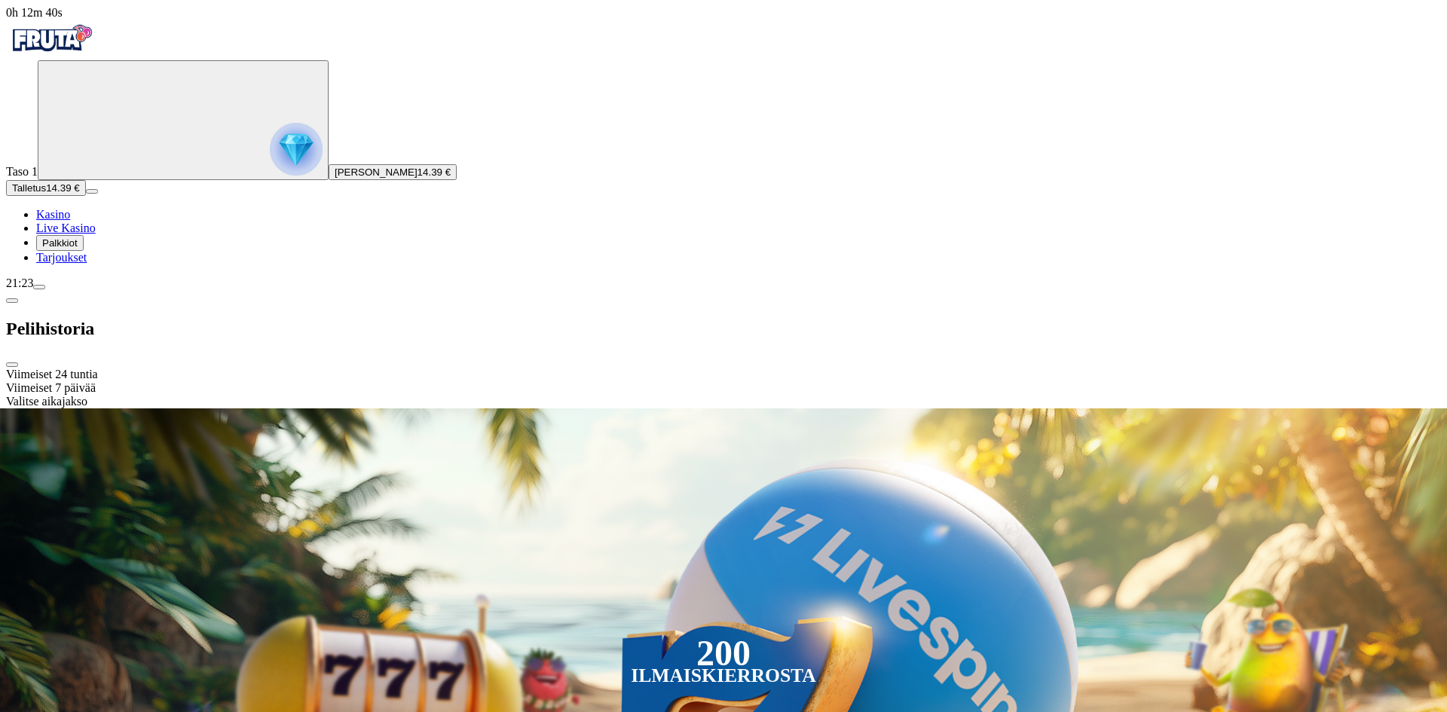
click at [348, 381] on div "Viimeiset 7 päivää" at bounding box center [723, 388] width 1435 height 14
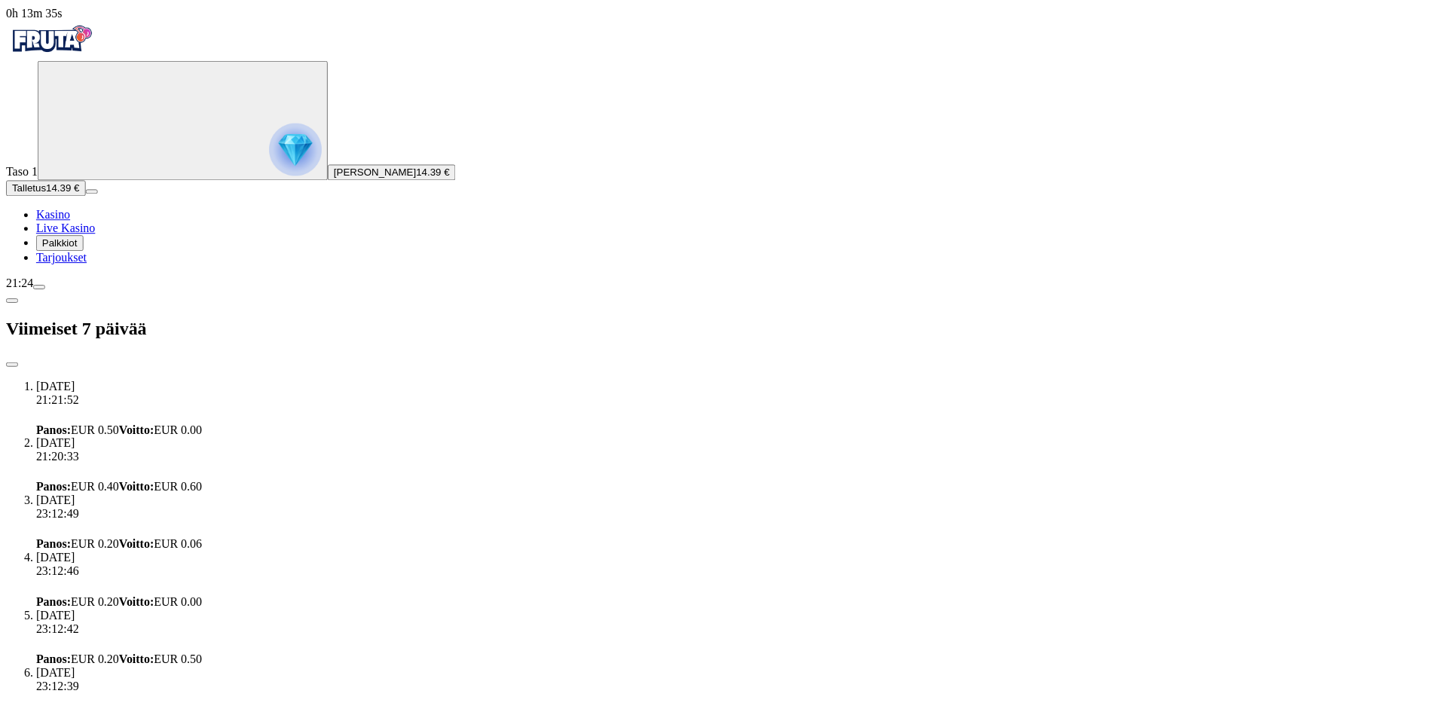
scroll to position [3743, 0]
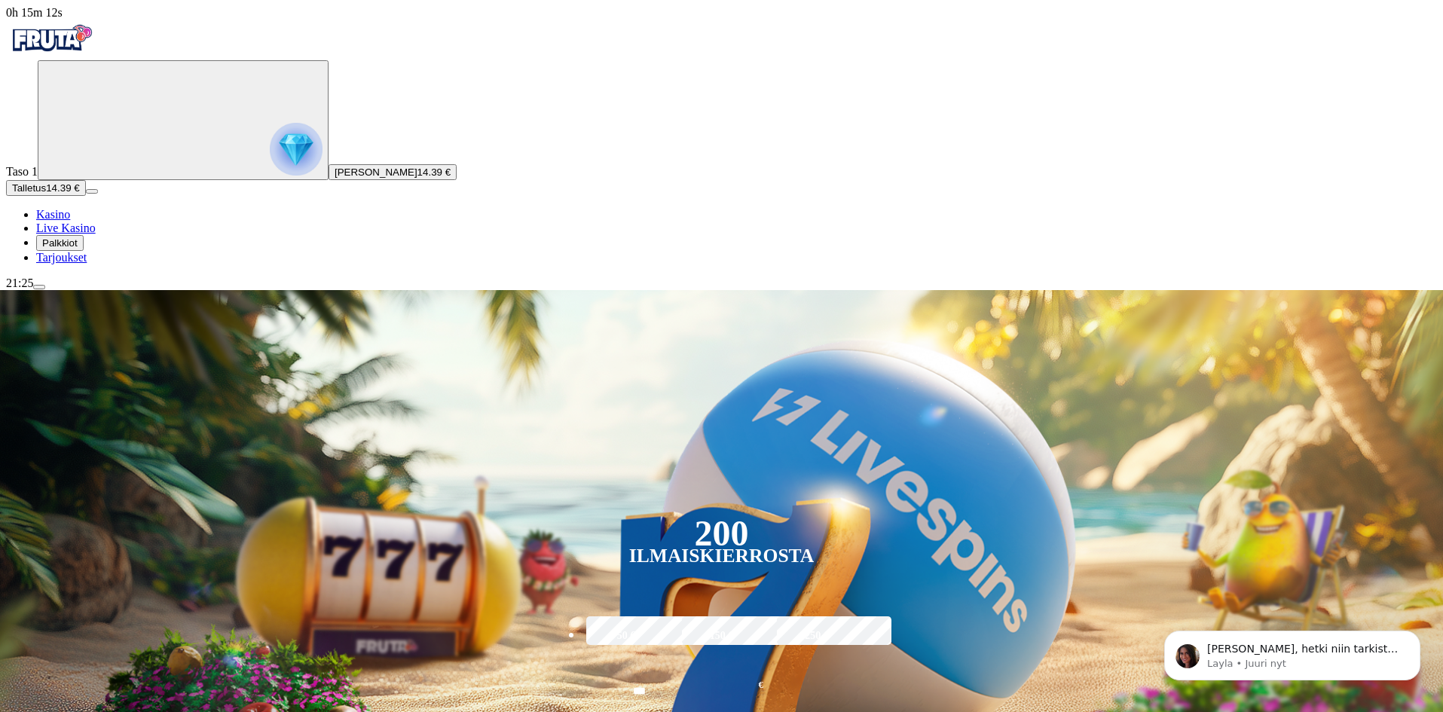
scroll to position [411, 0]
click at [1230, 662] on p "Layla • Juuri nyt" at bounding box center [1304, 664] width 194 height 14
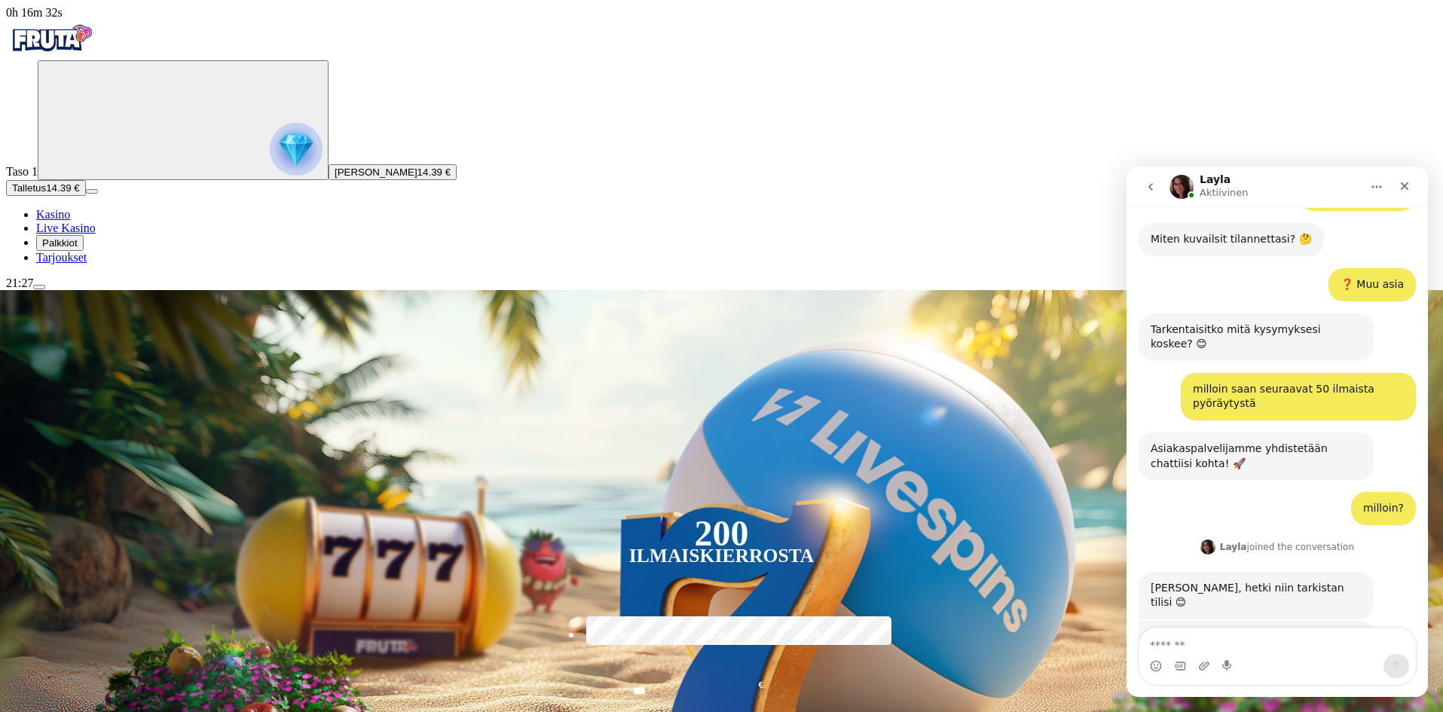
scroll to position [460, 0]
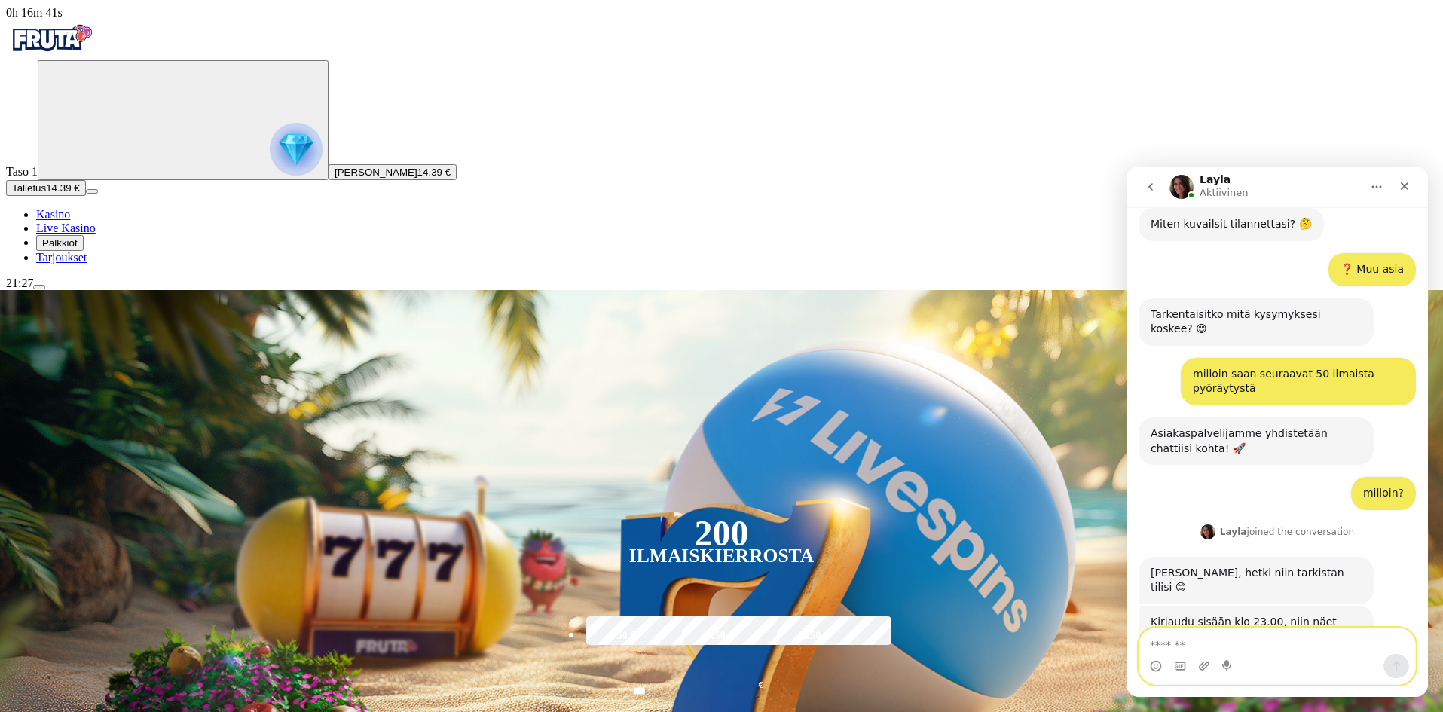
click at [1225, 646] on textarea "Viesti…" at bounding box center [1278, 642] width 276 height 26
type textarea "**"
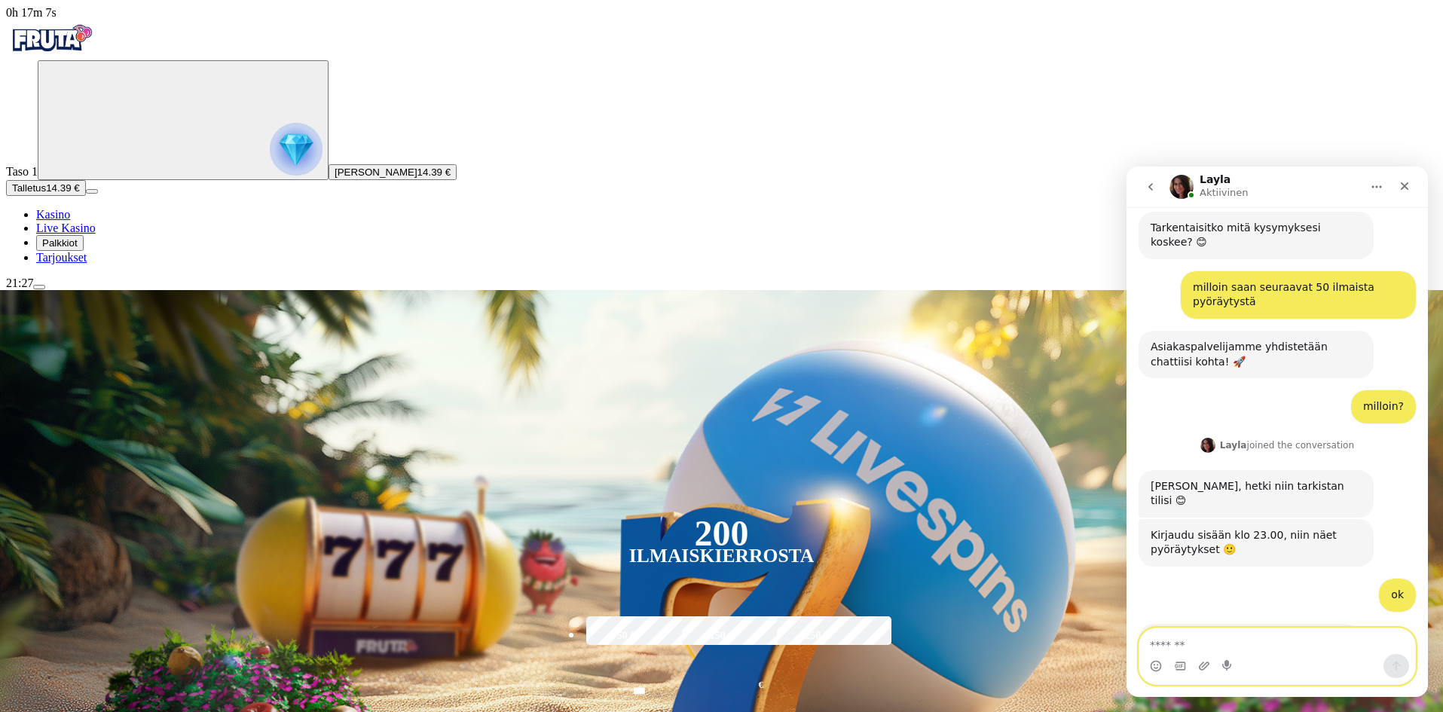
scroll to position [549, 0]
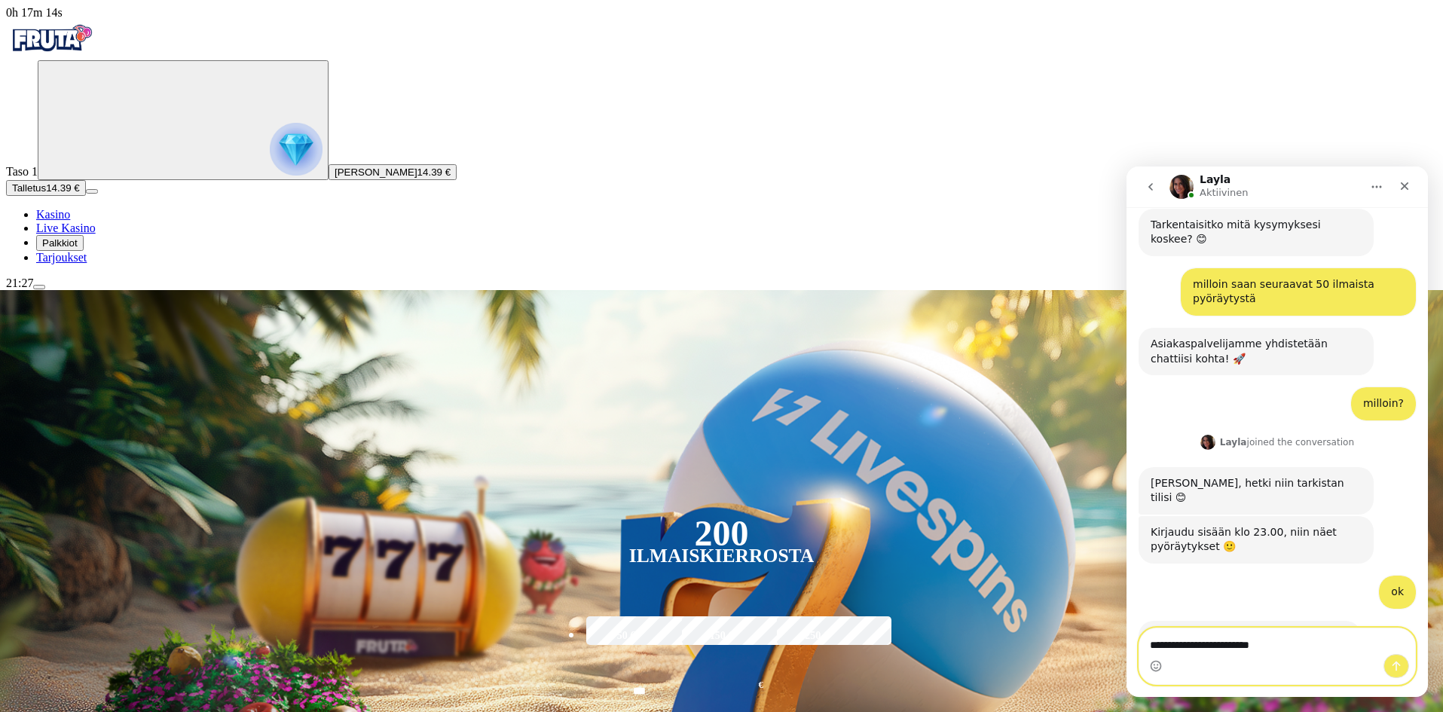
type textarea "**********"
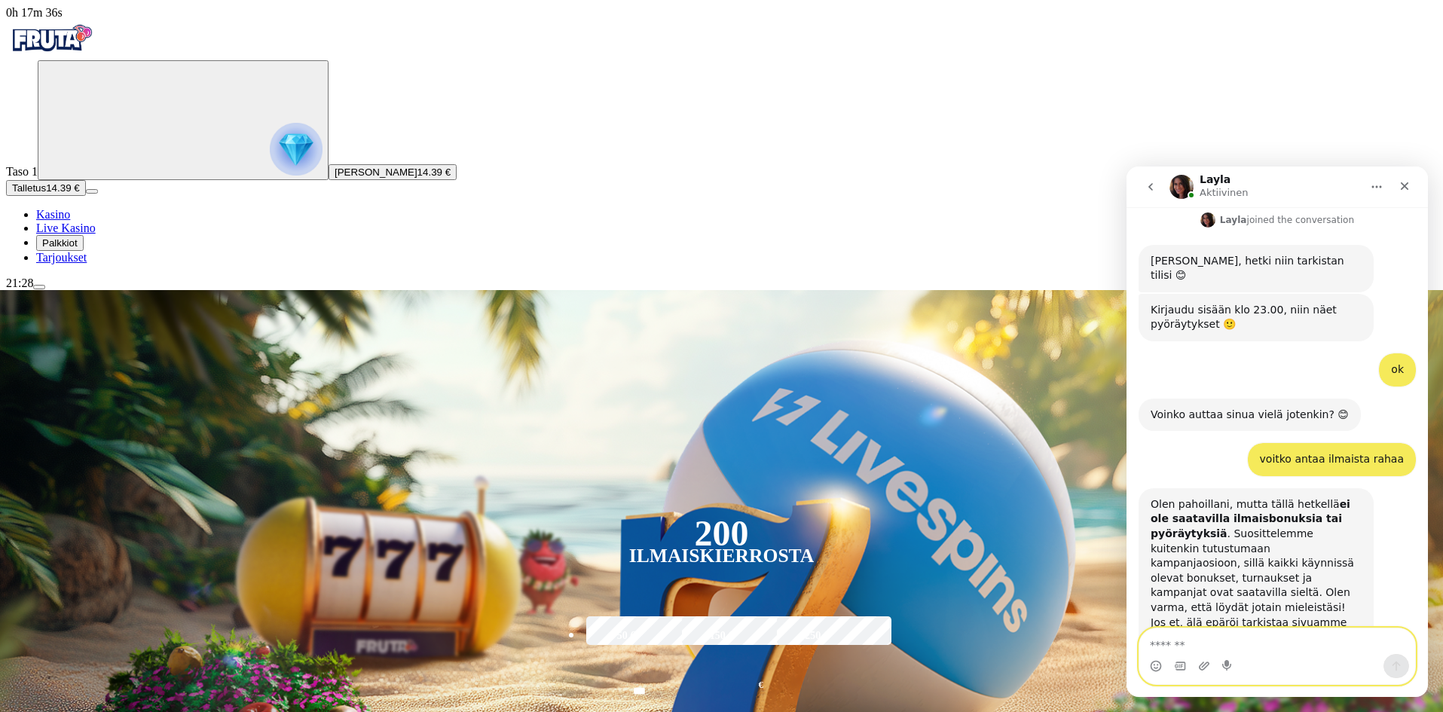
scroll to position [772, 0]
type textarea "**"
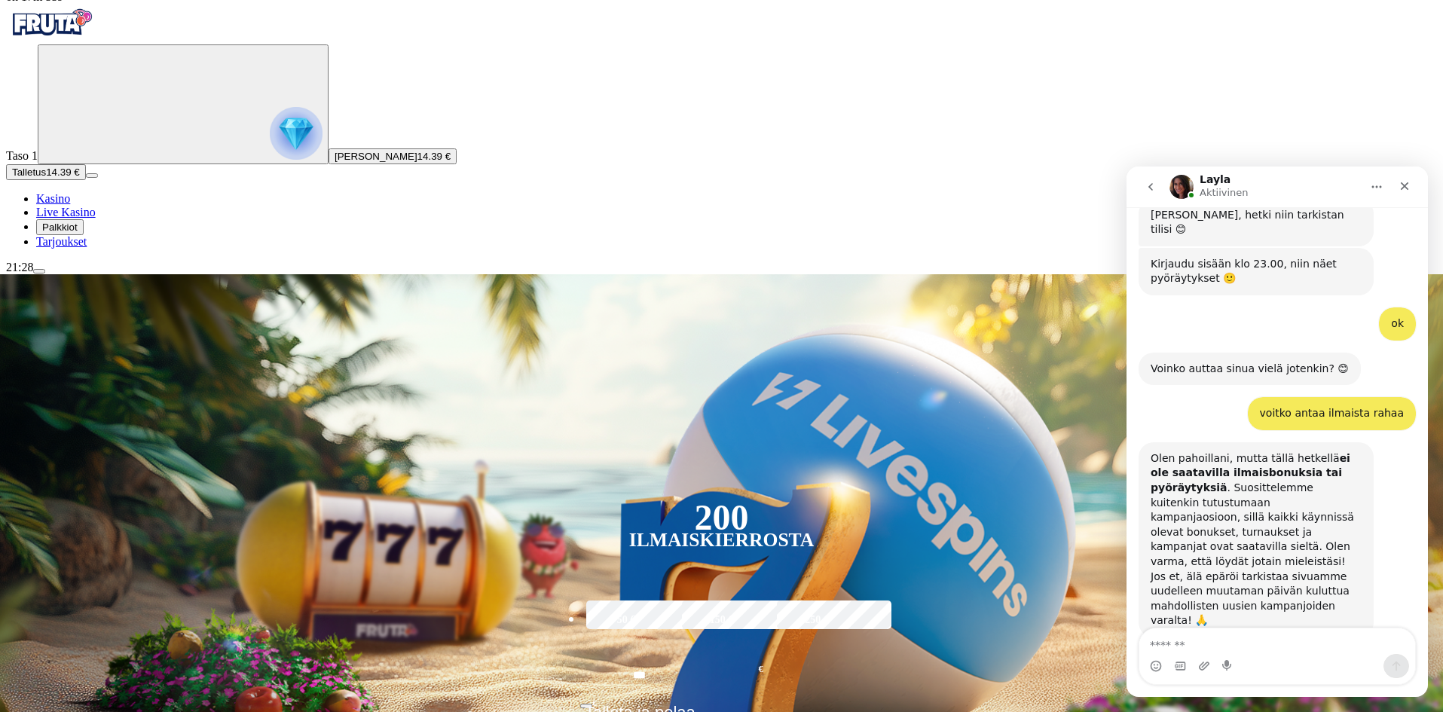
scroll to position [0, 0]
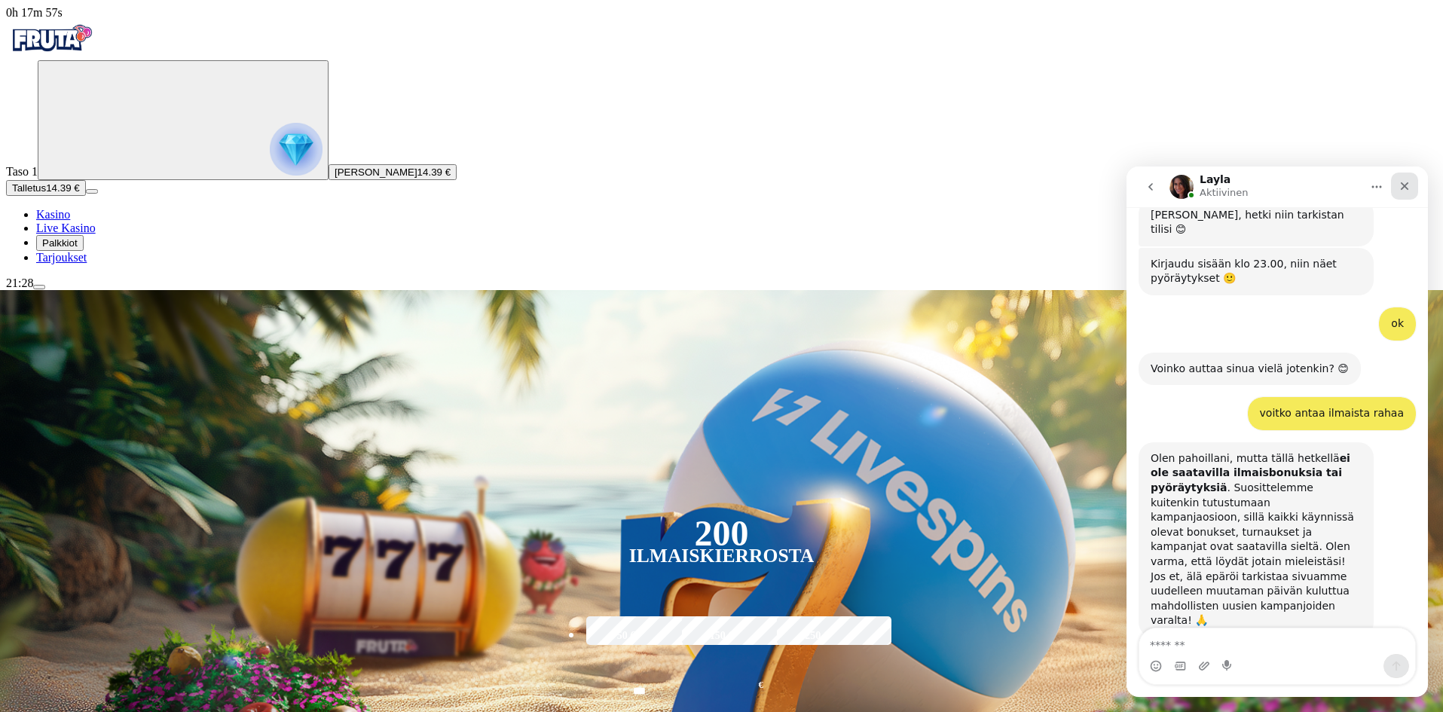
drag, startPoint x: 1402, startPoint y: 184, endPoint x: 2527, endPoint y: 350, distance: 1137.4
click at [1402, 184] on icon "Sulje" at bounding box center [1405, 186] width 8 height 8
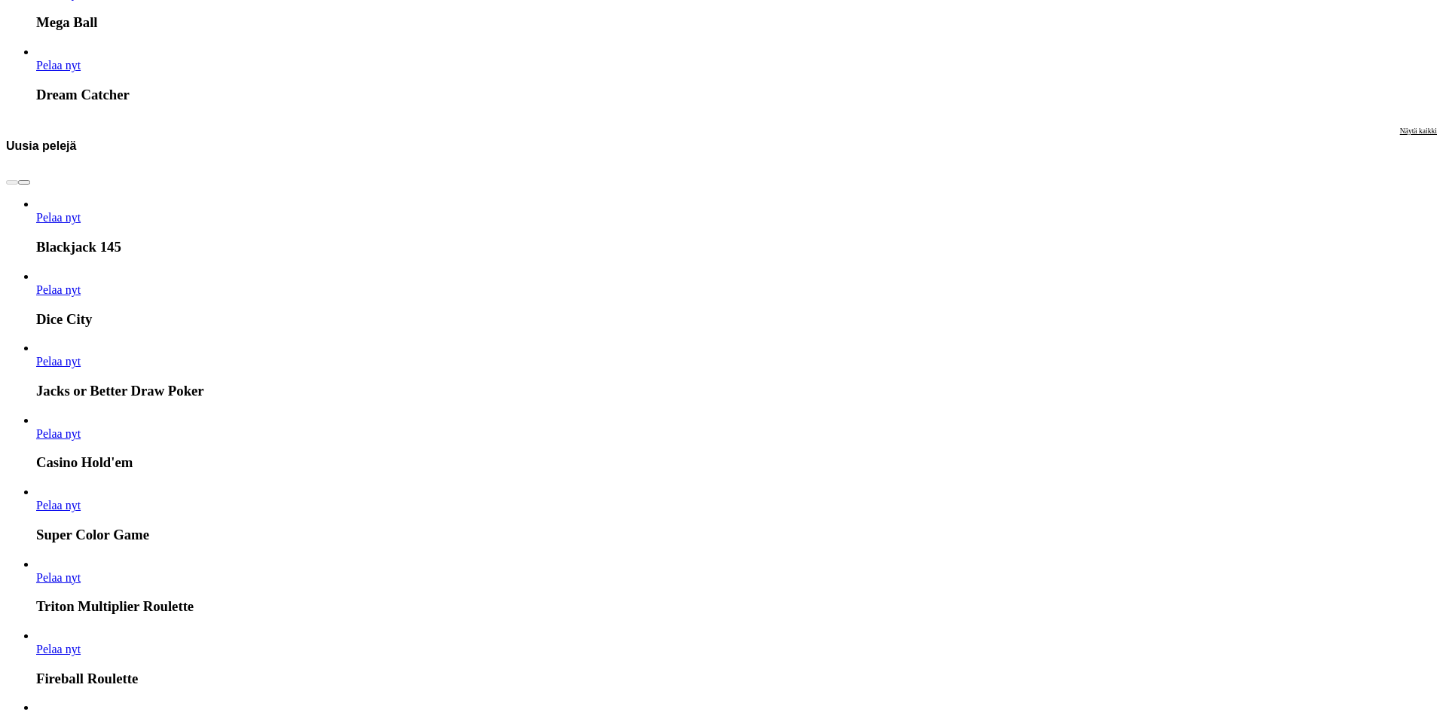
scroll to position [2110, 0]
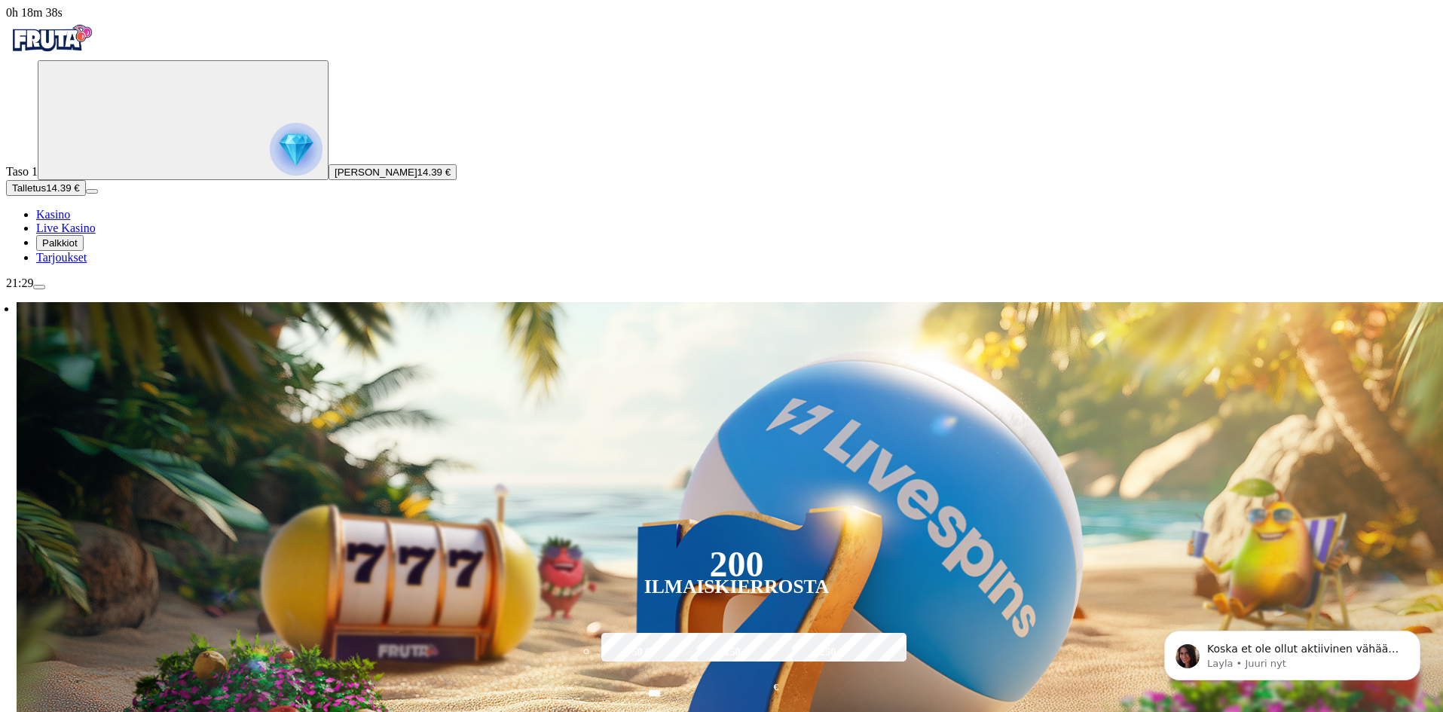
scroll to position [929, 0]
click at [1220, 699] on body "Koska et ole ollut aktiivinen vähään aikaan, suljen chatin nyt. Ota meihin yhte…" at bounding box center [1292, 651] width 289 height 93
click at [1219, 671] on p "Layla • Juuri nyt" at bounding box center [1304, 664] width 194 height 14
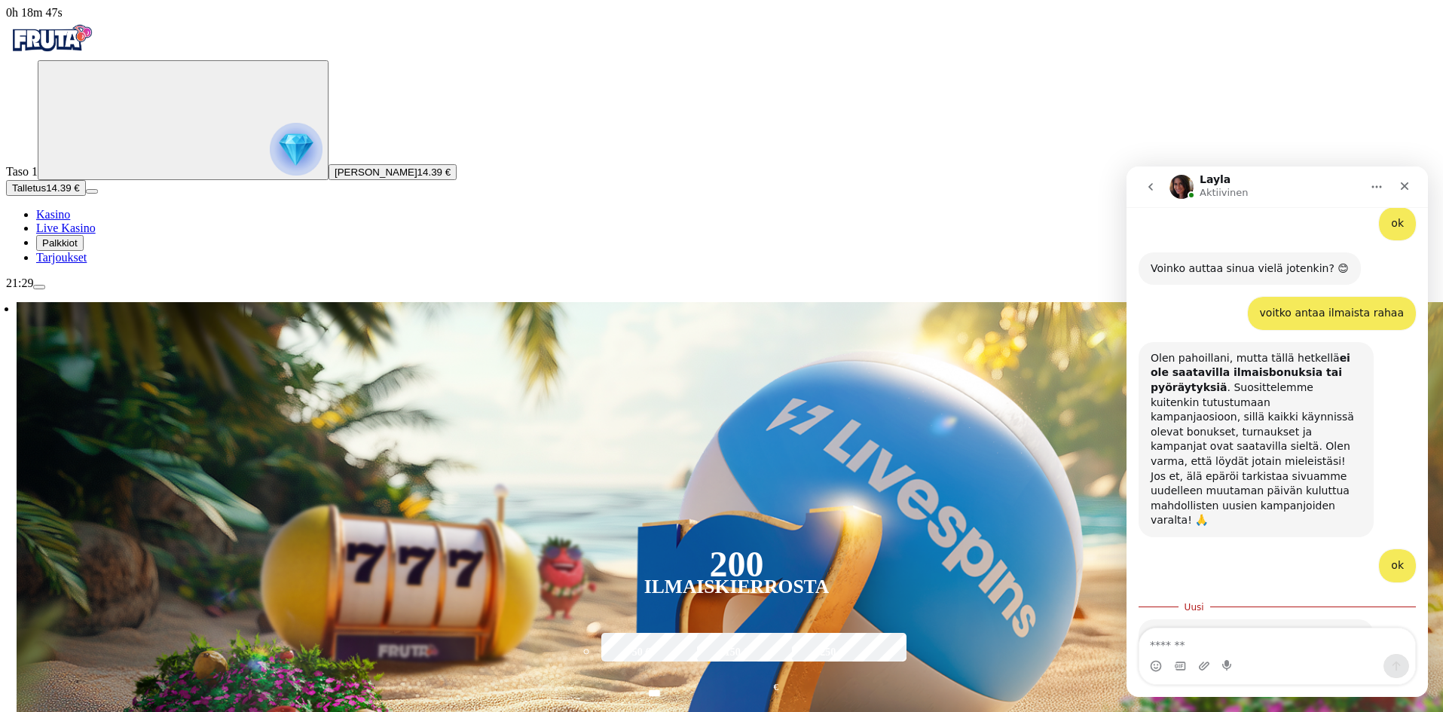
scroll to position [954, 0]
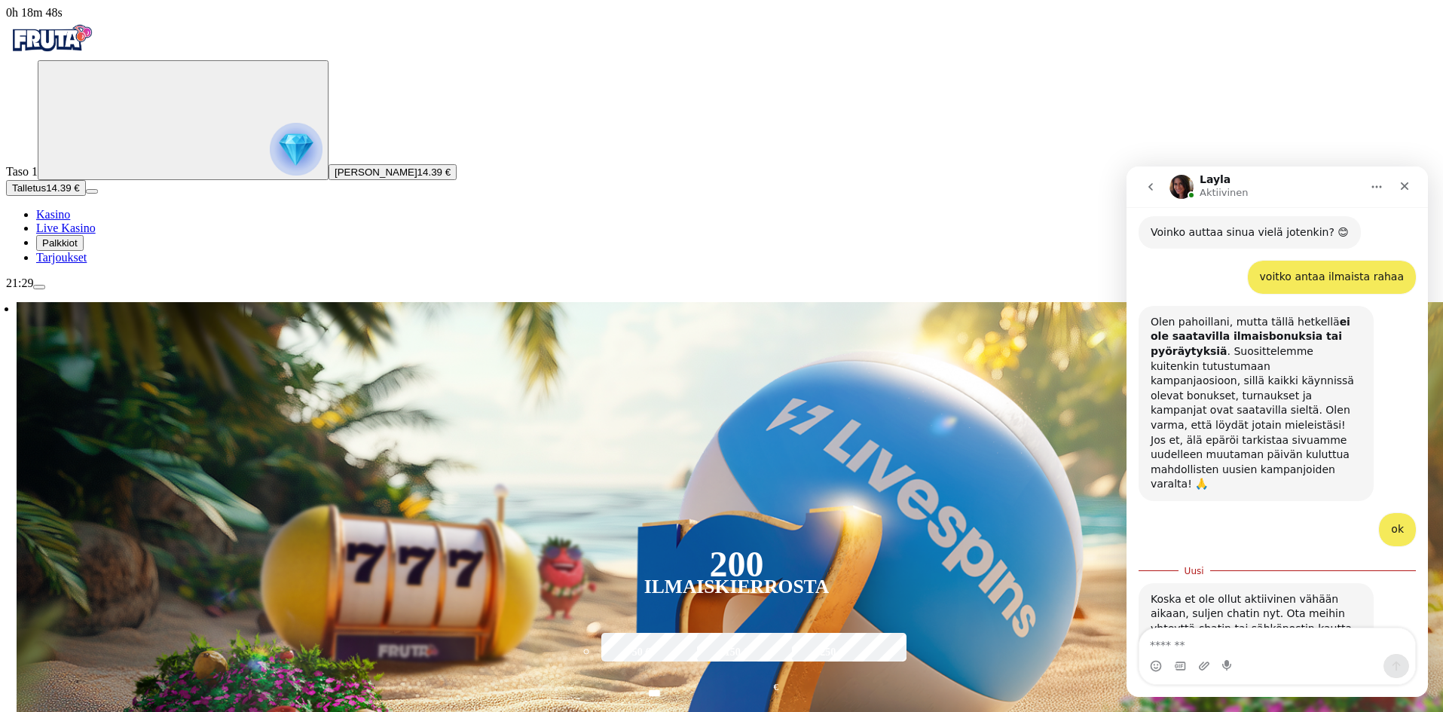
click at [1228, 659] on div "Toivotan sinulle ihanaa päivää! 😊" at bounding box center [1256, 666] width 211 height 15
click at [1219, 648] on textarea "Viesti…" at bounding box center [1278, 642] width 276 height 26
type textarea "**********"
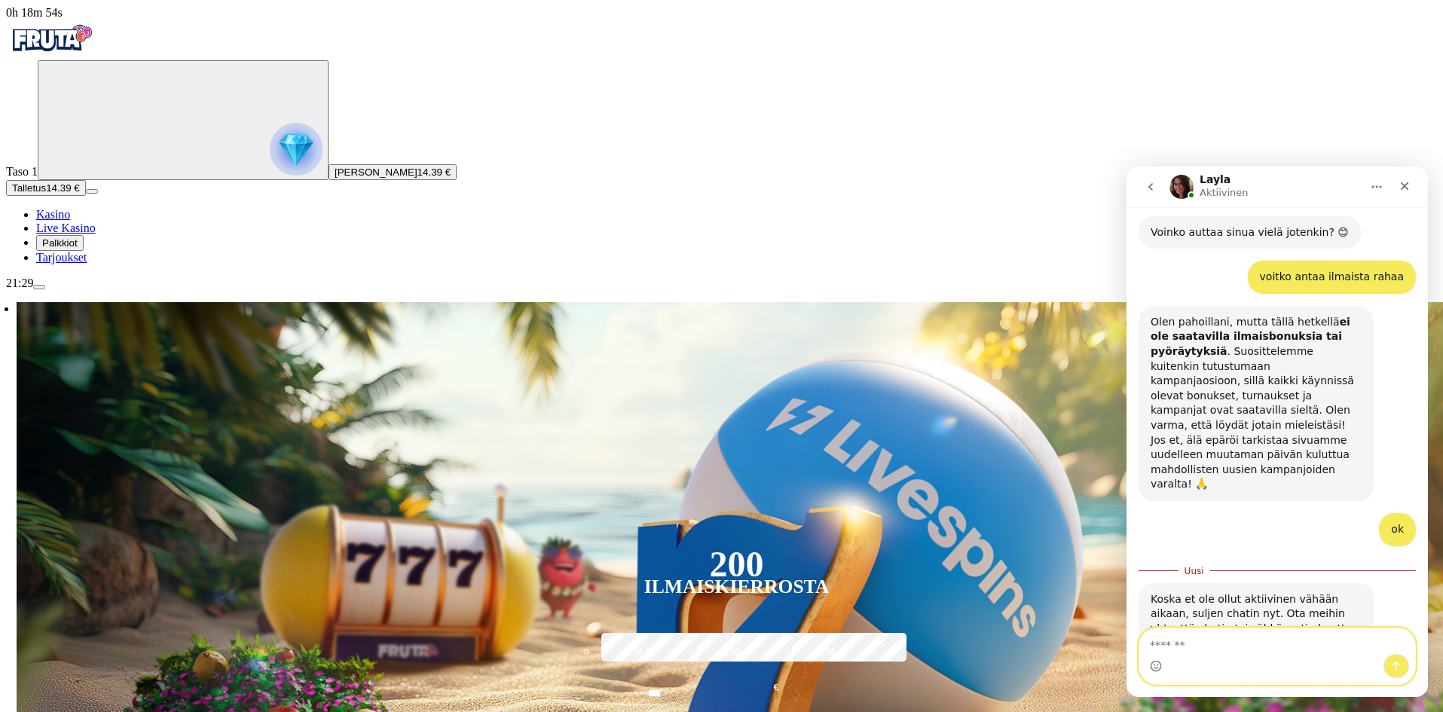
scroll to position [974, 0]
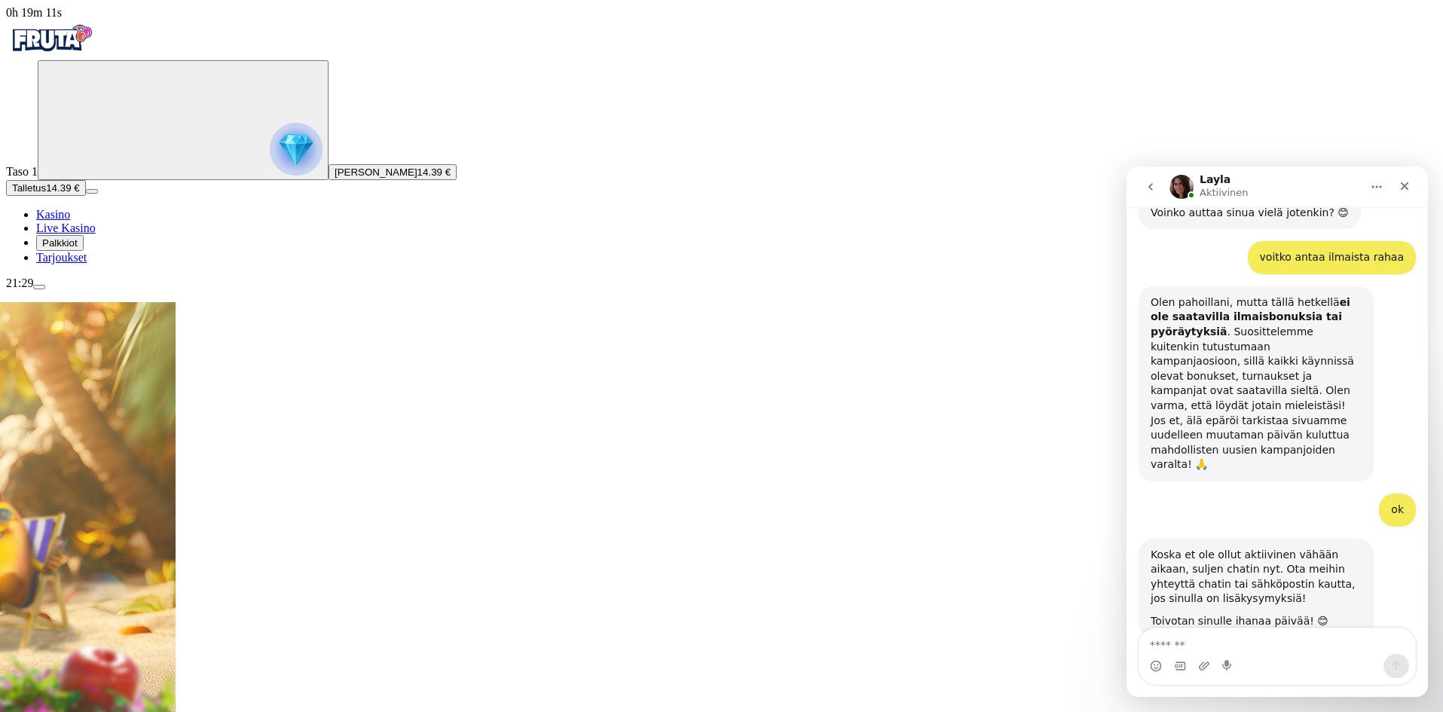
scroll to position [965, 0]
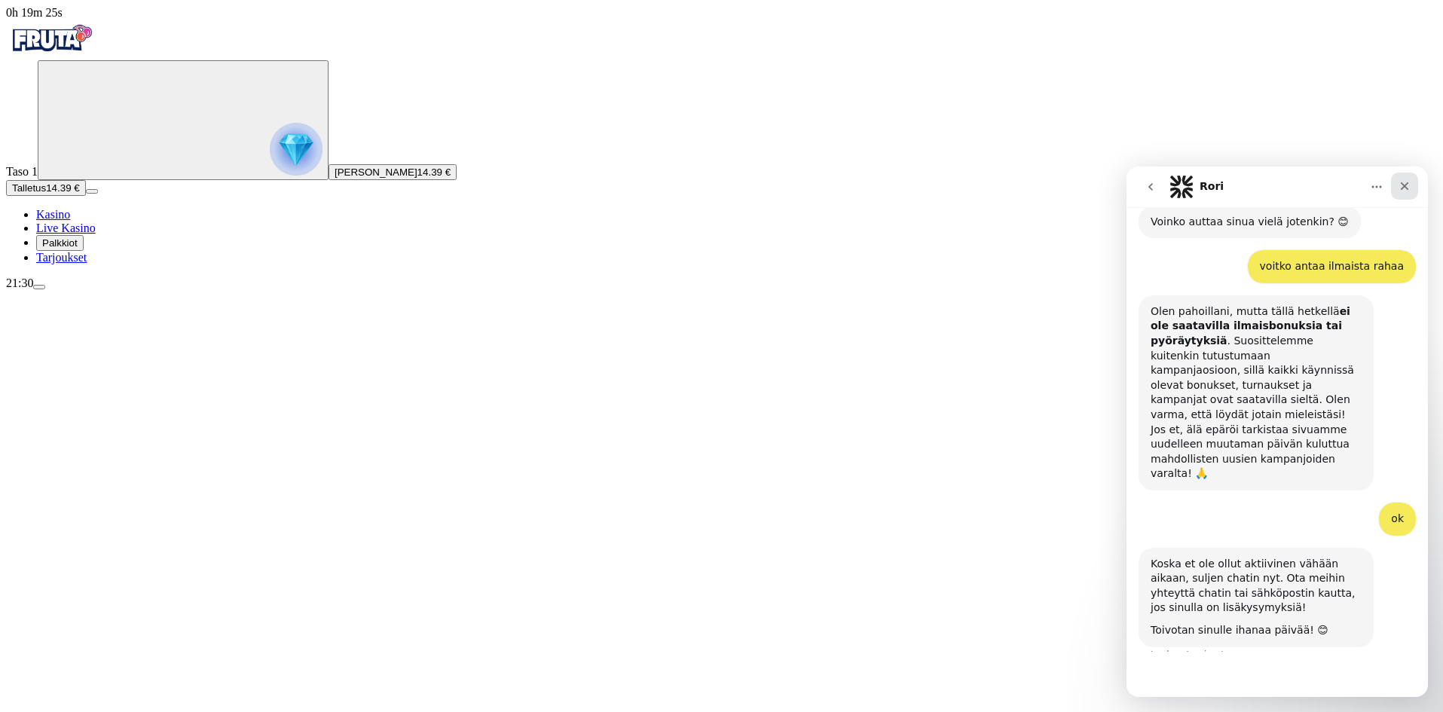
click at [1406, 188] on icon "Sulje" at bounding box center [1405, 186] width 12 height 12
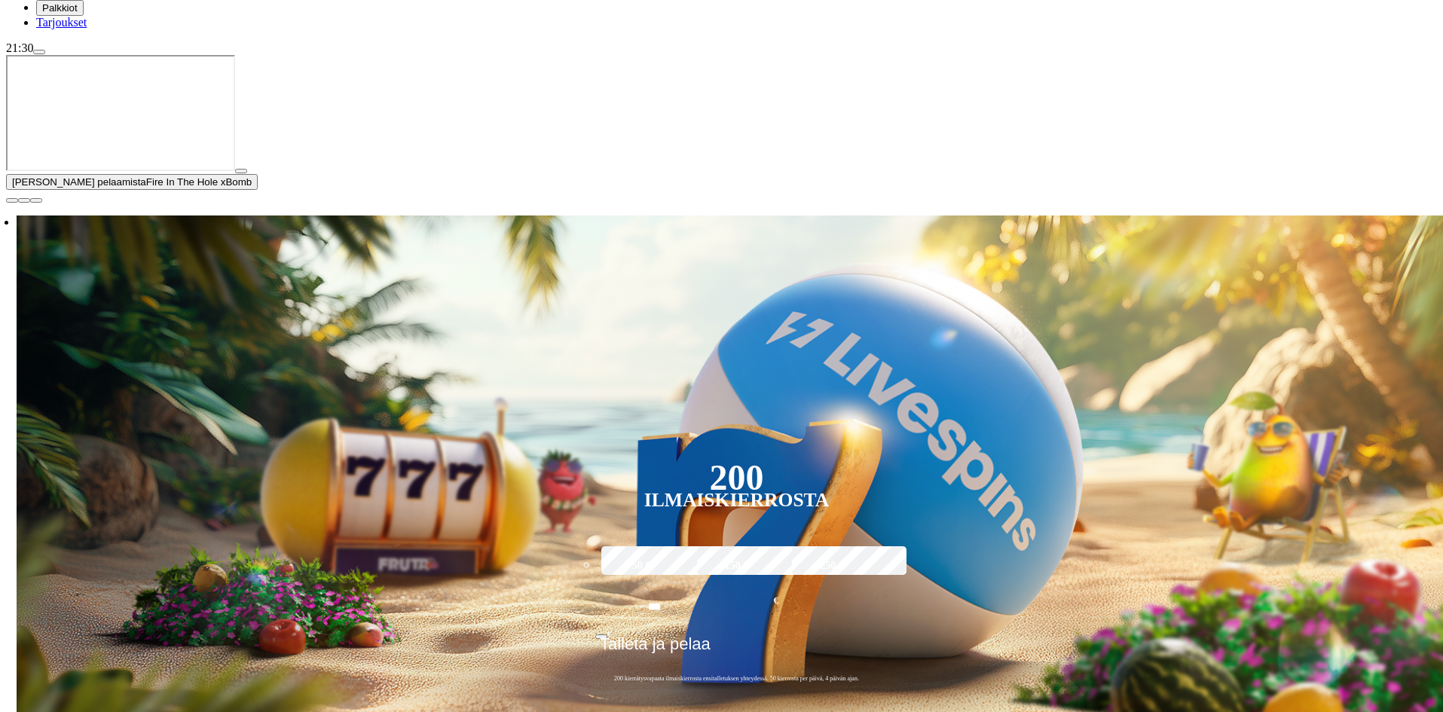
scroll to position [226, 0]
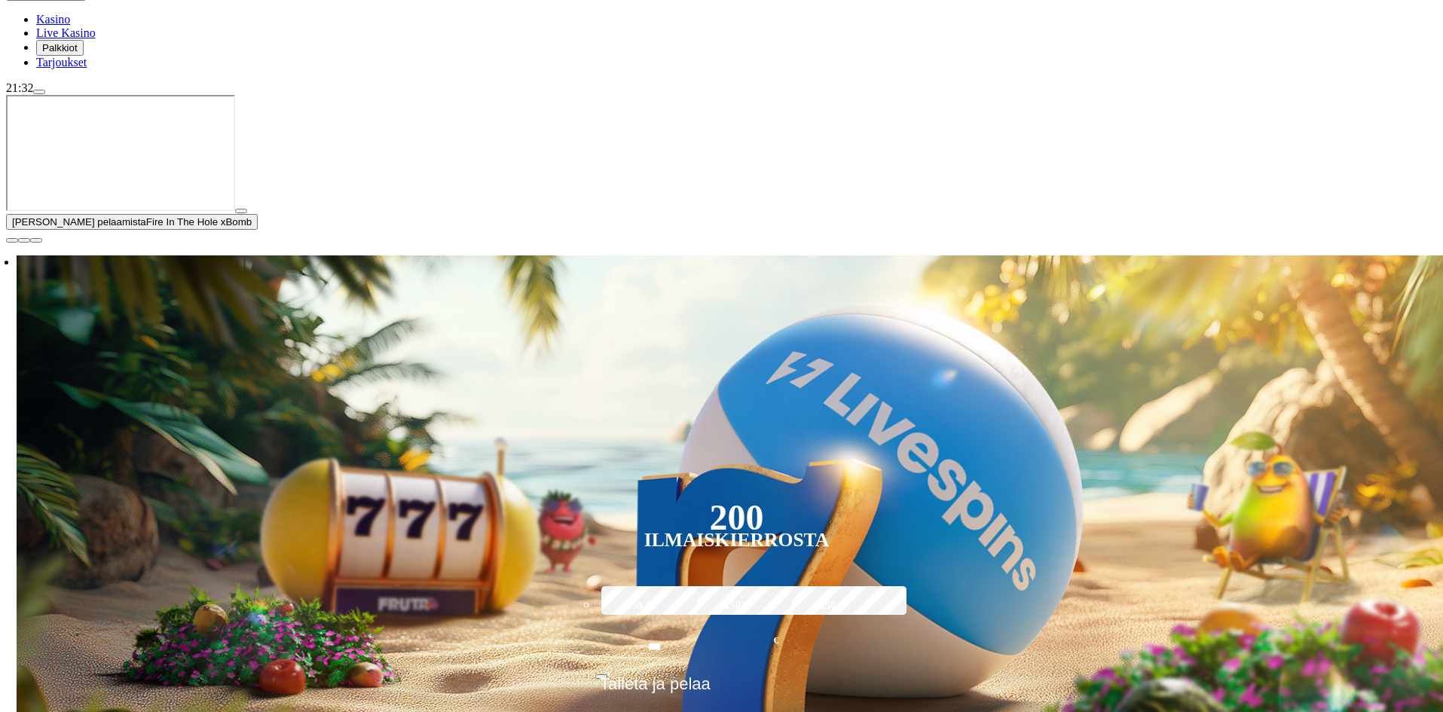
scroll to position [226, 0]
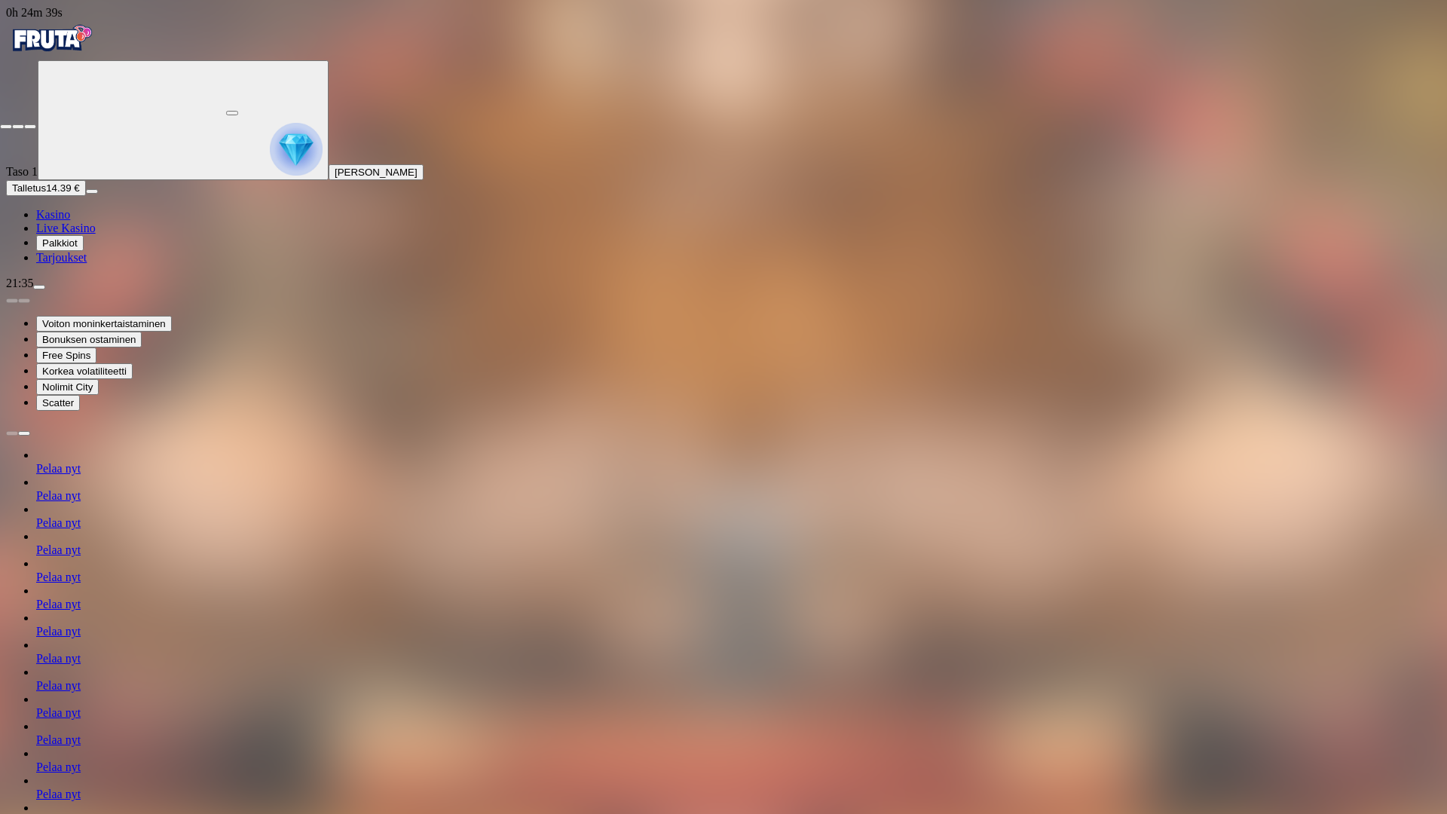
click at [6, 127] on span "close icon" at bounding box center [6, 127] width 0 height 0
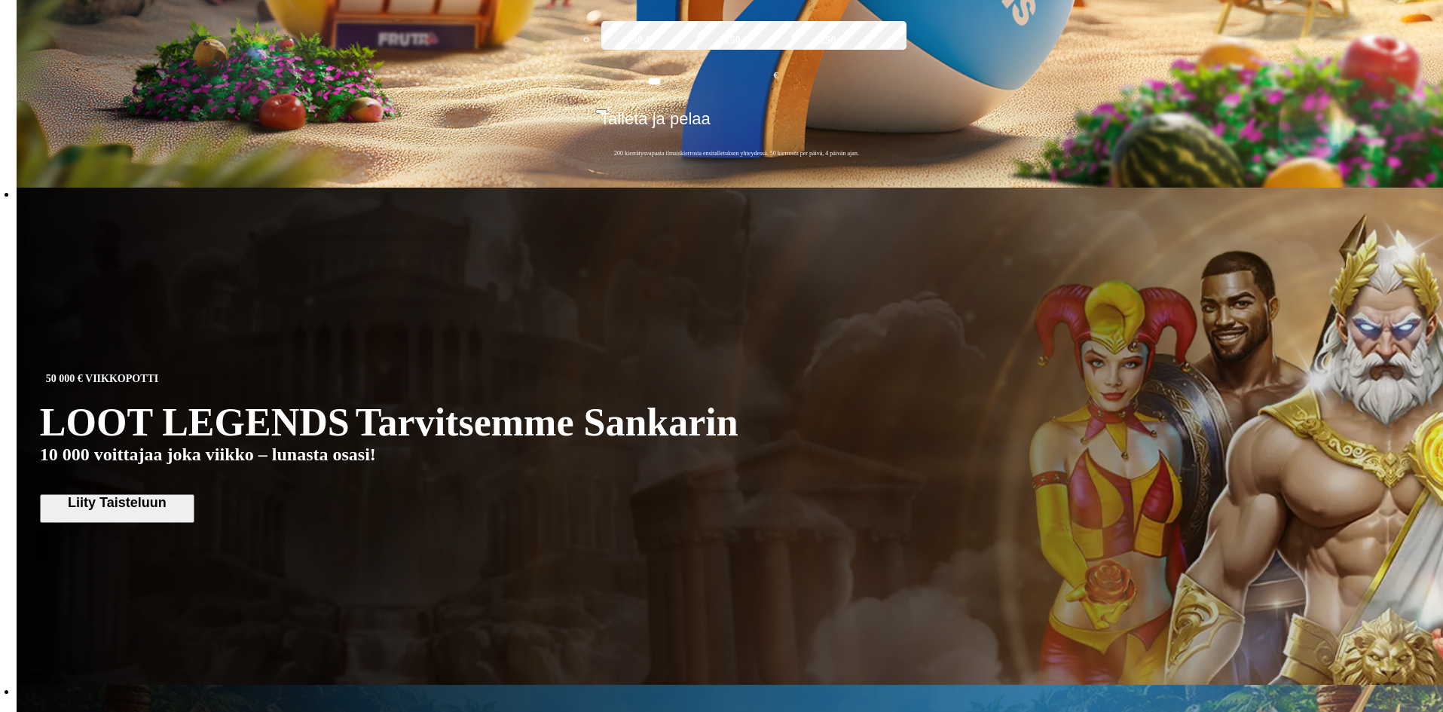
scroll to position [603, 0]
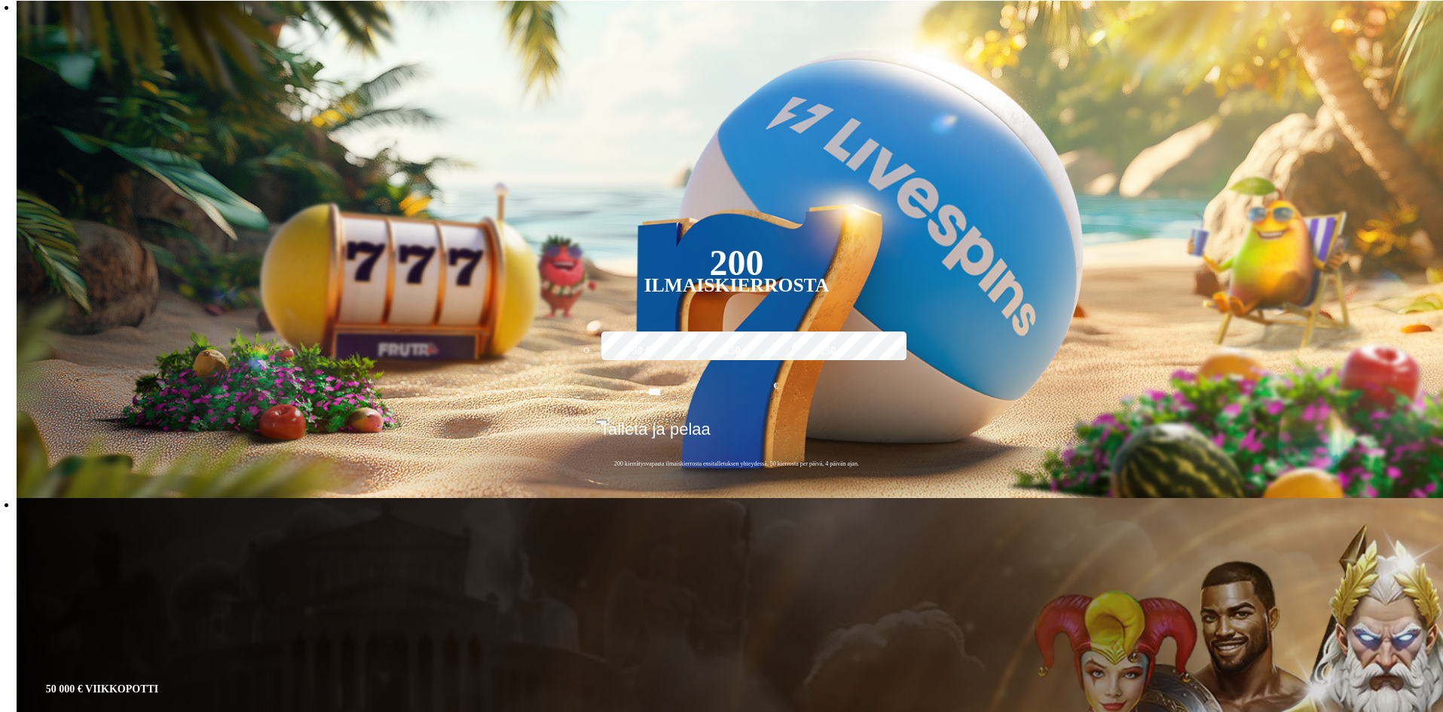
scroll to position [452, 0]
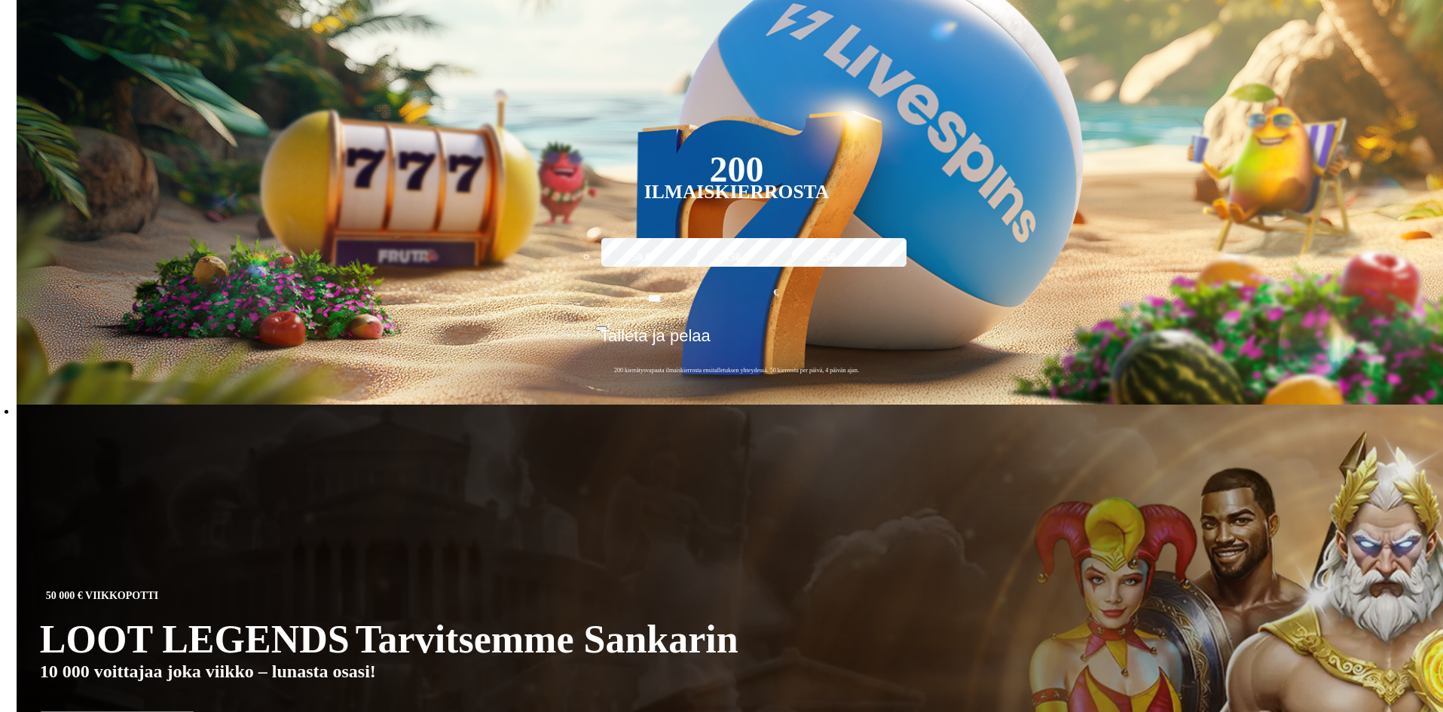
scroll to position [603, 0]
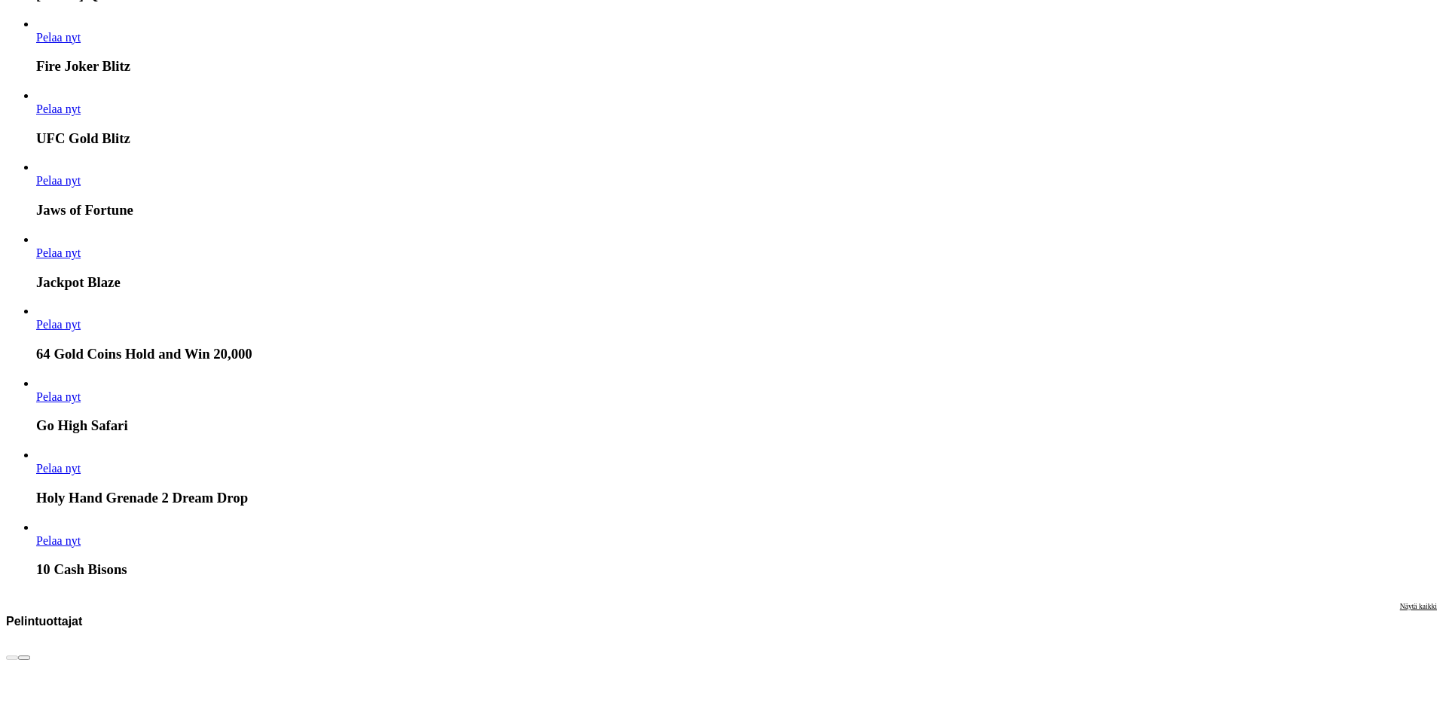
scroll to position [3693, 0]
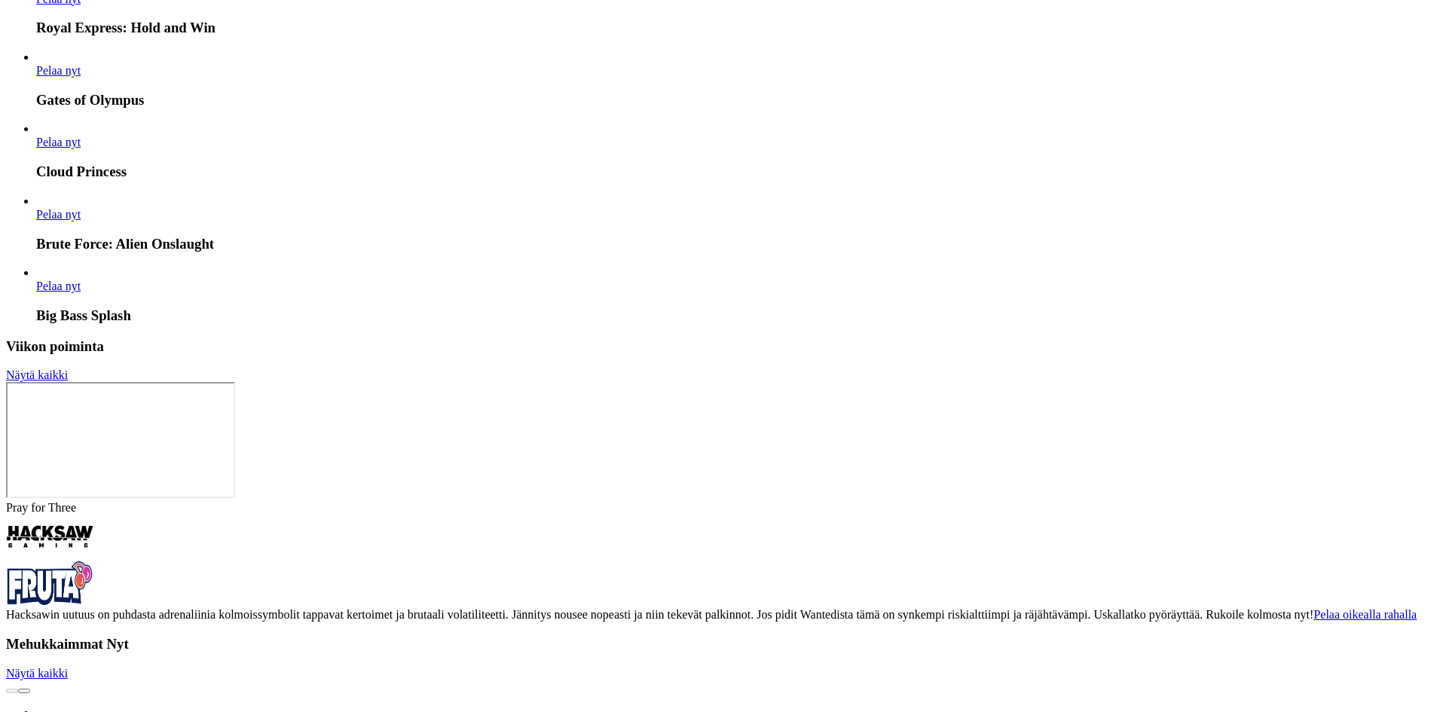
scroll to position [3960, 0]
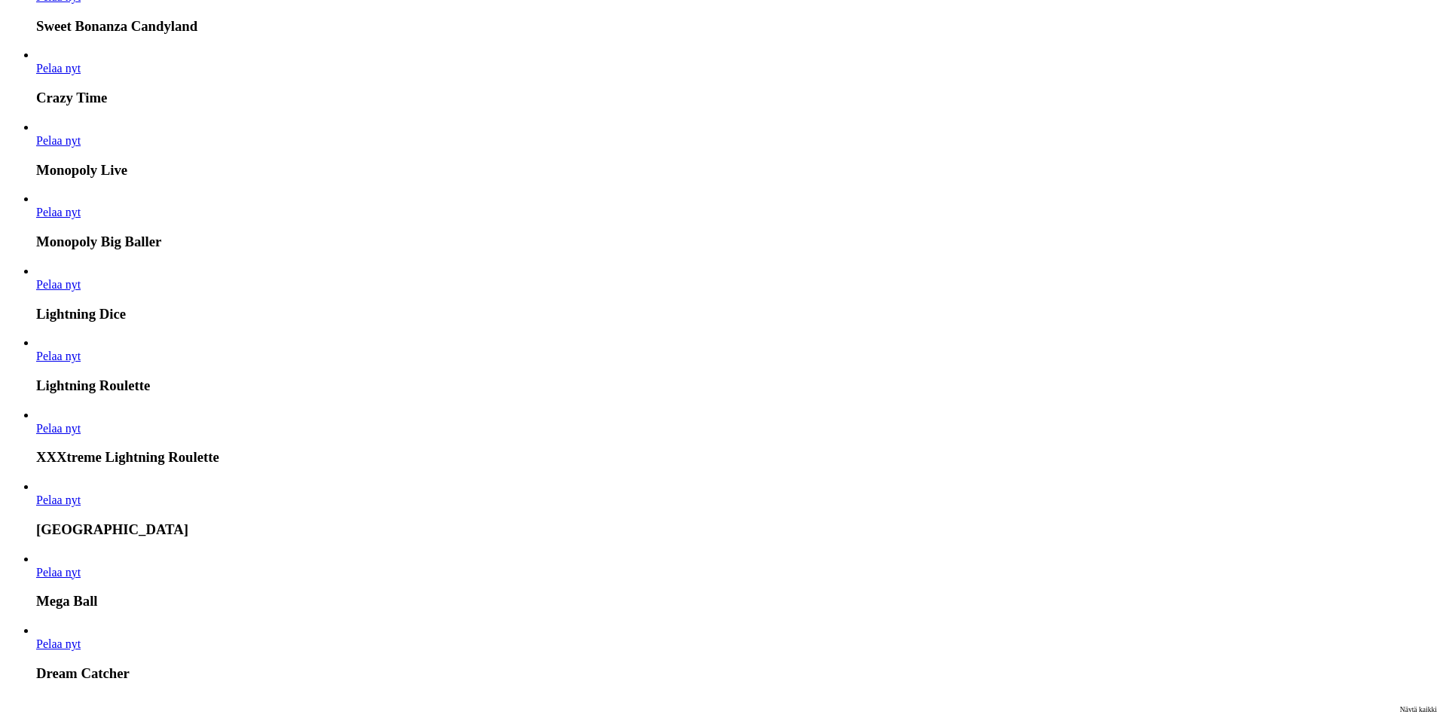
scroll to position [1281, 0]
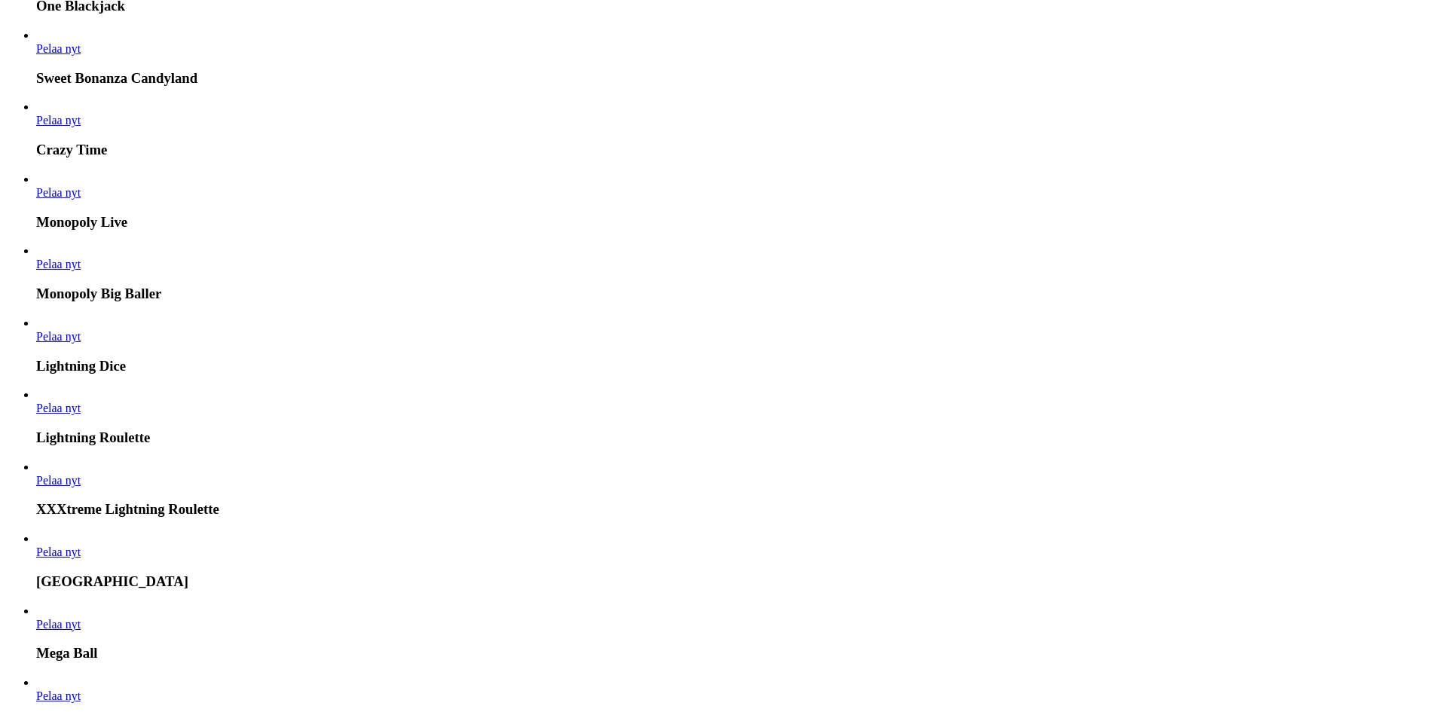
scroll to position [1357, 0]
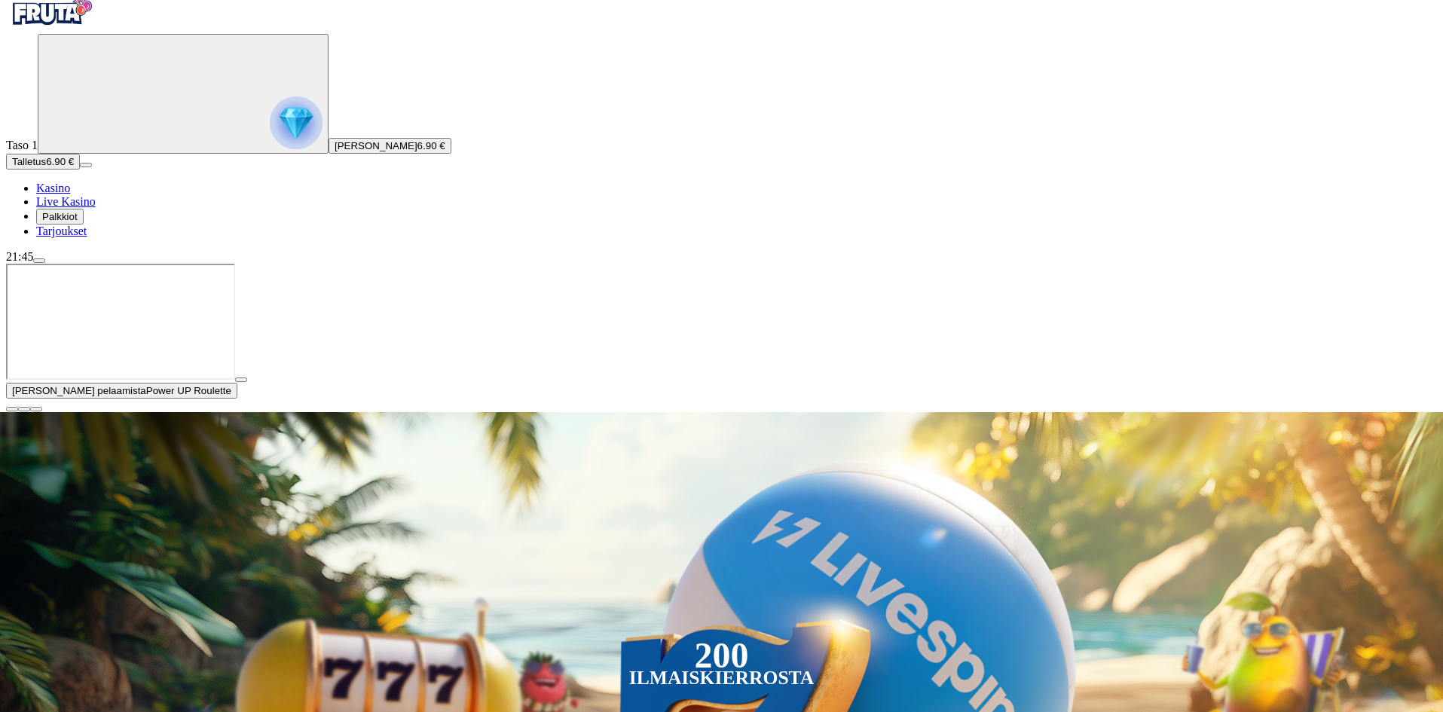
scroll to position [151, 0]
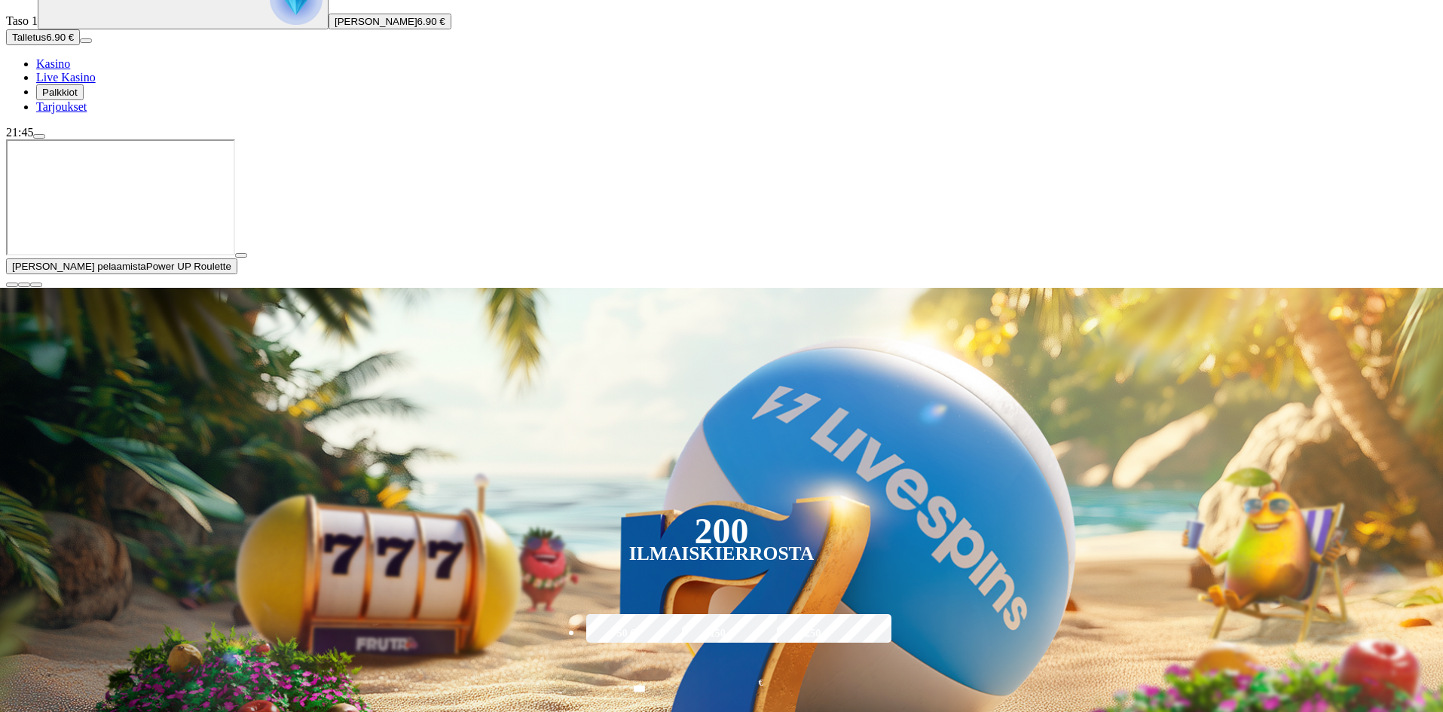
click at [12, 285] on span "close icon" at bounding box center [12, 285] width 0 height 0
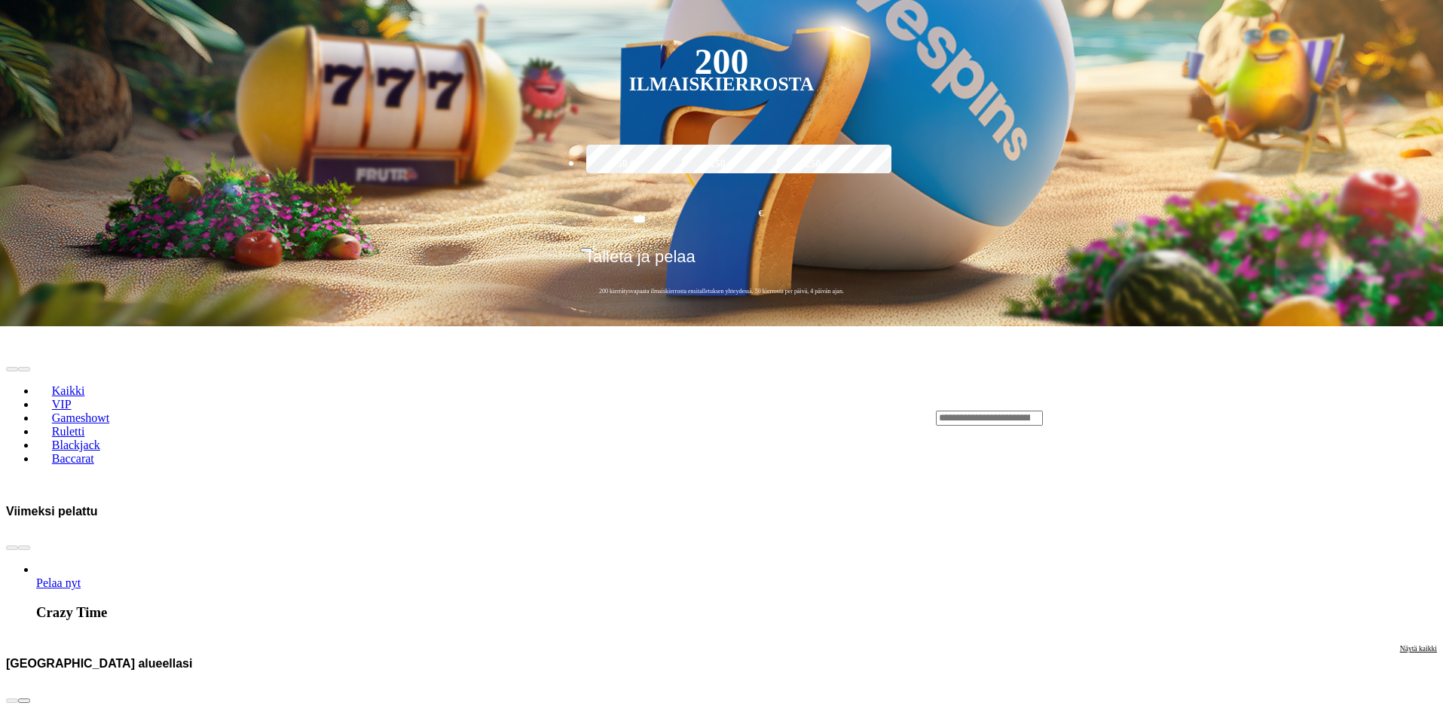
scroll to position [452, 0]
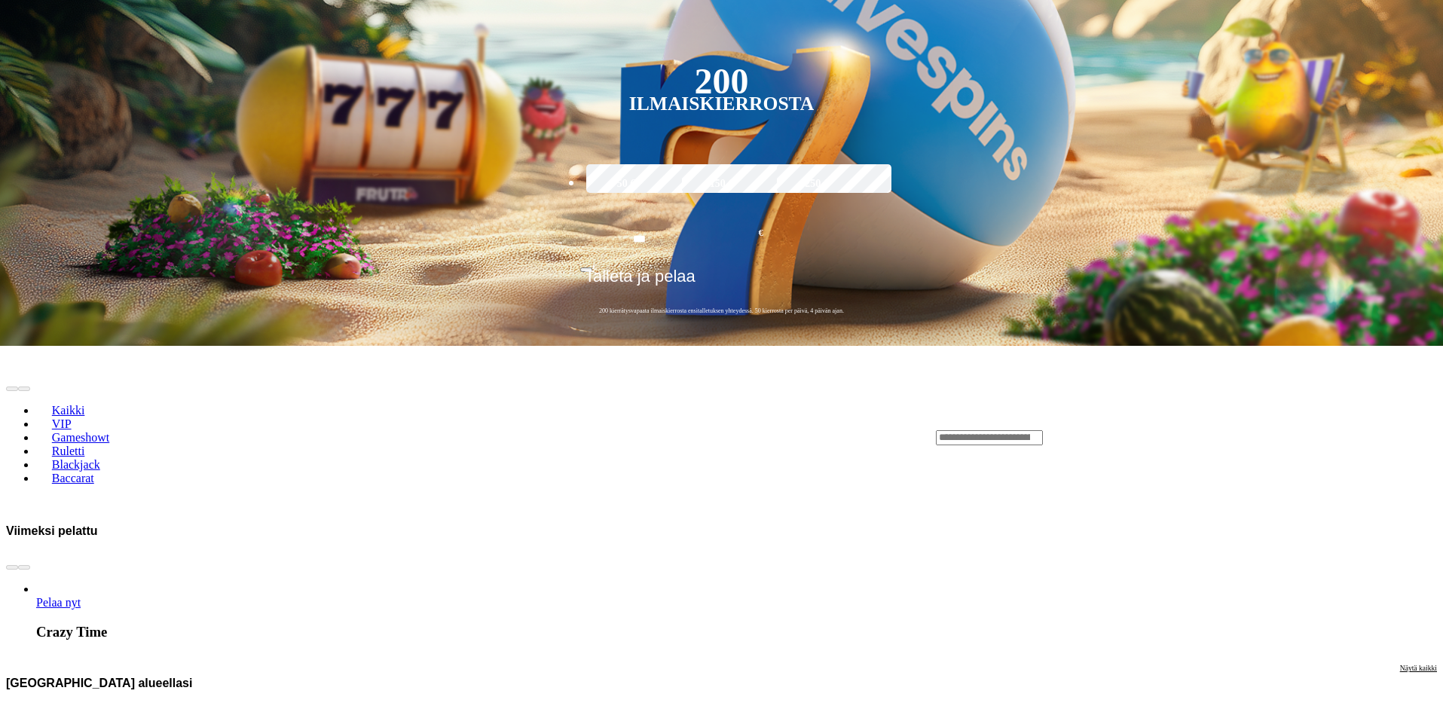
click at [24, 711] on span "chevron-right icon" at bounding box center [24, 720] width 0 height 0
click at [30, 711] on button "next slide" at bounding box center [24, 720] width 12 height 5
click at [24, 711] on span "chevron-right icon" at bounding box center [24, 720] width 0 height 0
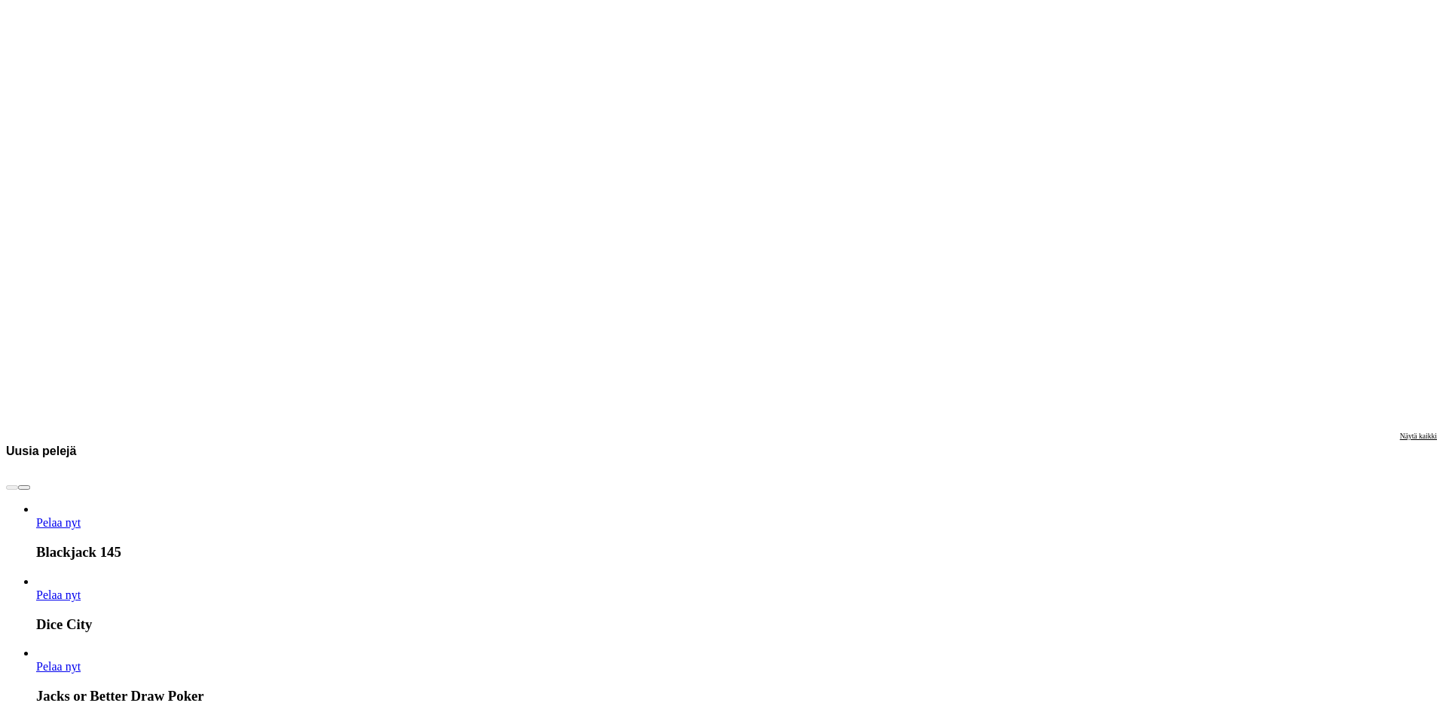
scroll to position [1432, 0]
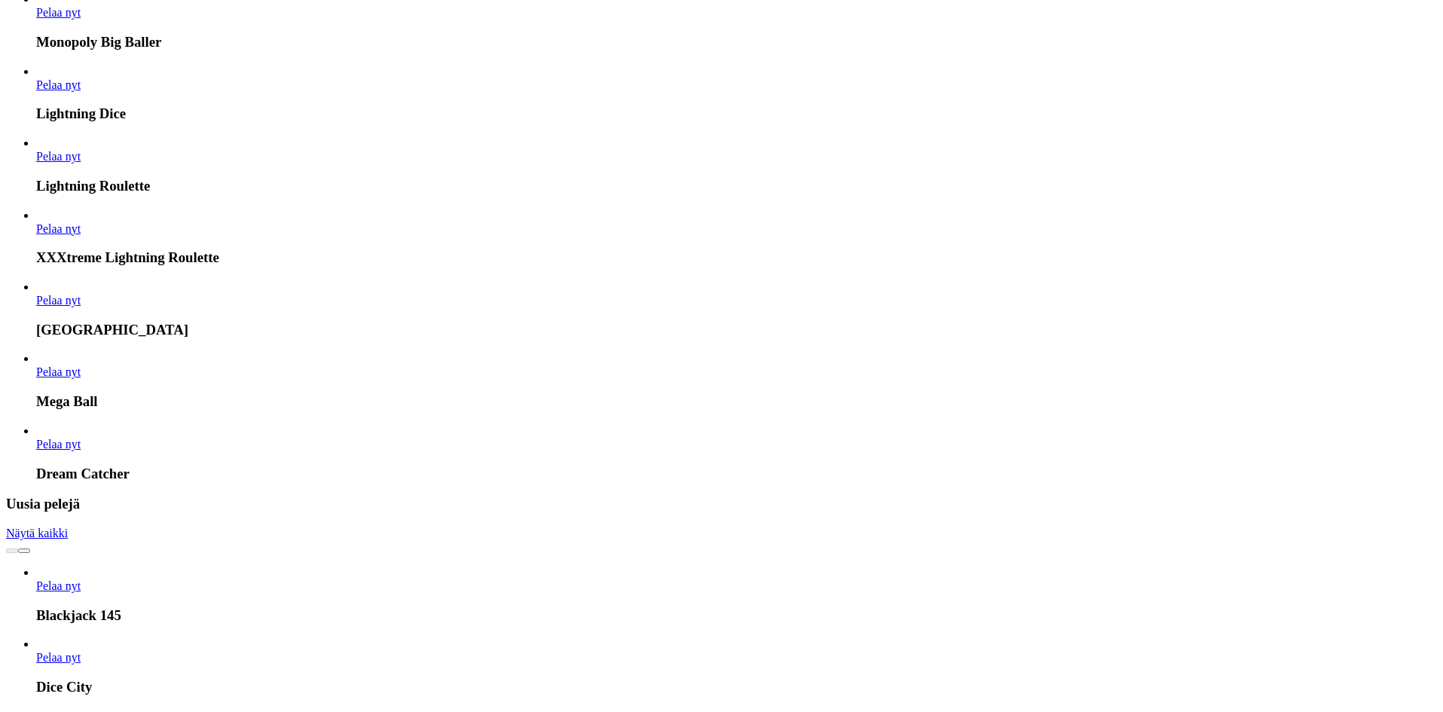
scroll to position [1357, 0]
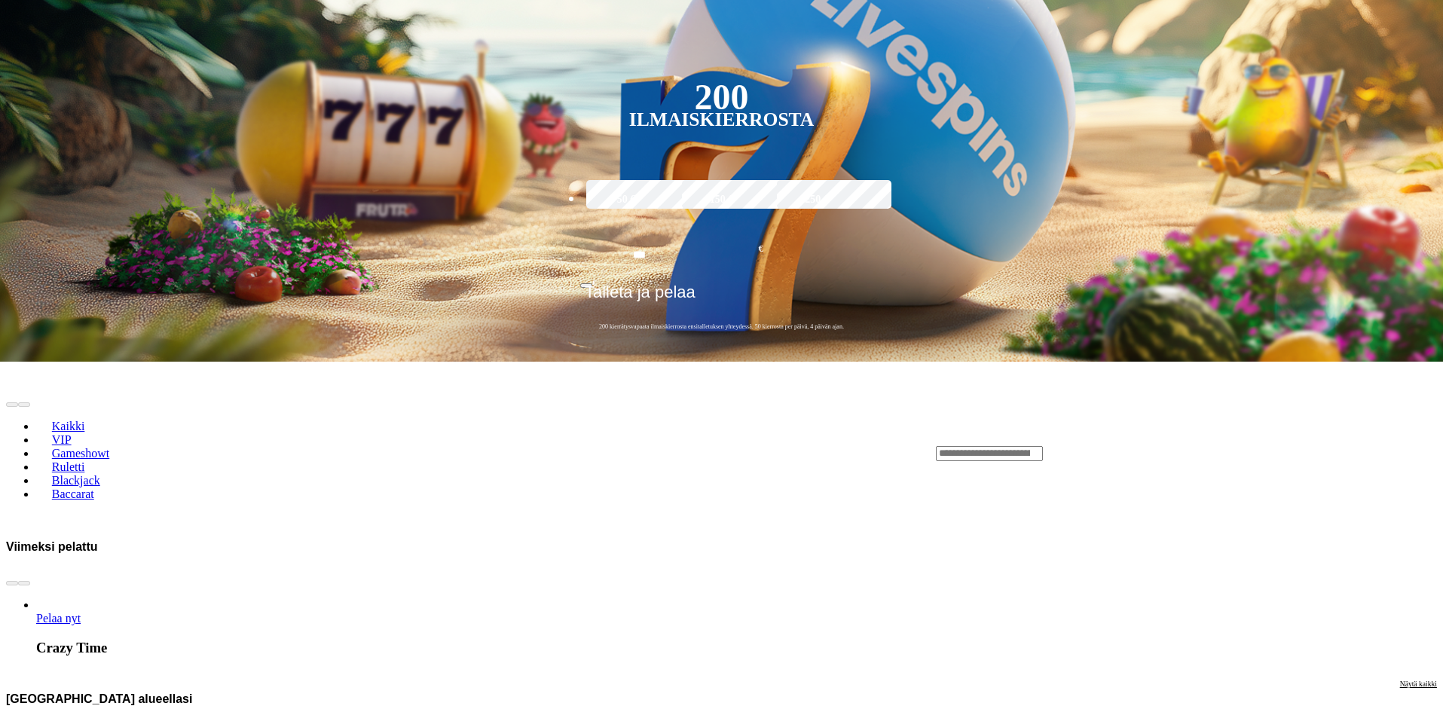
scroll to position [1130, 0]
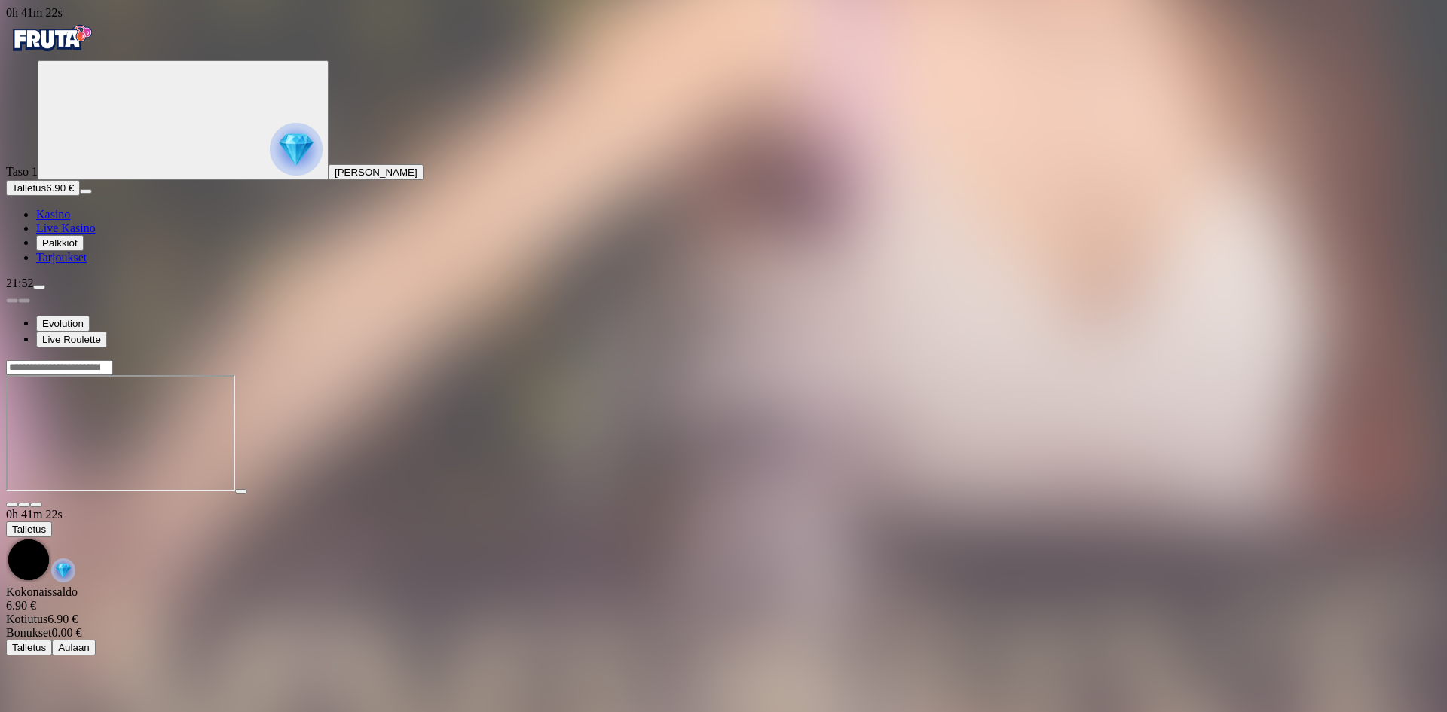
click at [85, 234] on link "Live Kasino" at bounding box center [66, 228] width 60 height 13
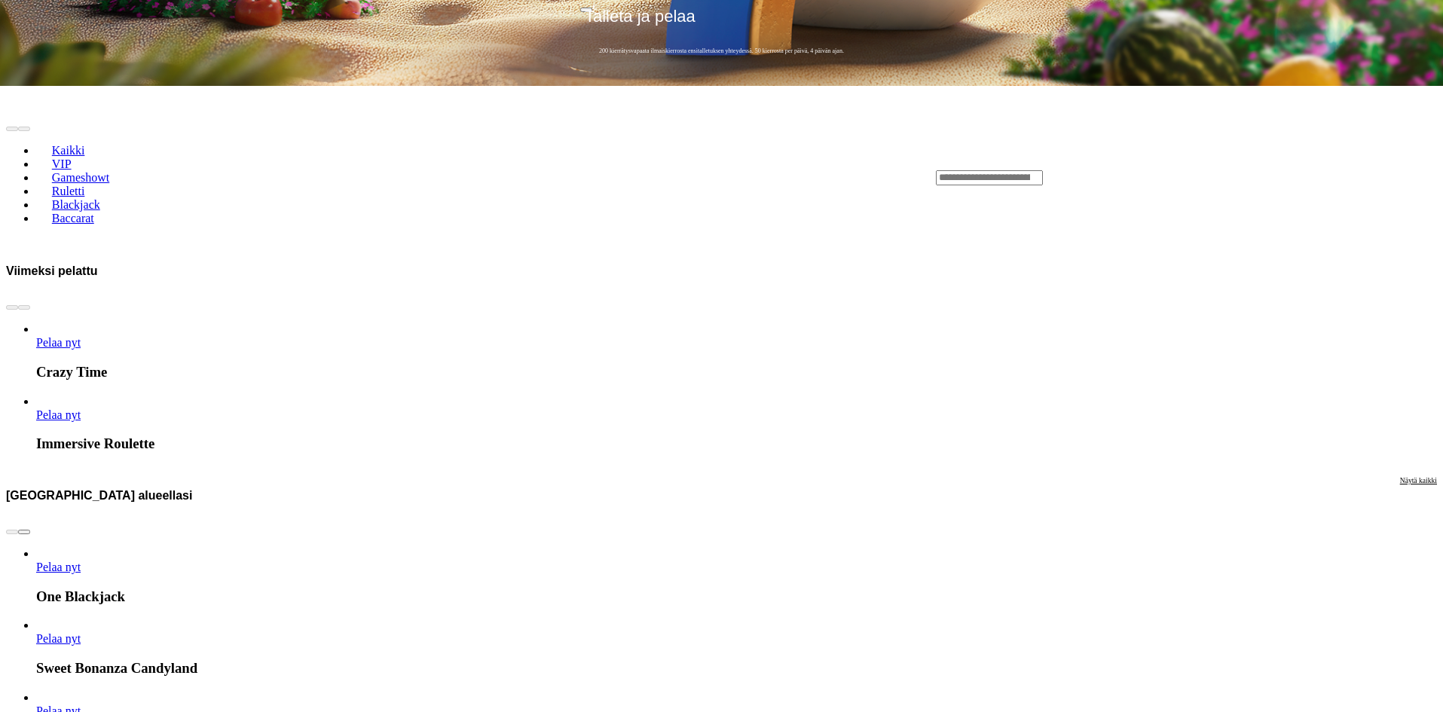
scroll to position [904, 0]
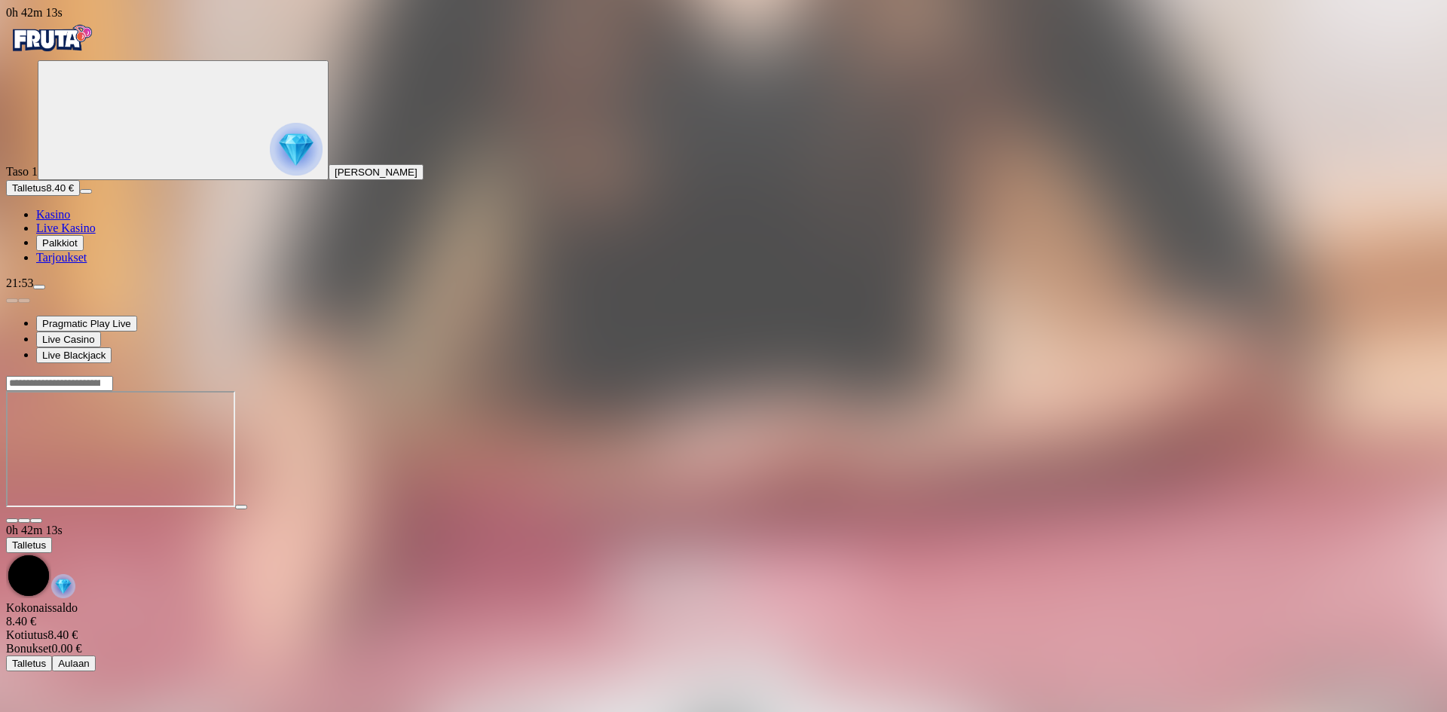
click at [812, 375] on header at bounding box center [723, 383] width 1435 height 16
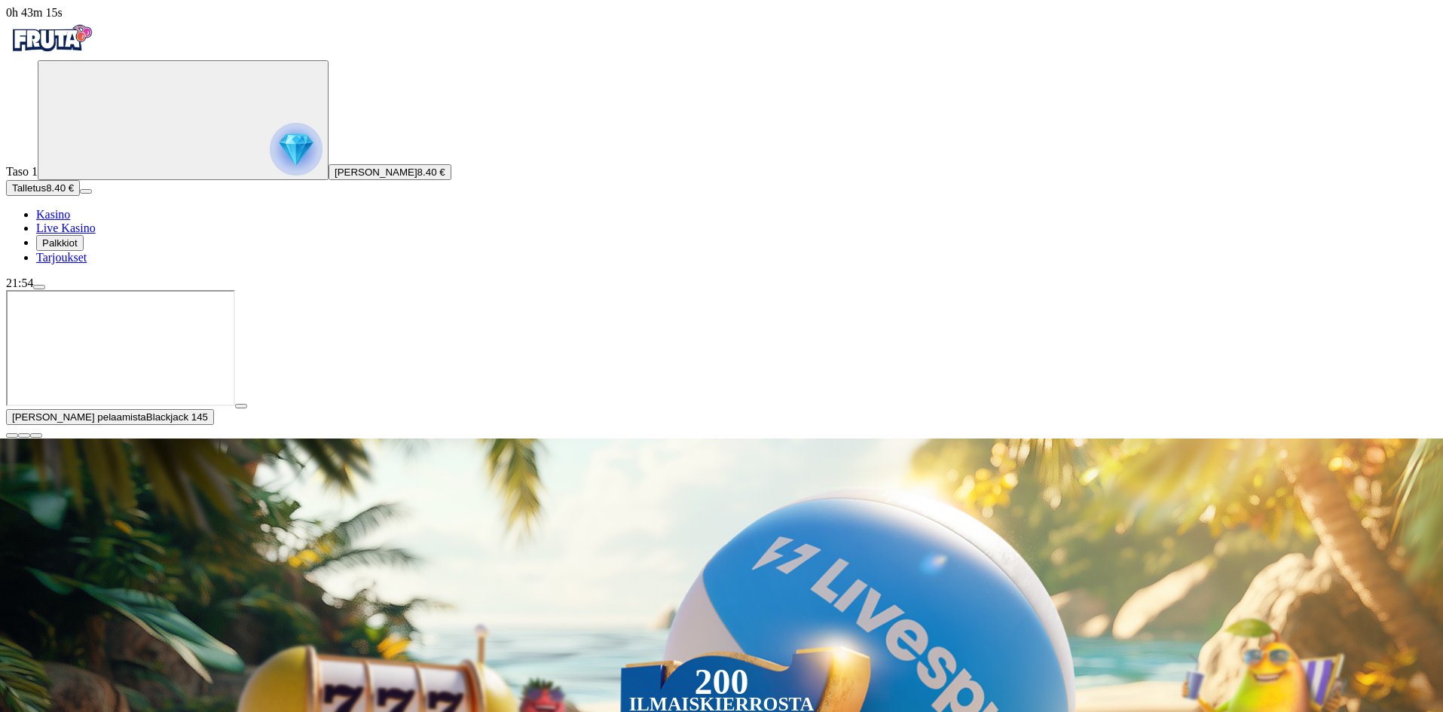
click at [270, 155] on img "Primary" at bounding box center [296, 149] width 53 height 53
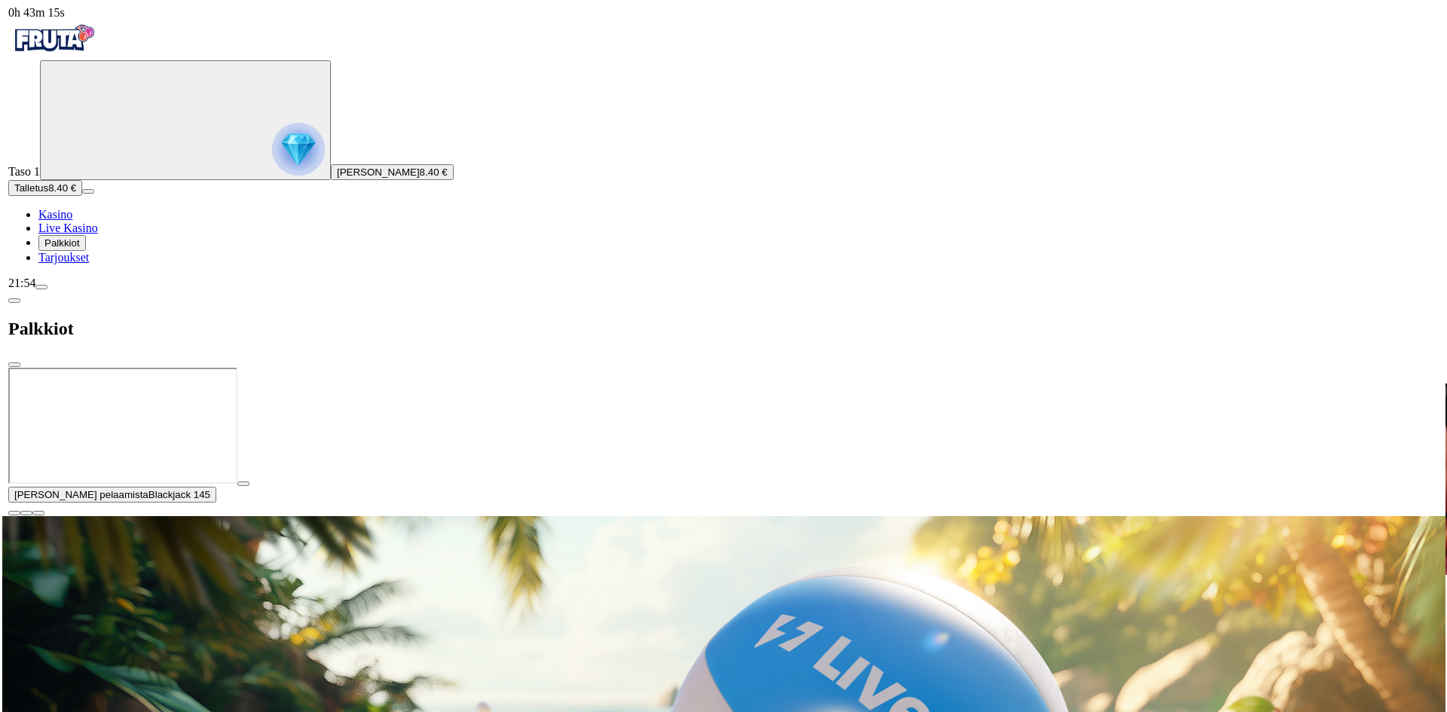
scroll to position [811, 0]
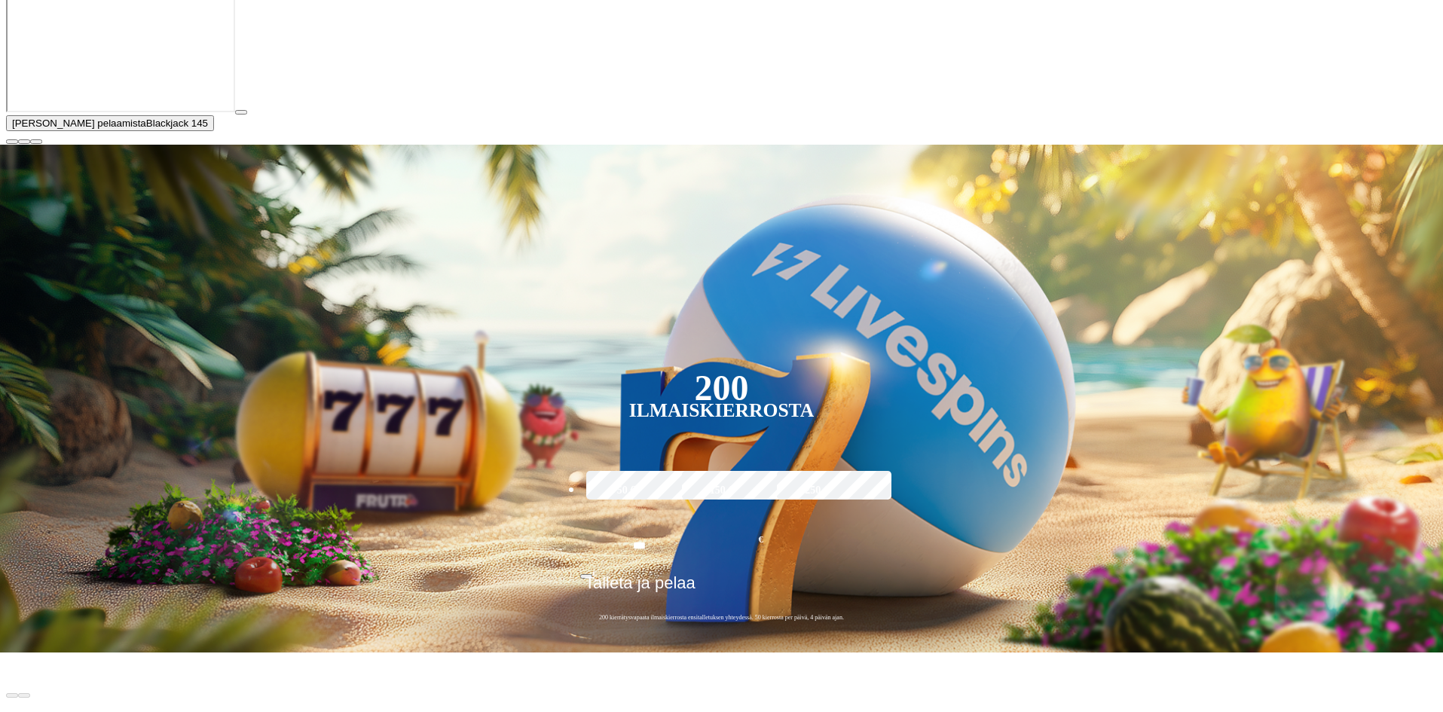
scroll to position [301, 0]
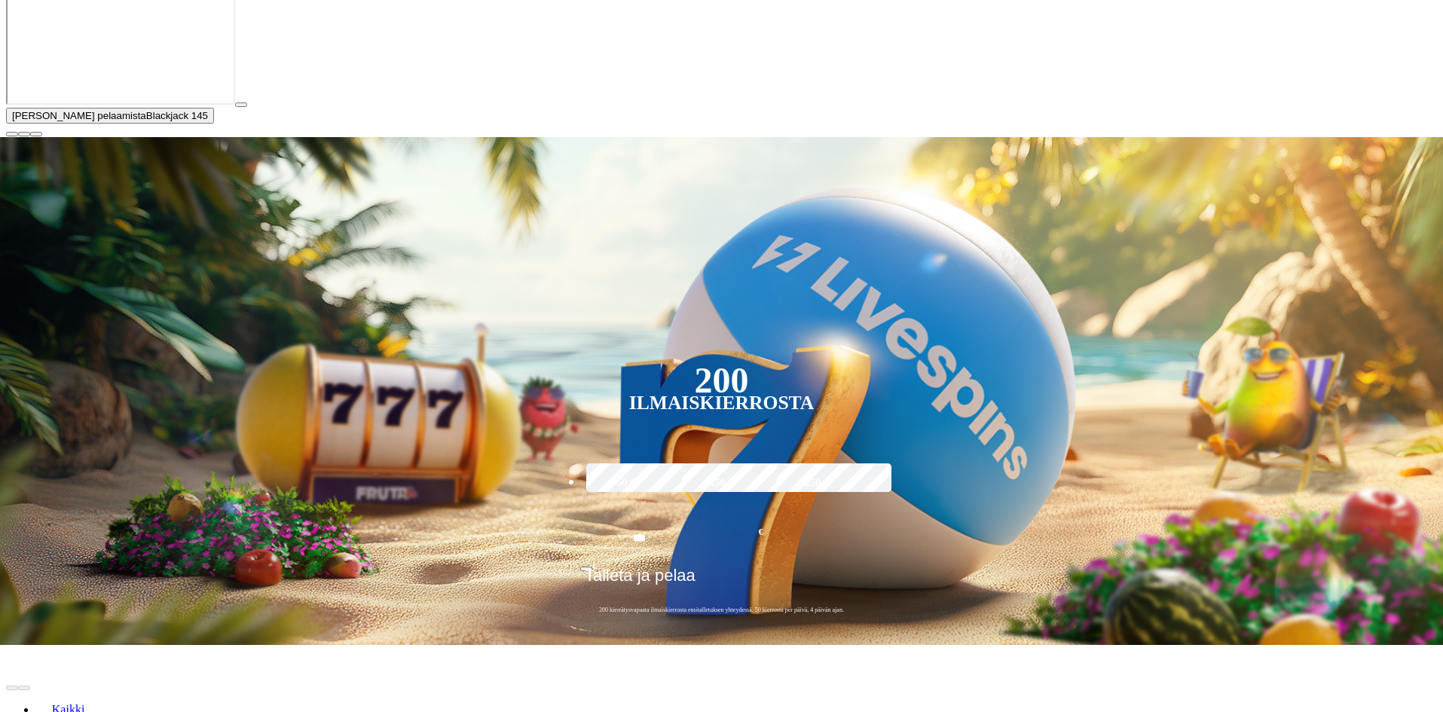
click at [12, 134] on span "close icon" at bounding box center [12, 134] width 0 height 0
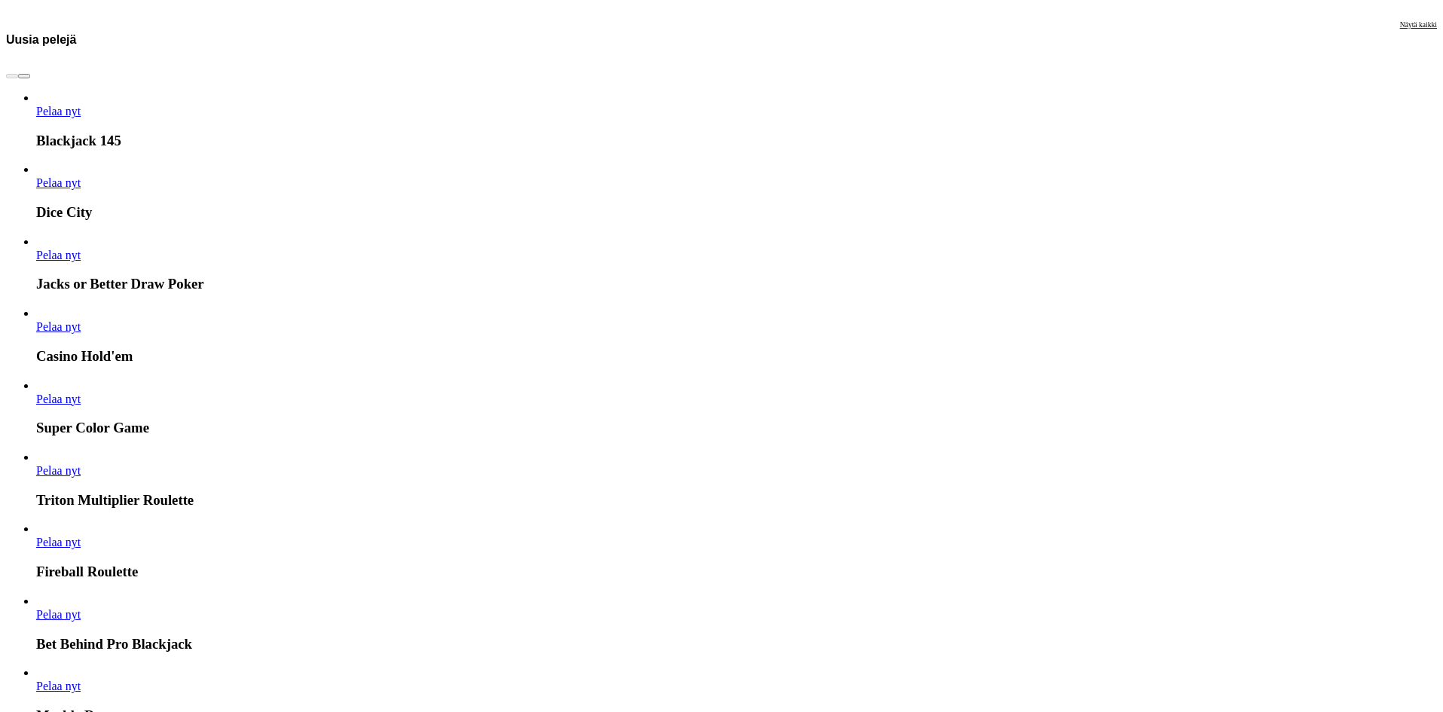
scroll to position [2035, 0]
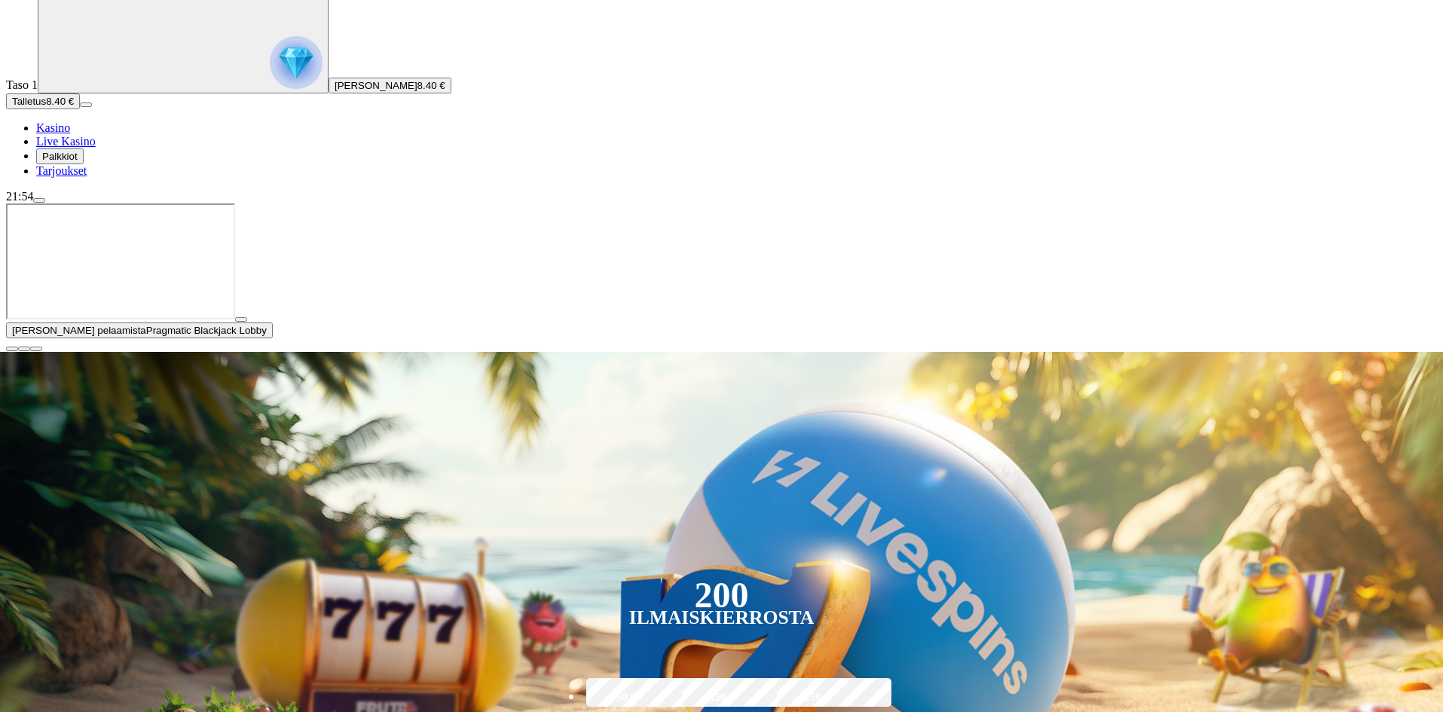
scroll to position [452, 0]
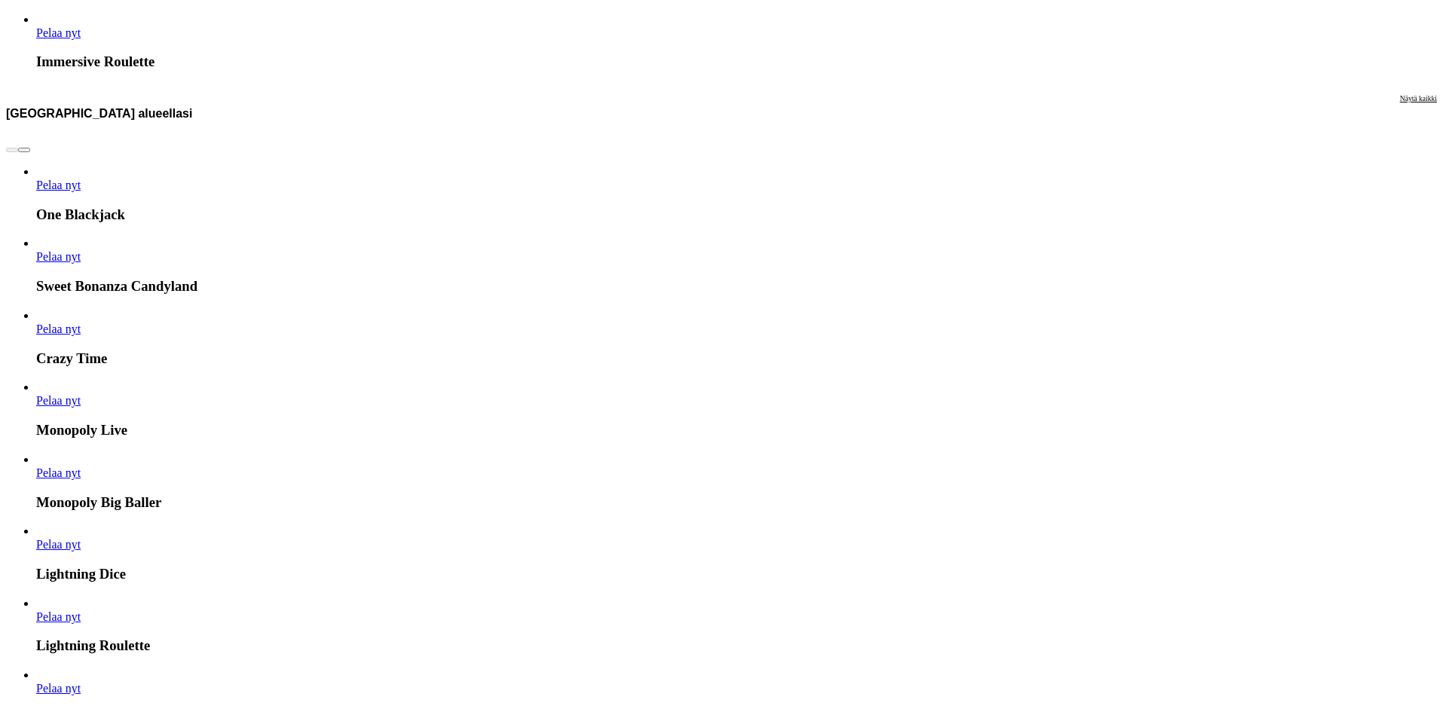
scroll to position [1071, 0]
